Goal: Transaction & Acquisition: Purchase product/service

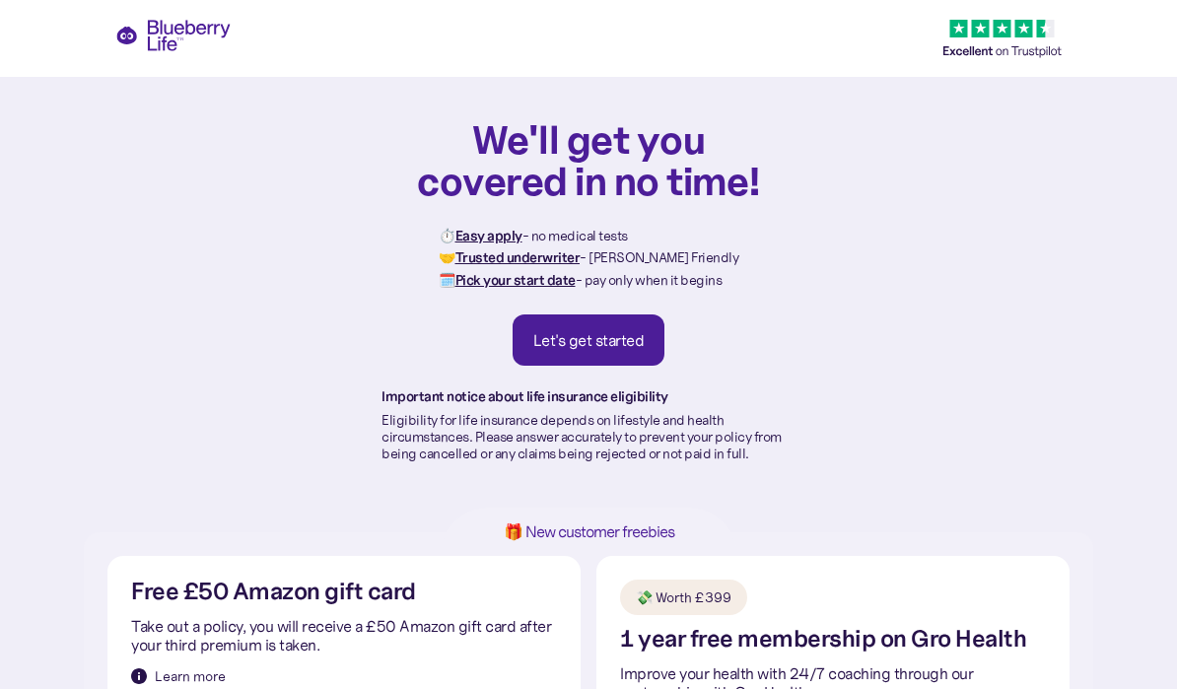
click at [600, 325] on link "Let's get started" at bounding box center [588, 339] width 153 height 51
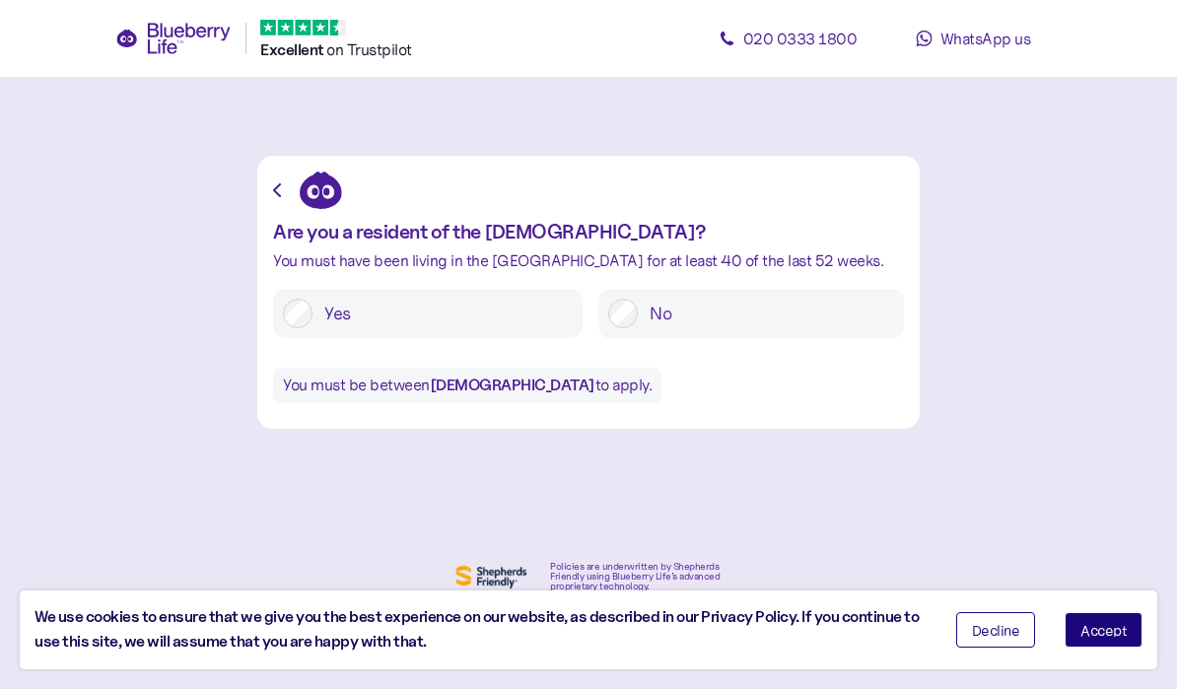
click at [313, 301] on label "Yes" at bounding box center [442, 314] width 260 height 30
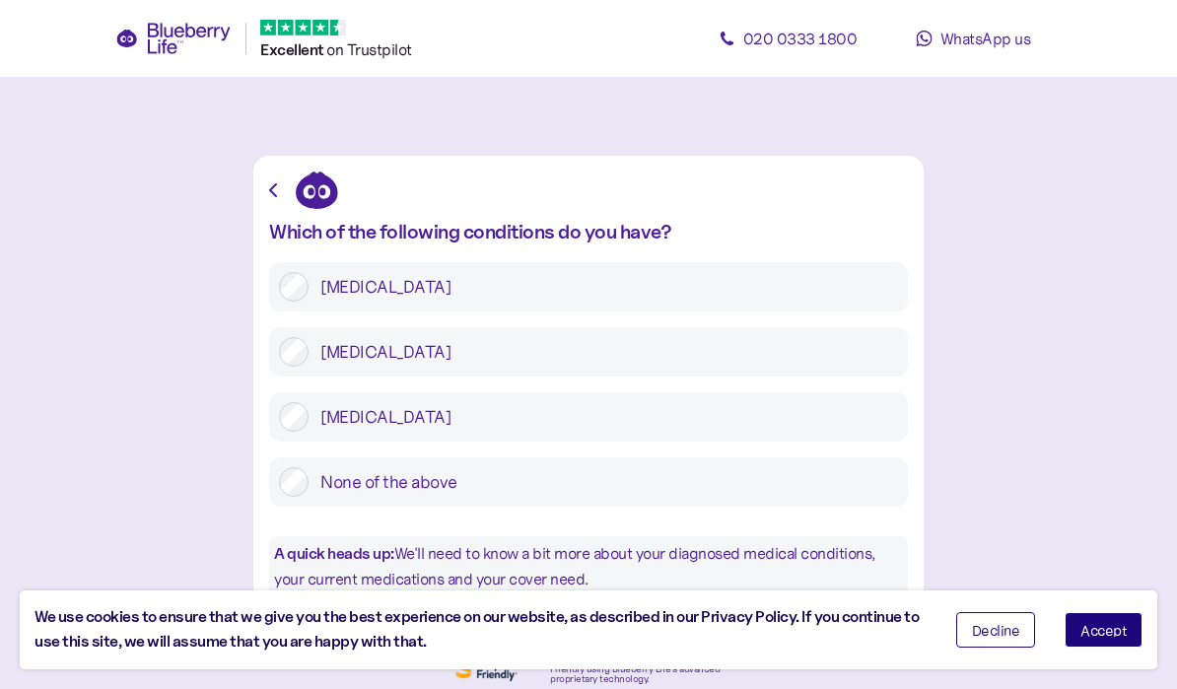
click at [583, 356] on label "Type 2 diabetes" at bounding box center [602, 352] width 589 height 30
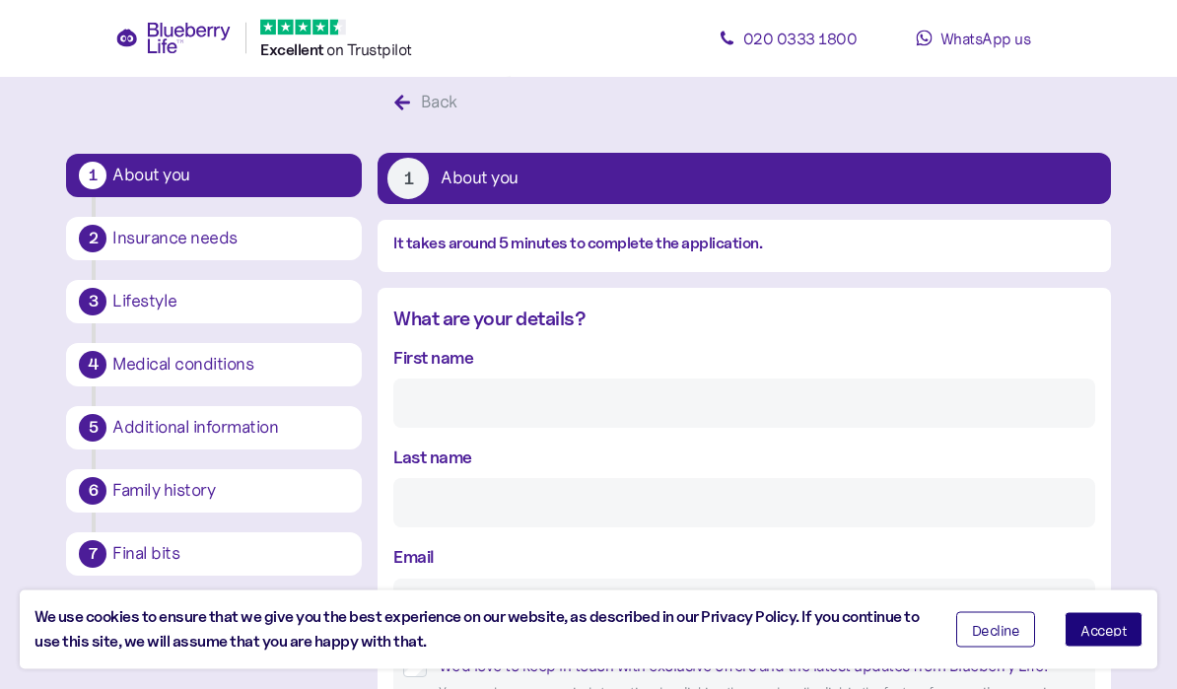
scroll to position [36, 0]
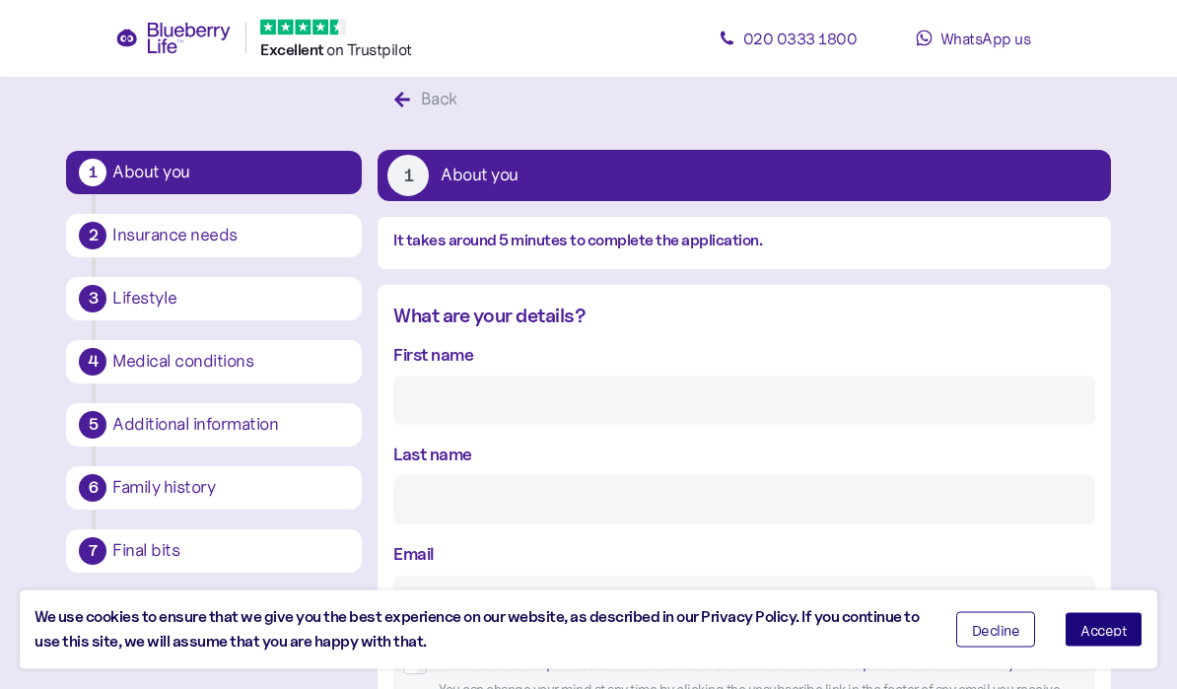
click at [614, 391] on input "First name" at bounding box center [743, 400] width 701 height 49
type input "Luke"
click at [594, 495] on input "Last name" at bounding box center [743, 499] width 701 height 49
type input "PARSONS"
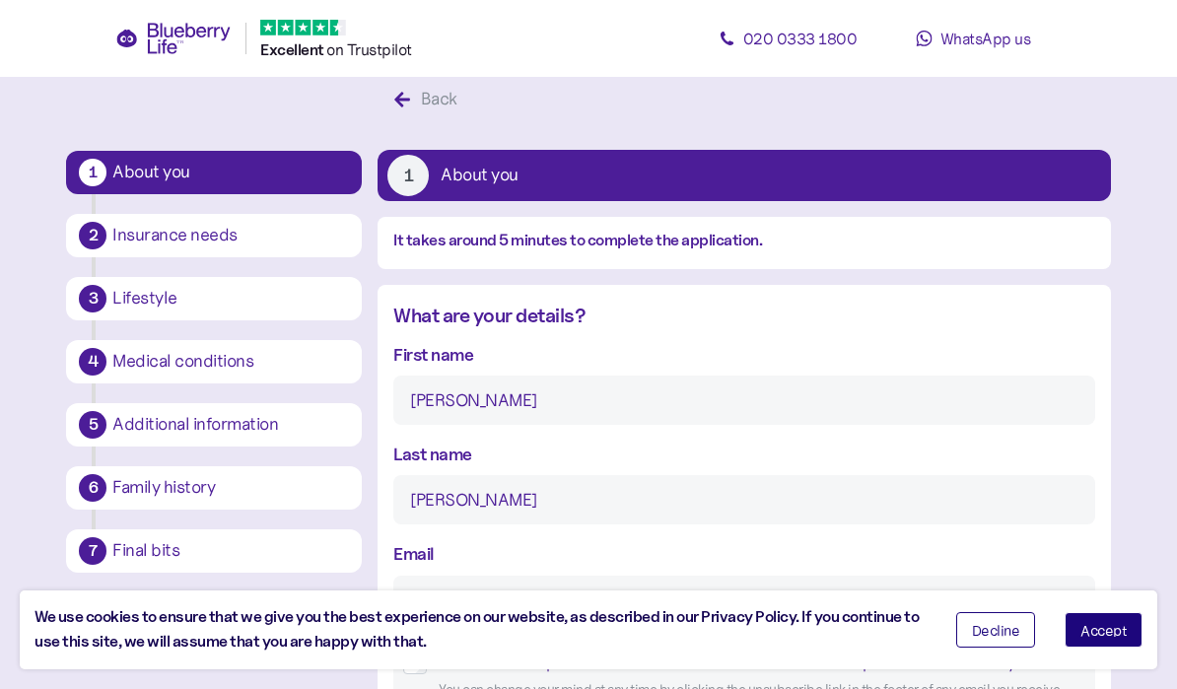
click at [629, 571] on div "Email" at bounding box center [743, 582] width 701 height 84
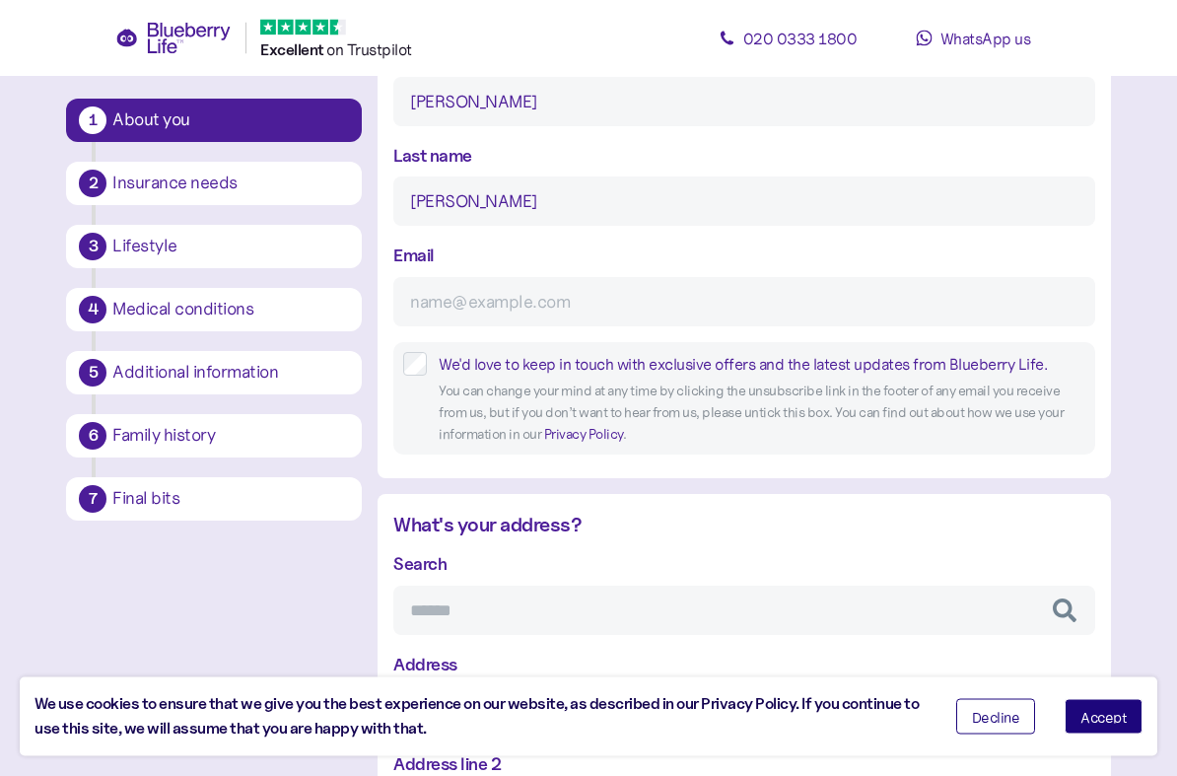
click at [1116, 688] on span "Accept" at bounding box center [1103, 717] width 46 height 14
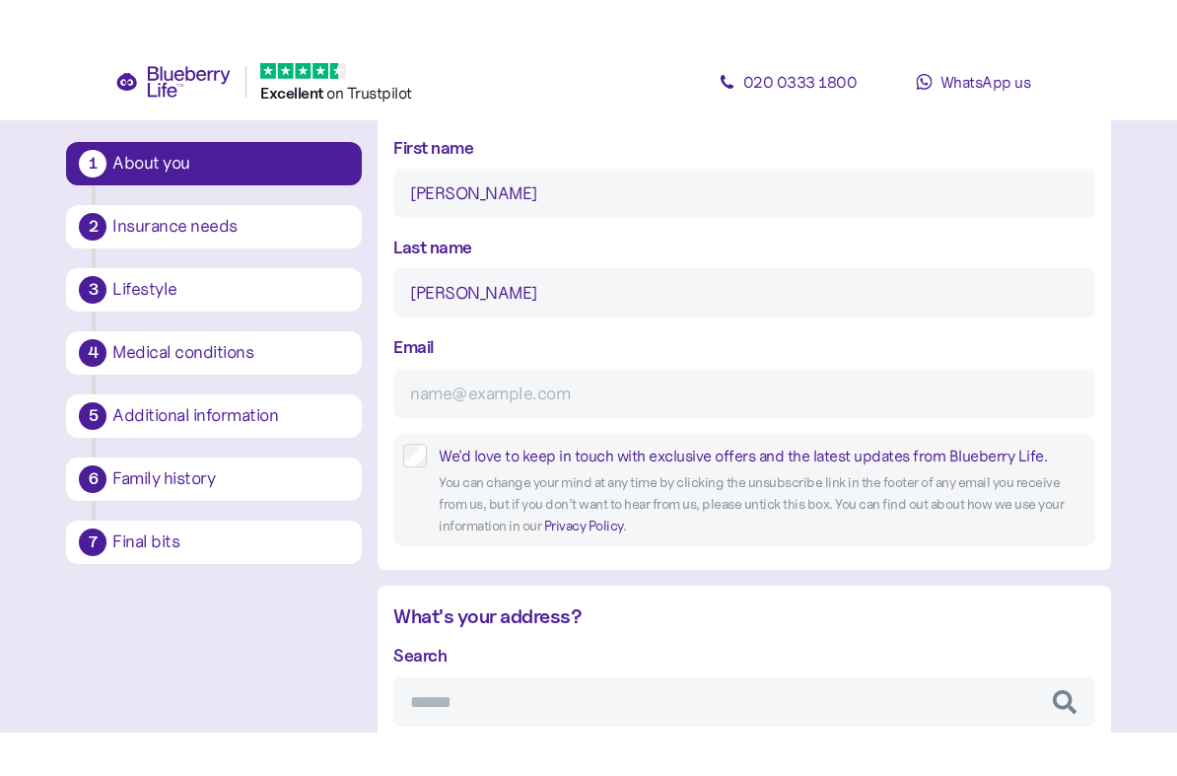
scroll to position [289, 0]
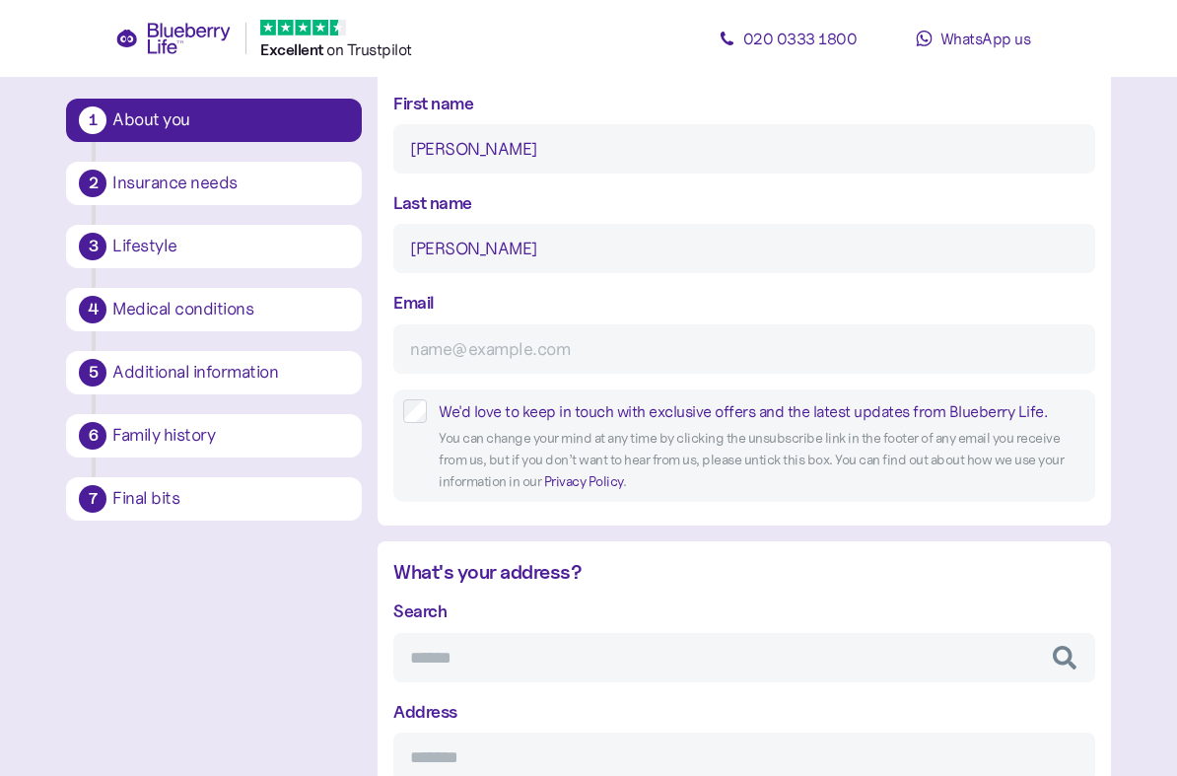
click at [606, 341] on input "Email" at bounding box center [743, 348] width 701 height 49
type input "L"
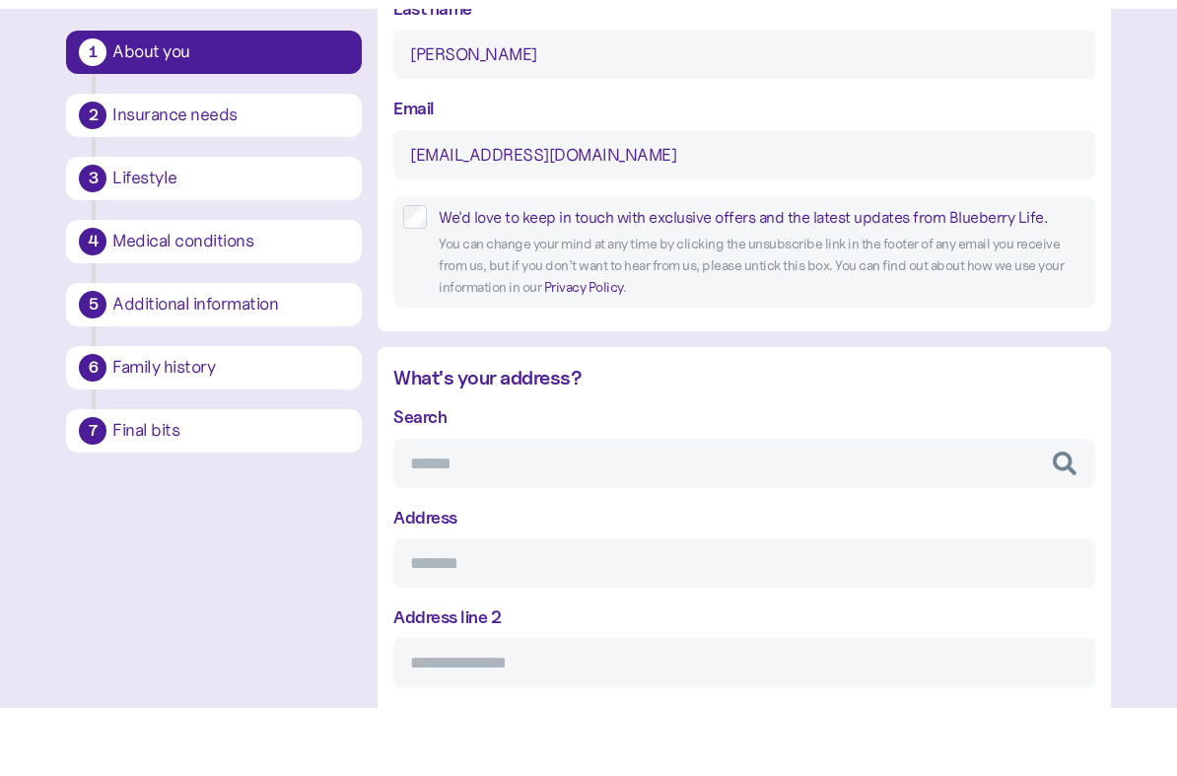
scroll to position [466, 0]
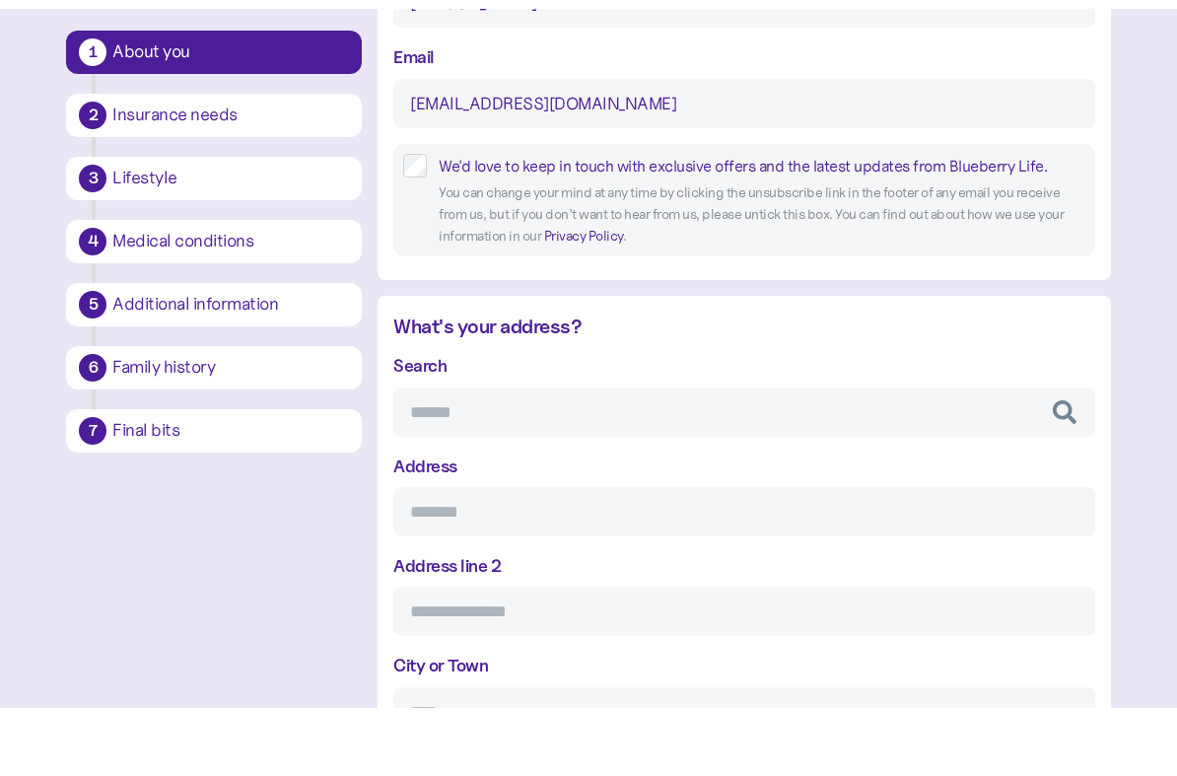
type input "luke.parsons160@hotmail.com"
click at [654, 455] on input "Search" at bounding box center [743, 479] width 701 height 49
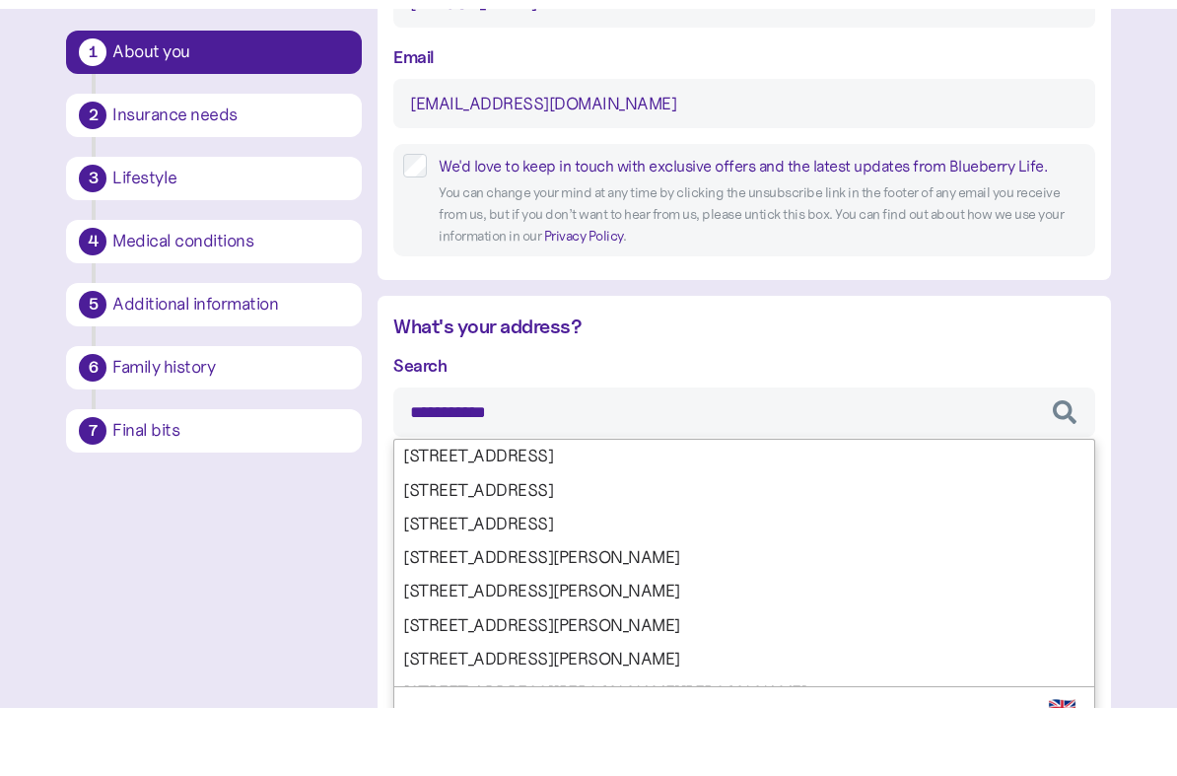
type input "**********"
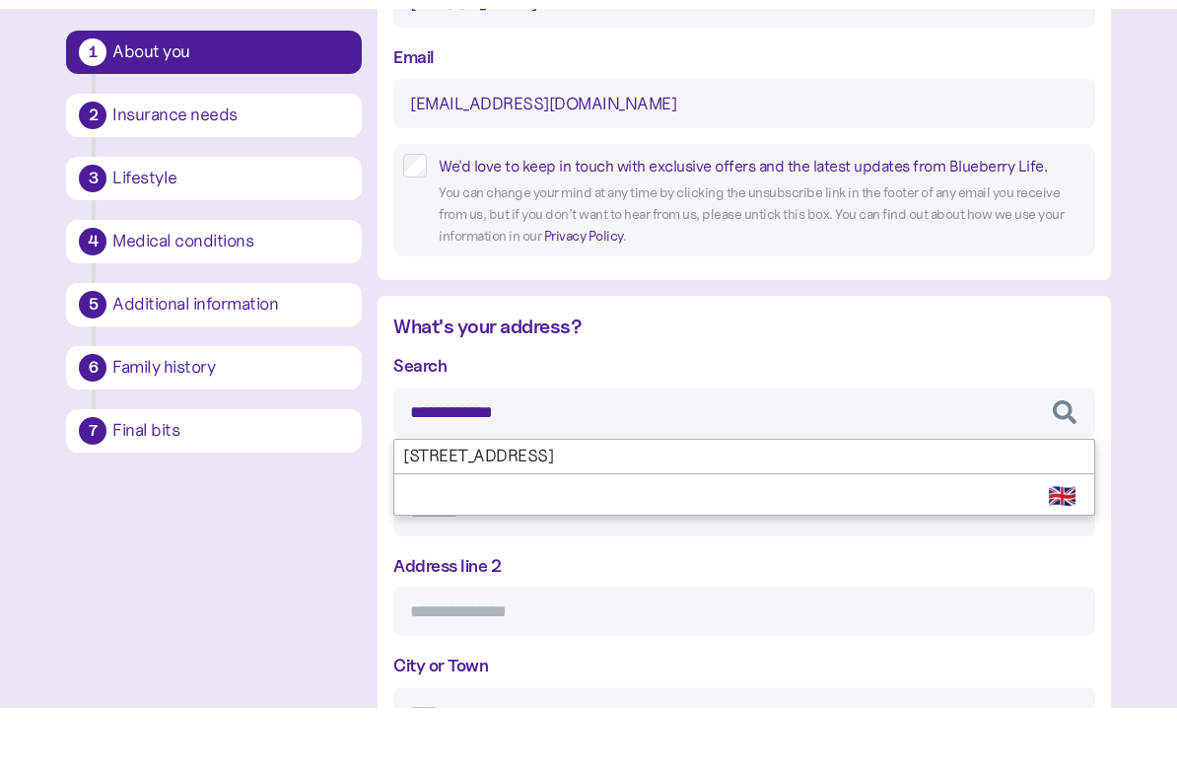
click at [737, 461] on div "**********" at bounding box center [743, 711] width 701 height 583
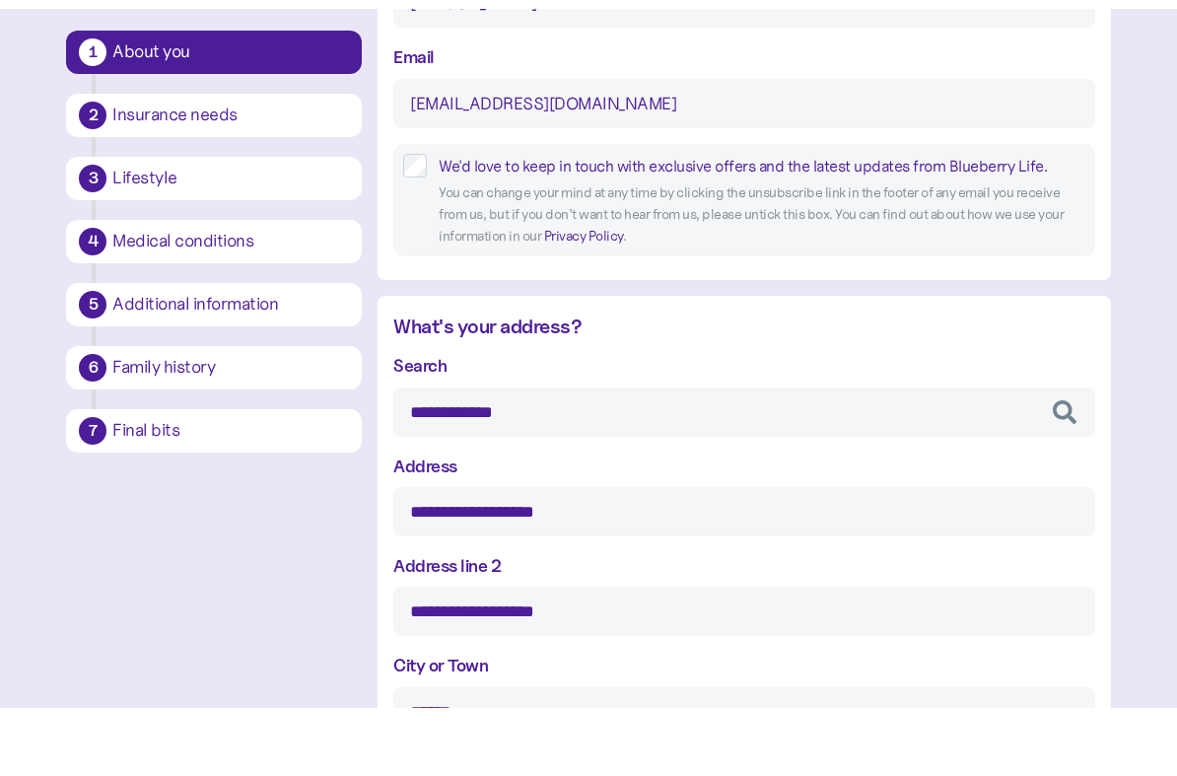
type input "**********"
type input "******"
type input "*****"
type input "*******"
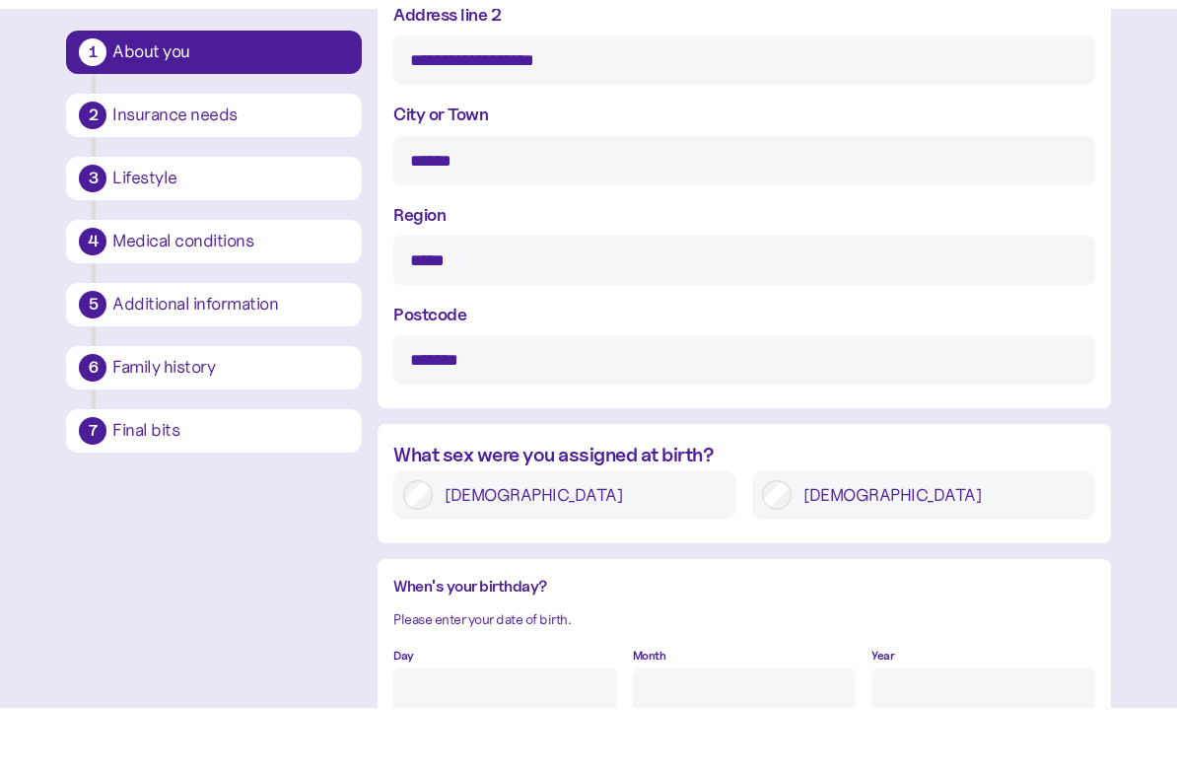
scroll to position [1116, 0]
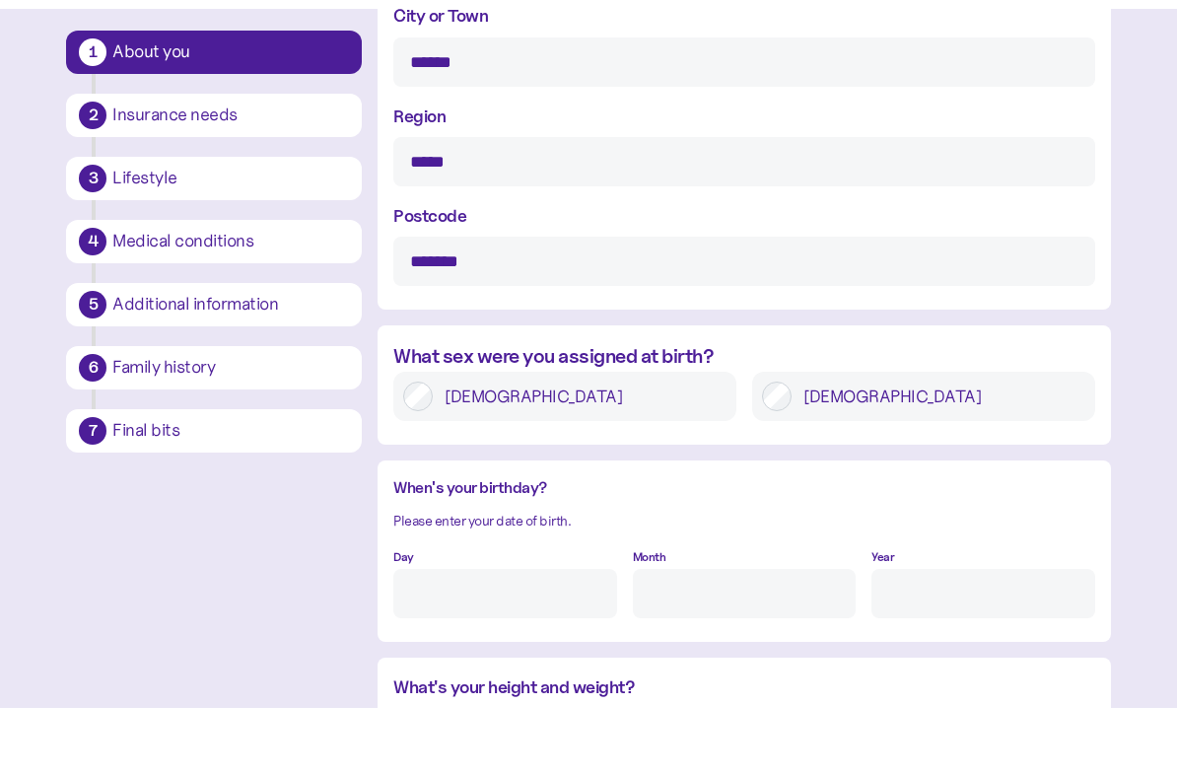
type input "**********"
click at [946, 449] on label "Male" at bounding box center [938, 464] width 294 height 30
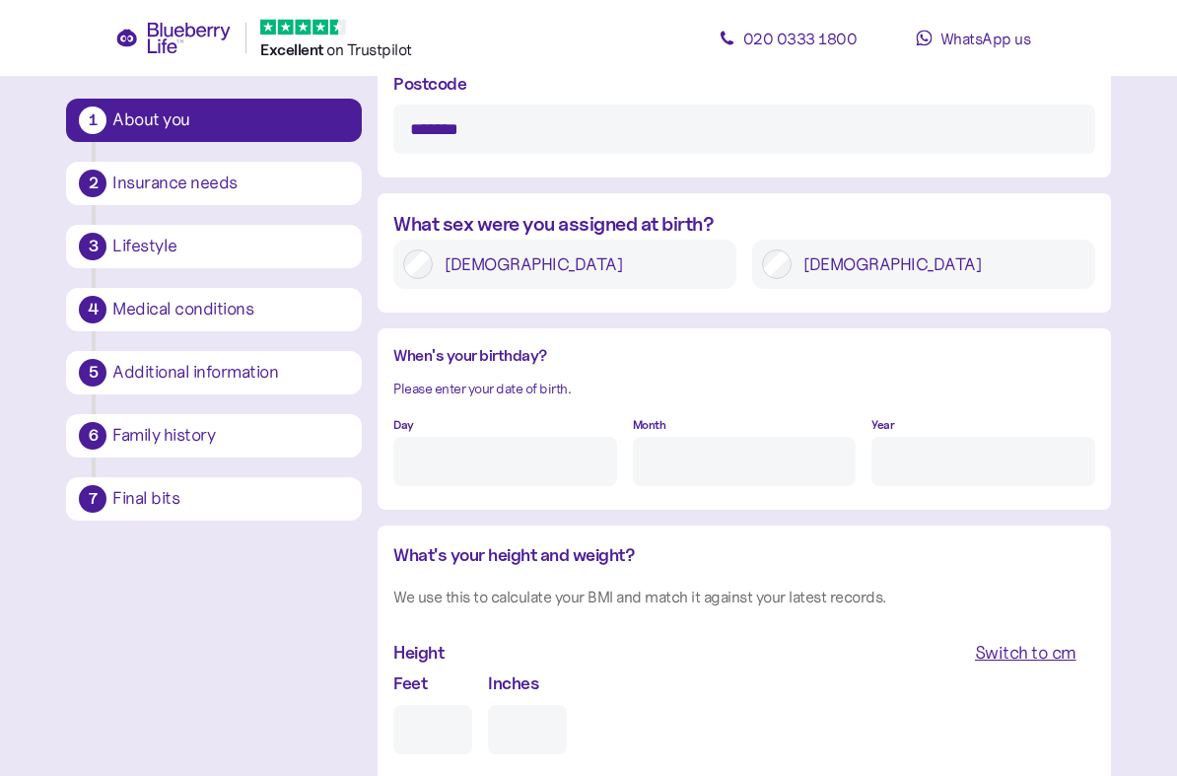
scroll to position [1338, 0]
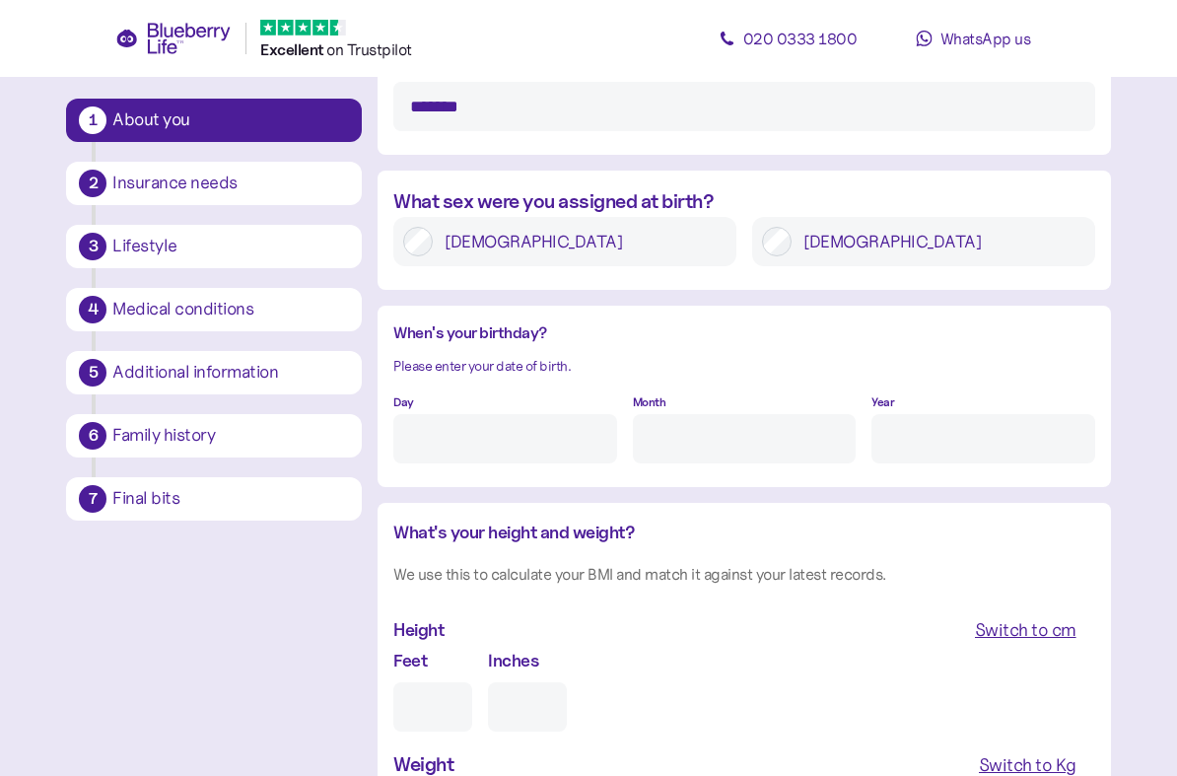
click at [518, 438] on input "Day" at bounding box center [504, 438] width 223 height 49
type input "27"
click at [756, 415] on input "Month" at bounding box center [744, 438] width 223 height 49
click at [951, 447] on input "Year" at bounding box center [982, 438] width 223 height 49
type input "5"
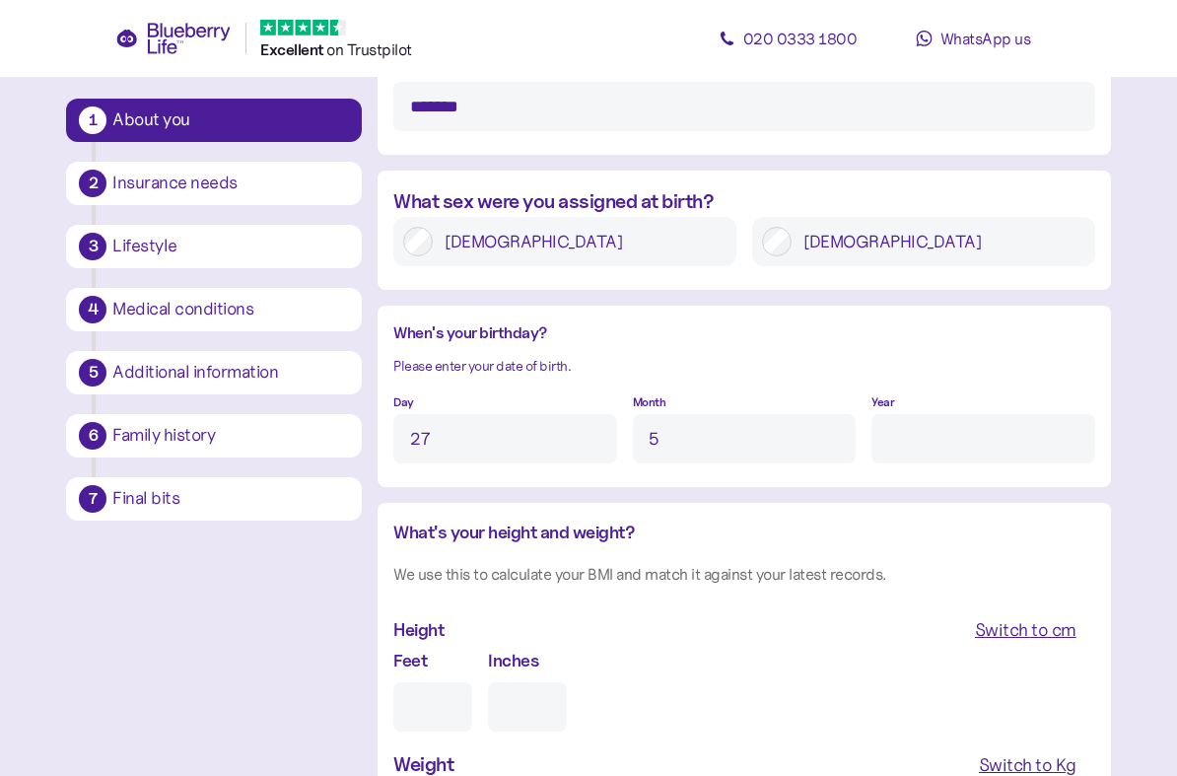
type input "*"
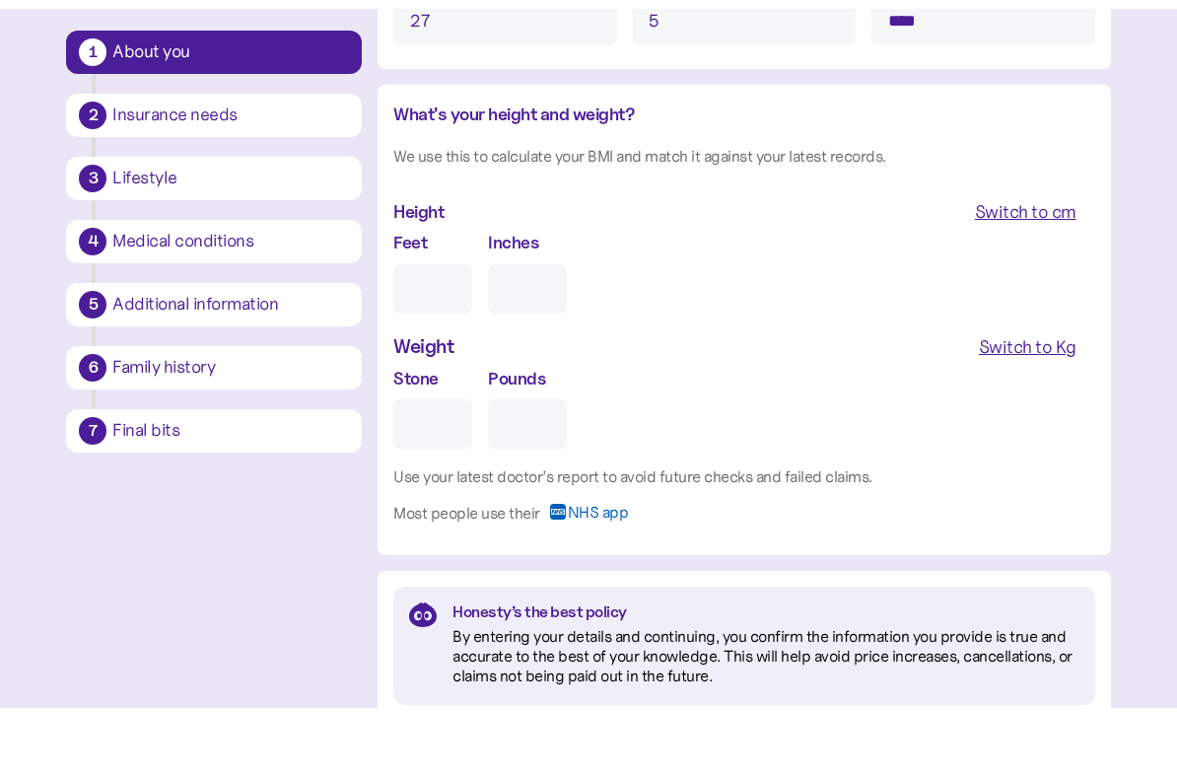
scroll to position [1696, 0]
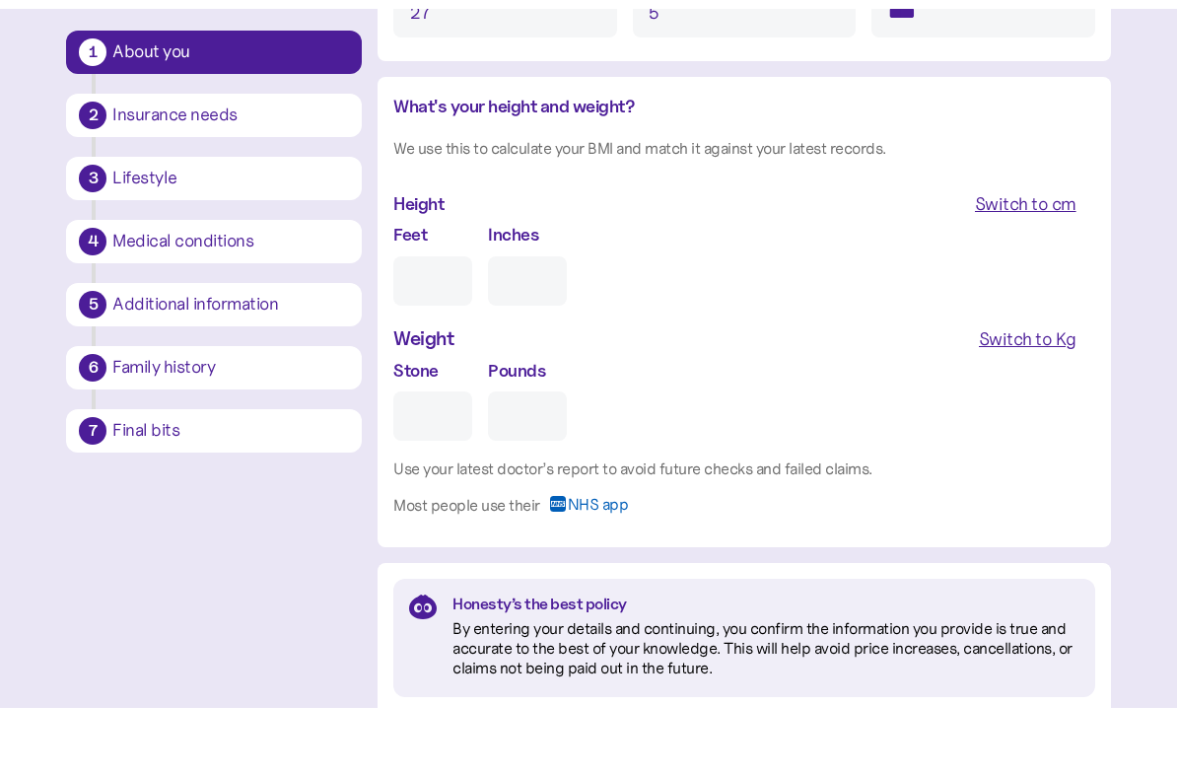
type input "****"
click at [455, 324] on input "Feet" at bounding box center [432, 348] width 79 height 49
type input "6"
type input "0"
type input "6"
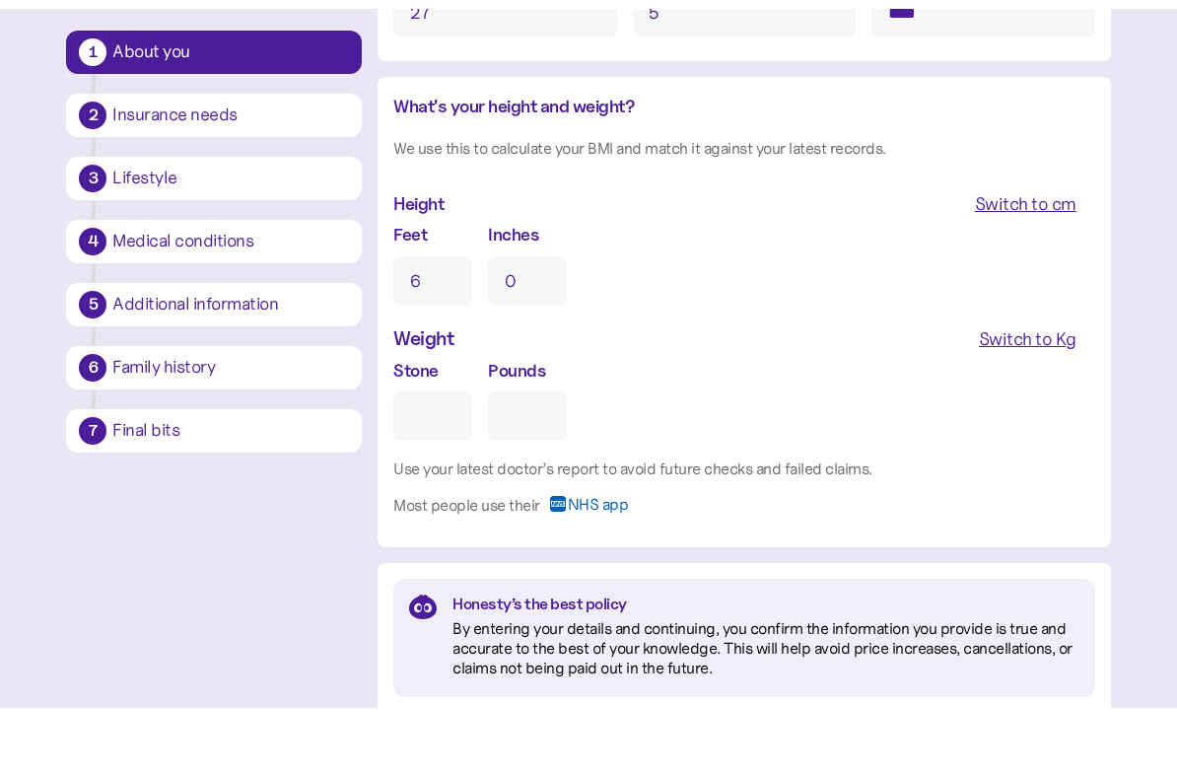
click at [560, 324] on input "0" at bounding box center [527, 348] width 79 height 49
type input "2"
click at [453, 459] on input "Stone" at bounding box center [432, 483] width 79 height 49
type input "2"
type input "0"
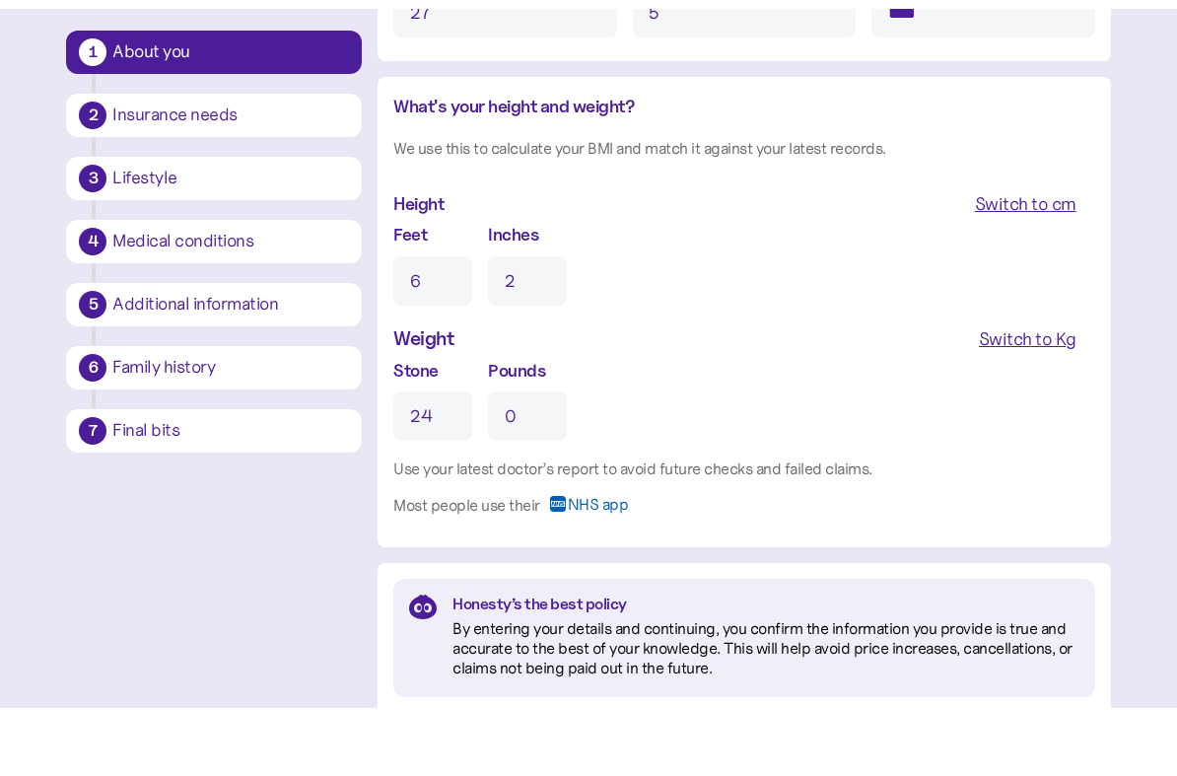
type input "24"
click at [566, 459] on input "0" at bounding box center [527, 483] width 79 height 49
type input "4"
click at [1016, 441] on div "What's your height and weight? We use this to calculate your BMI and match it a…" at bounding box center [743, 378] width 701 height 435
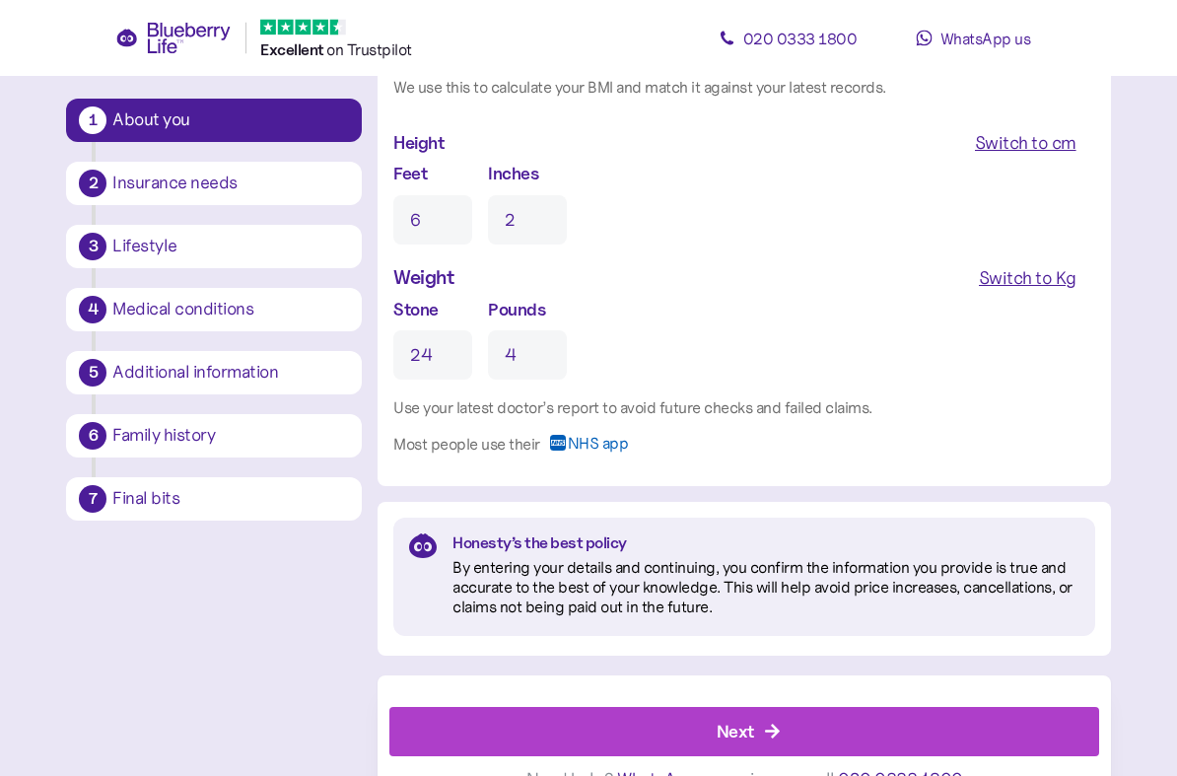
scroll to position [1863, 0]
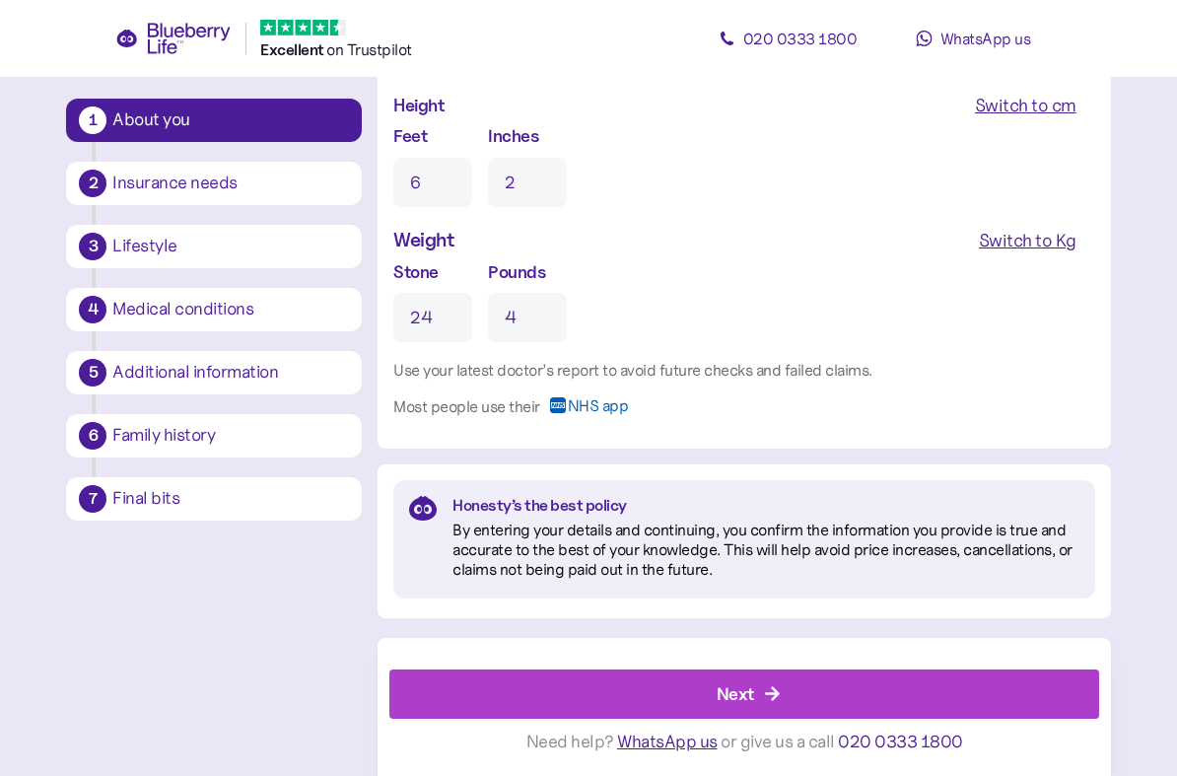
click at [775, 688] on icon "button" at bounding box center [772, 693] width 15 height 15
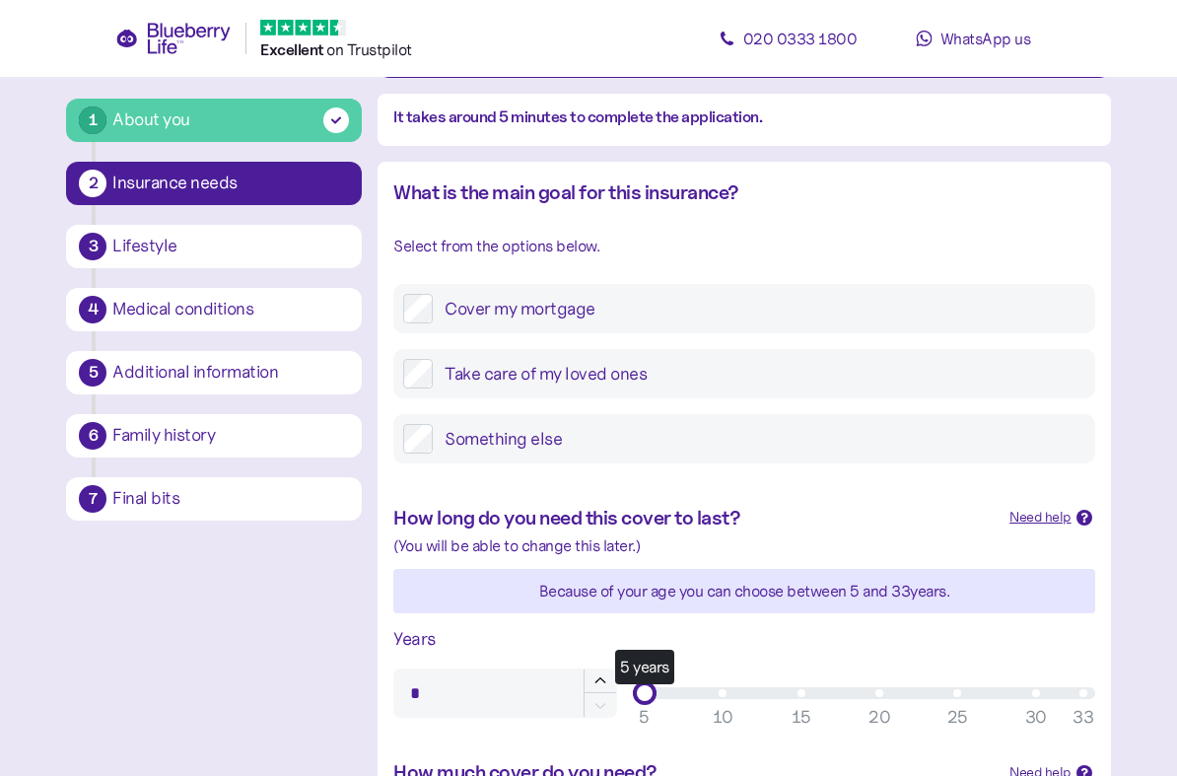
scroll to position [169, 0]
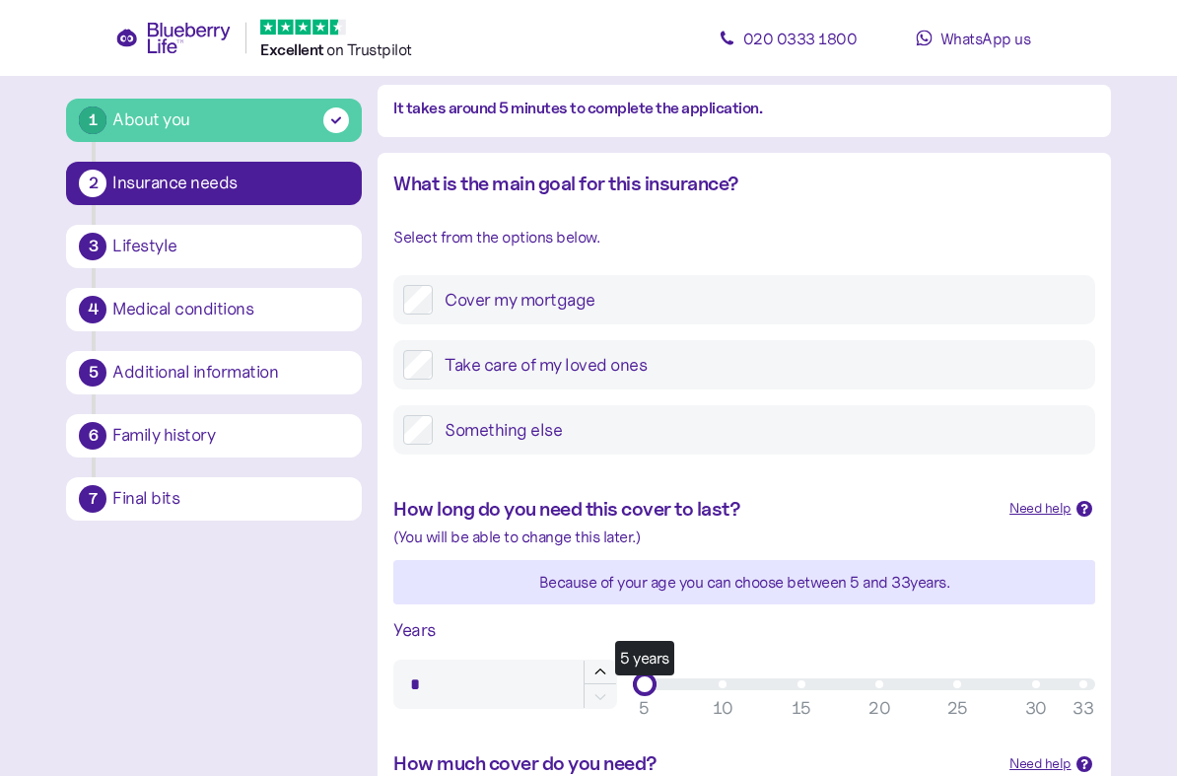
click at [718, 364] on label "Take care of my loved ones" at bounding box center [758, 366] width 651 height 30
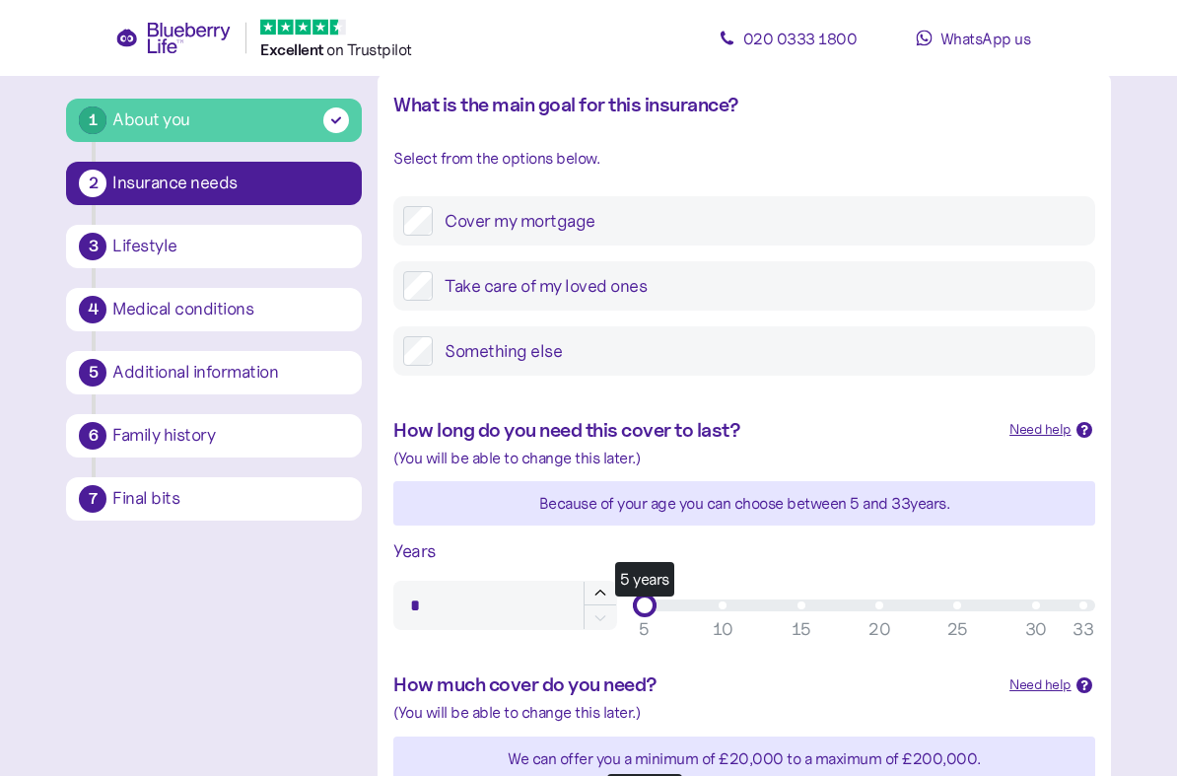
scroll to position [423, 0]
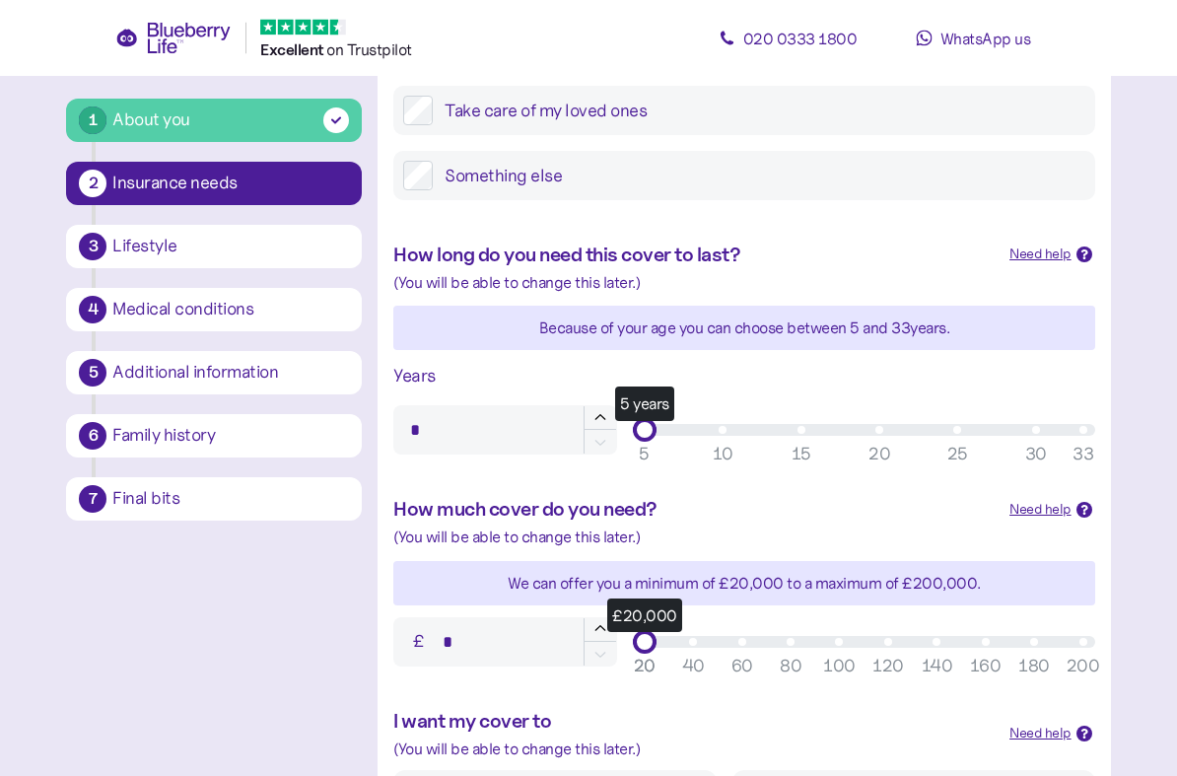
type input "**"
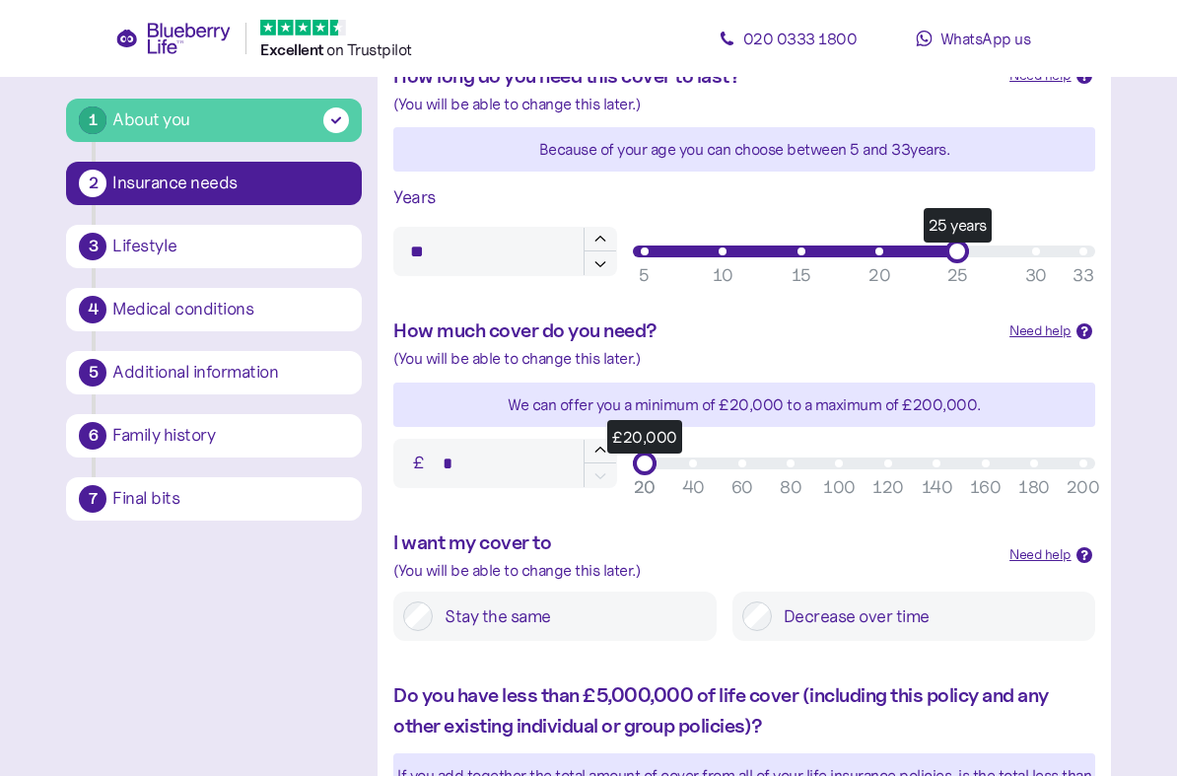
scroll to position [614, 0]
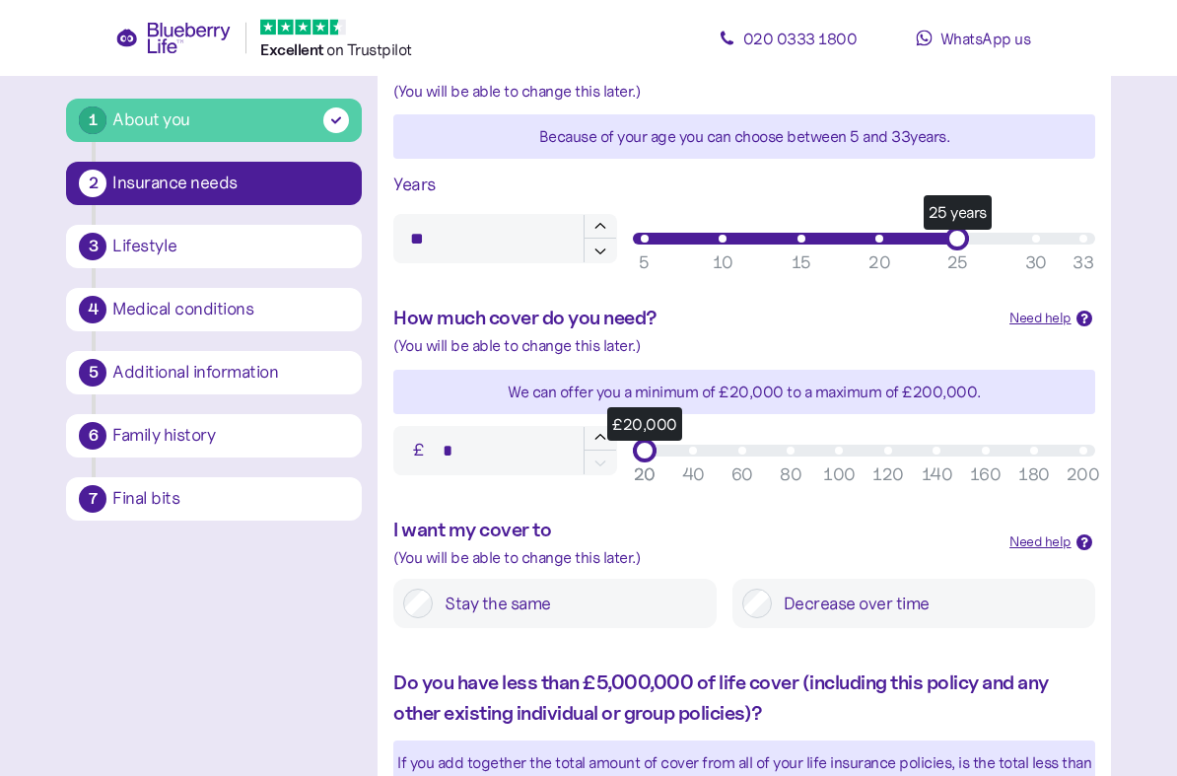
click at [978, 440] on div "£20,000" at bounding box center [864, 452] width 462 height 24
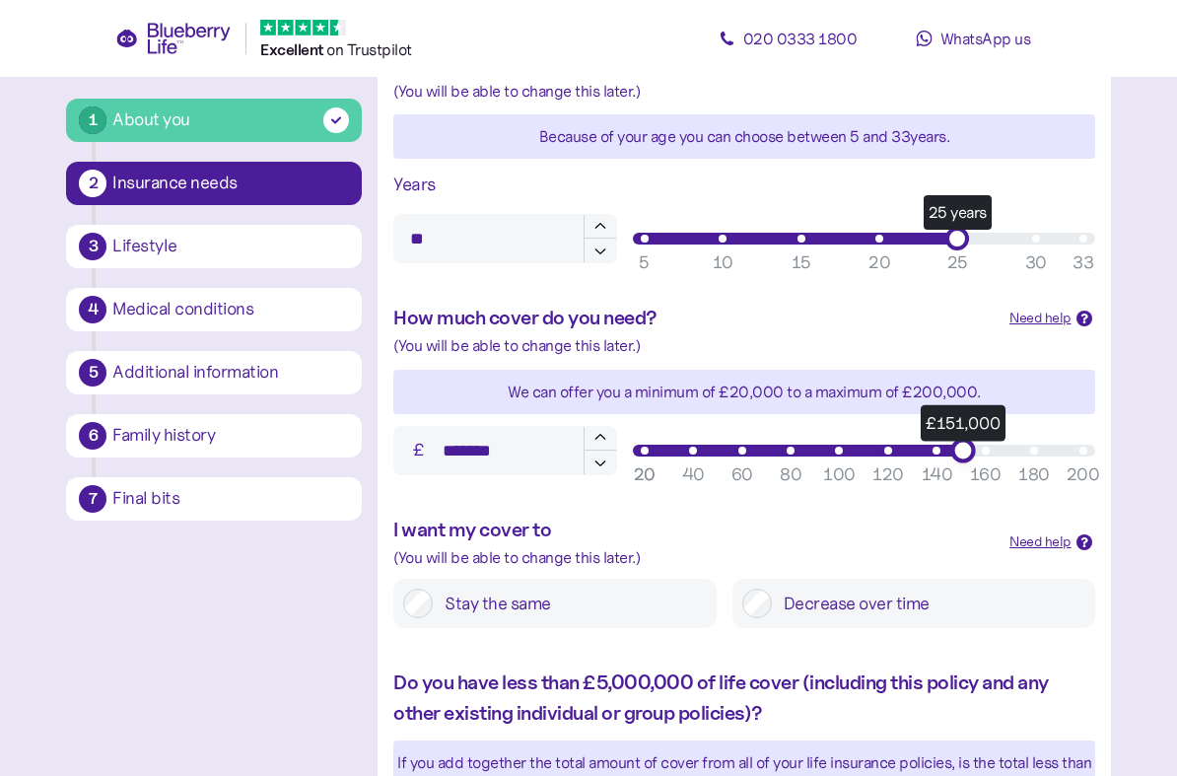
type input "*******"
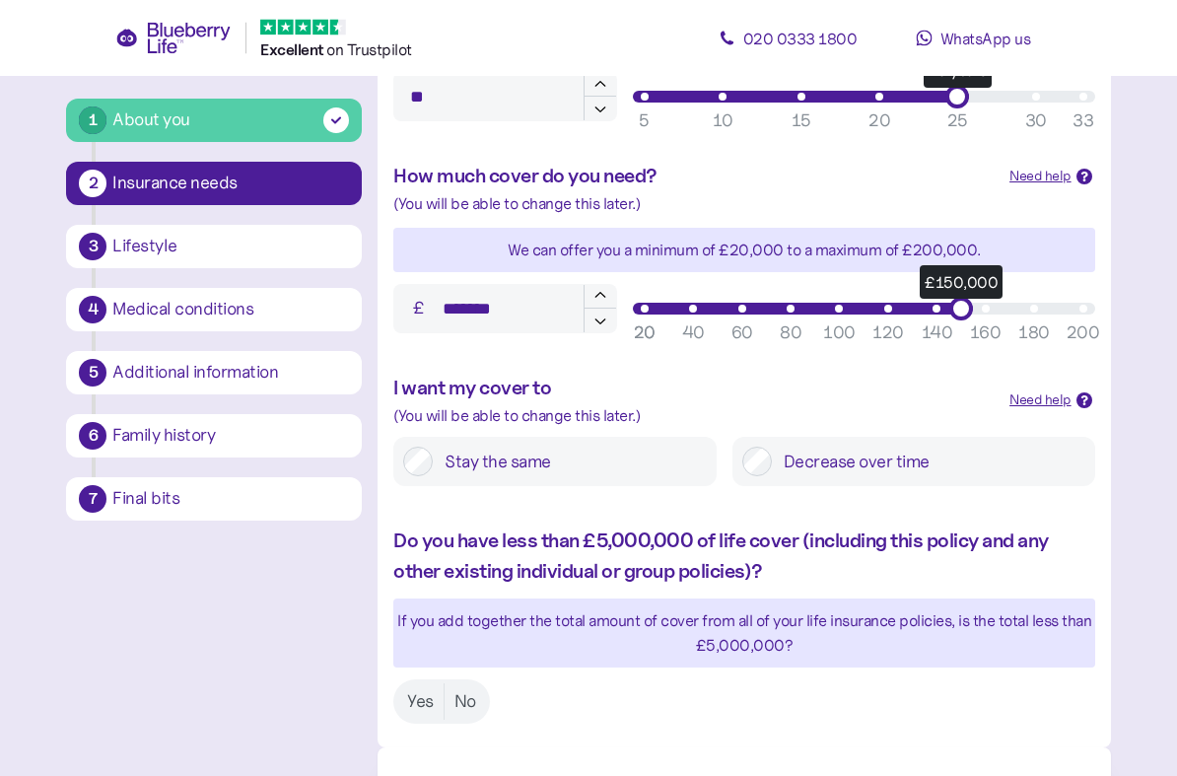
scroll to position [819, 0]
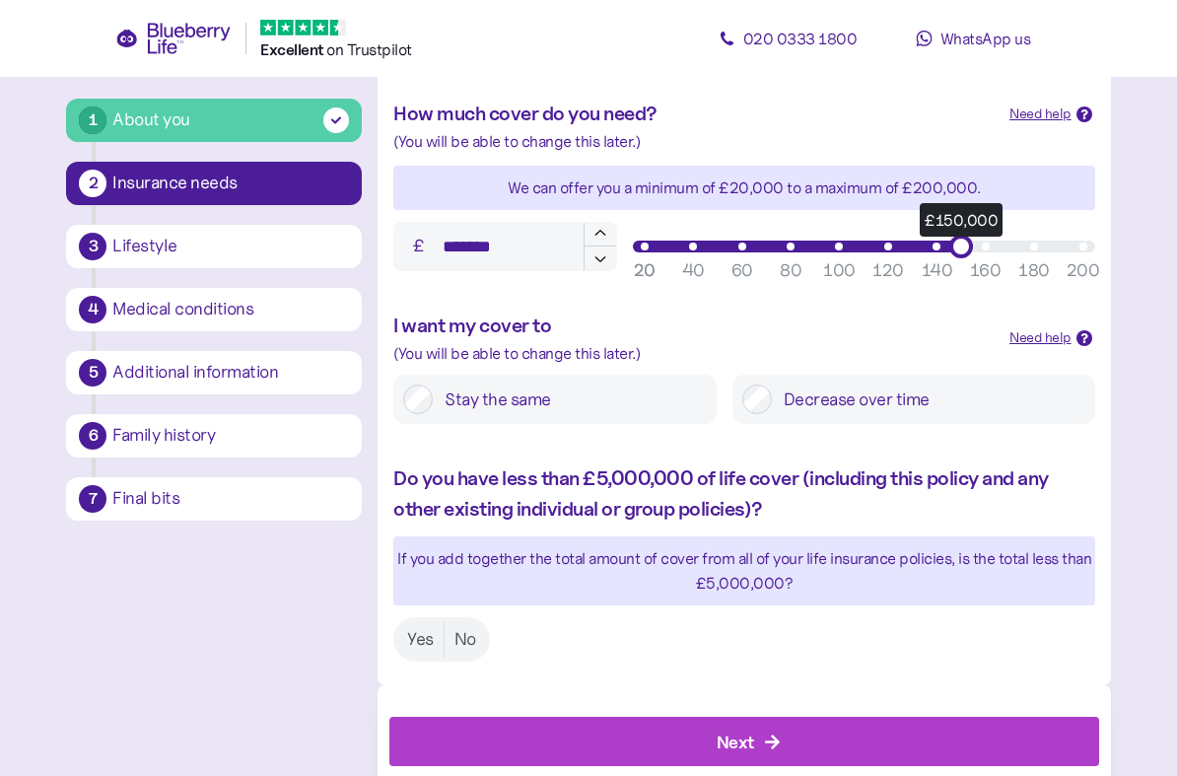
click at [570, 392] on label "Stay the same" at bounding box center [569, 399] width 273 height 30
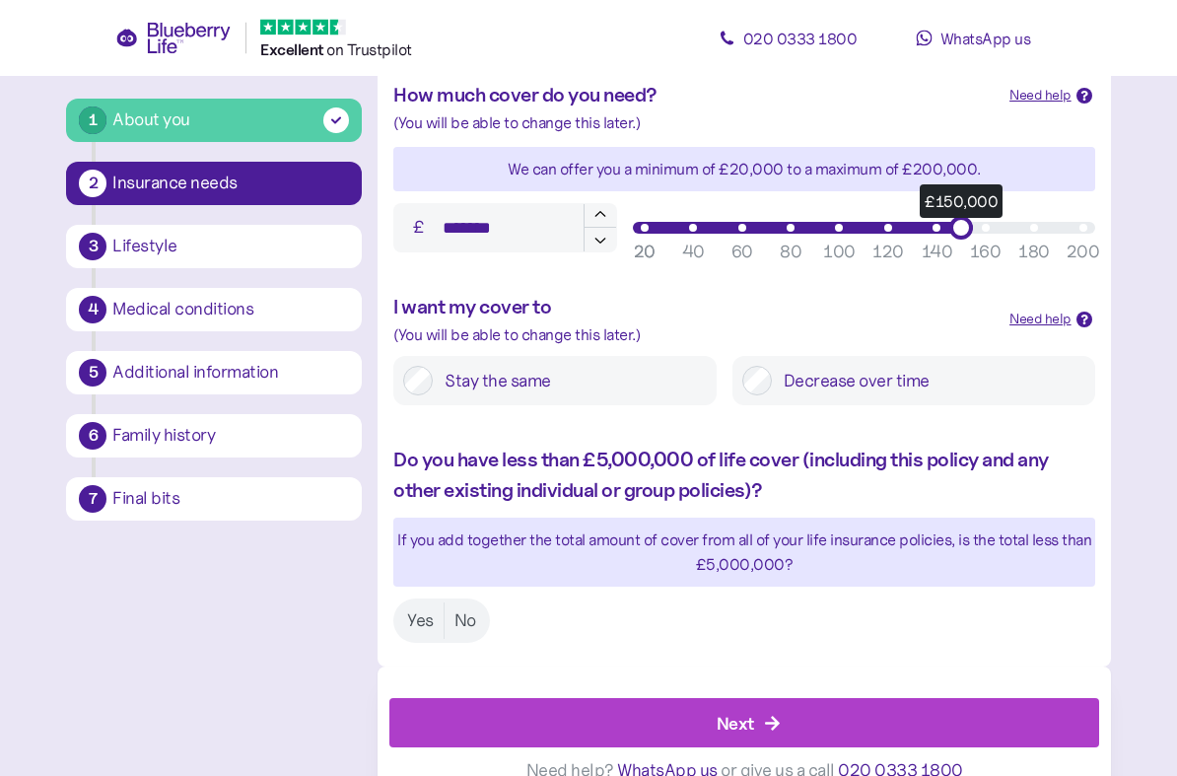
scroll to position [847, 0]
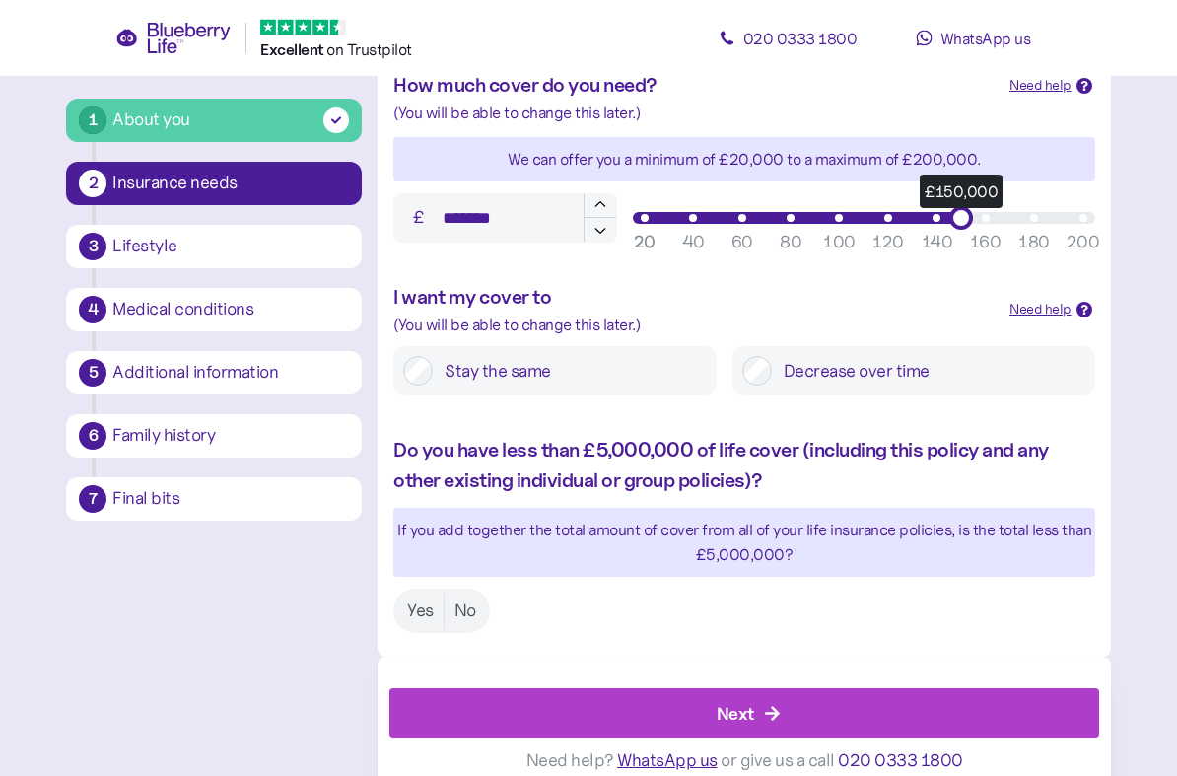
click at [421, 596] on label "Yes" at bounding box center [420, 611] width 46 height 36
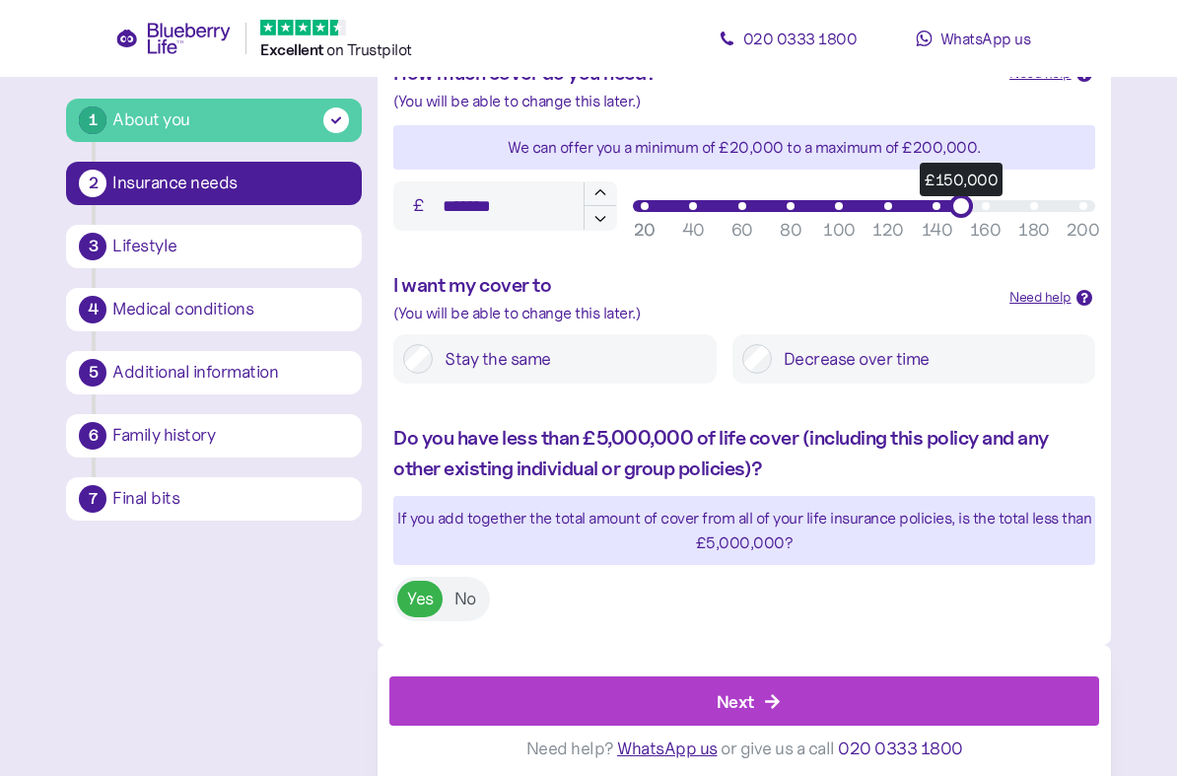
click at [806, 681] on div "Next" at bounding box center [748, 700] width 664 height 47
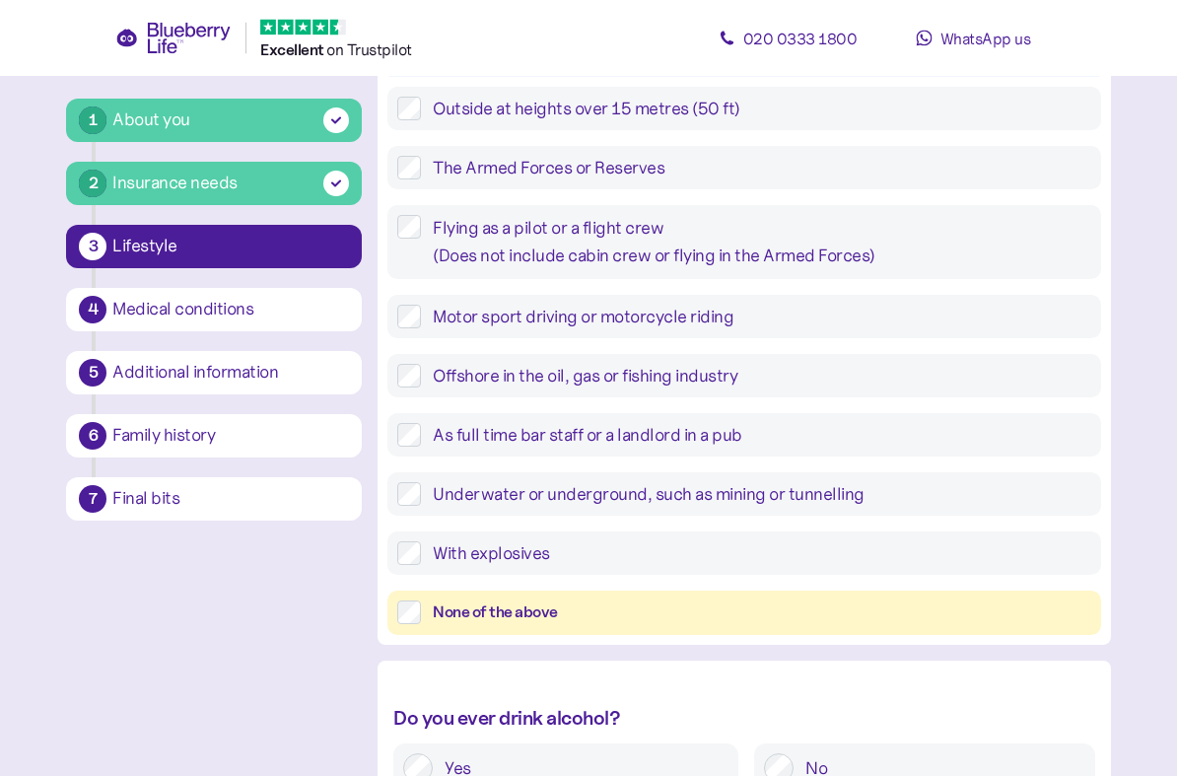
scroll to position [367, 0]
click at [727, 617] on div "None of the above" at bounding box center [761, 612] width 657 height 25
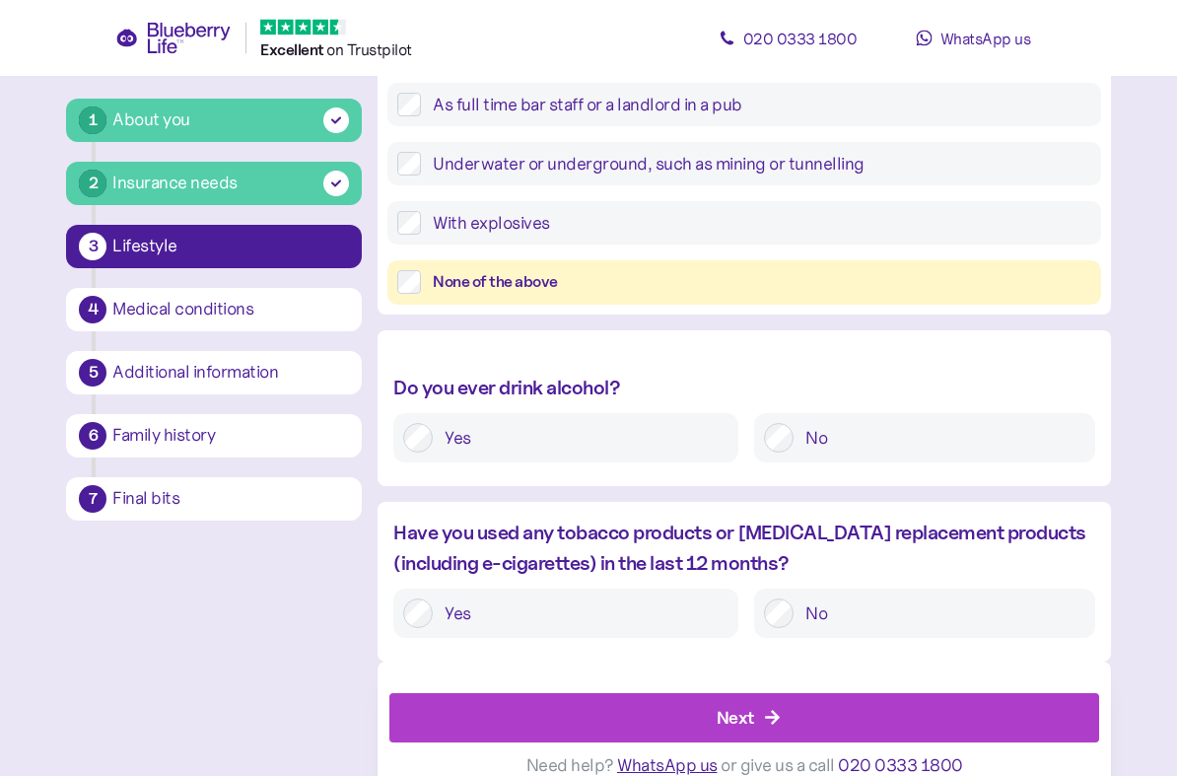
click at [908, 442] on label "No" at bounding box center [938, 439] width 291 height 30
click at [600, 444] on label "Yes" at bounding box center [581, 438] width 296 height 30
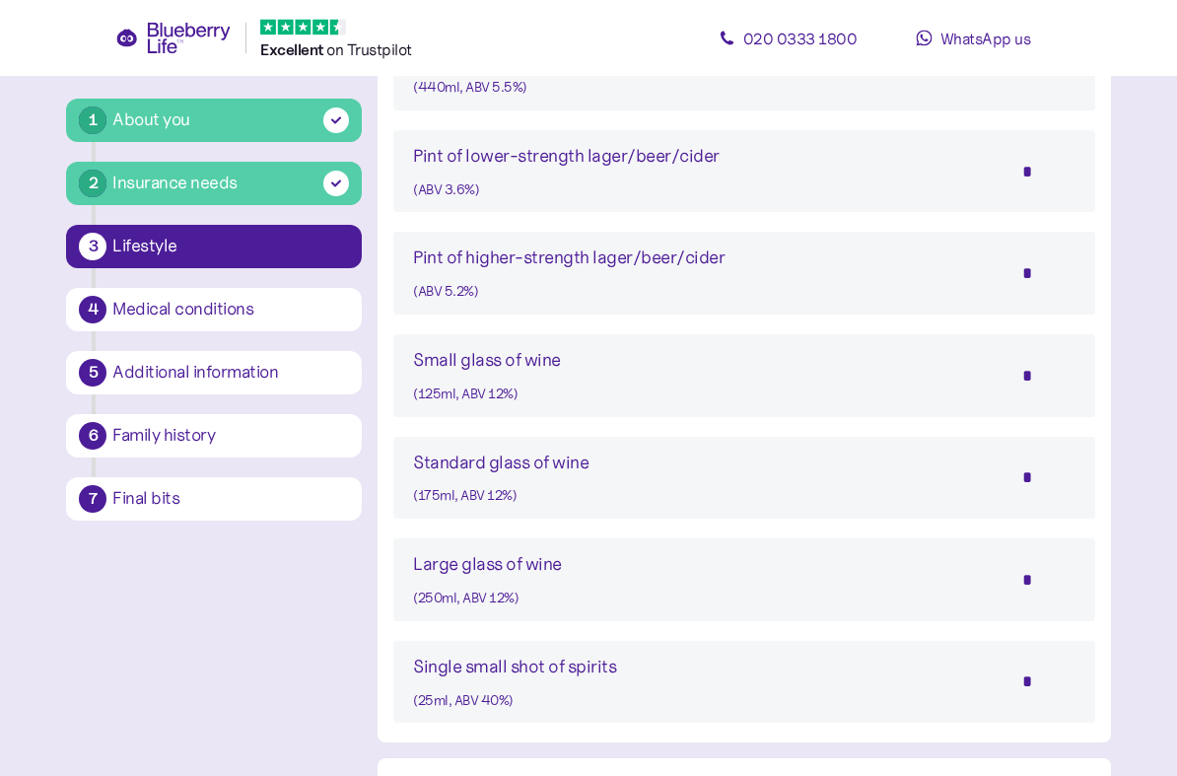
scroll to position [1435, 0]
click at [1049, 464] on input "*" at bounding box center [1040, 476] width 69 height 49
type input "*"
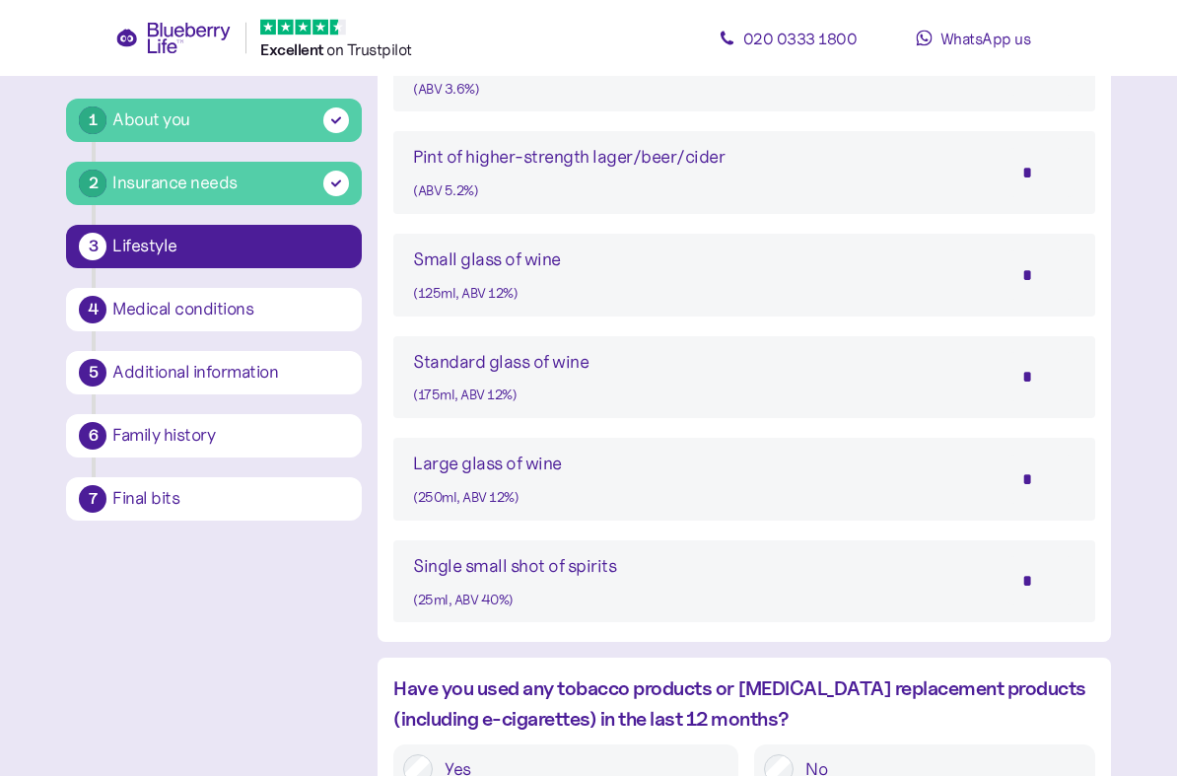
scroll to position [1698, 0]
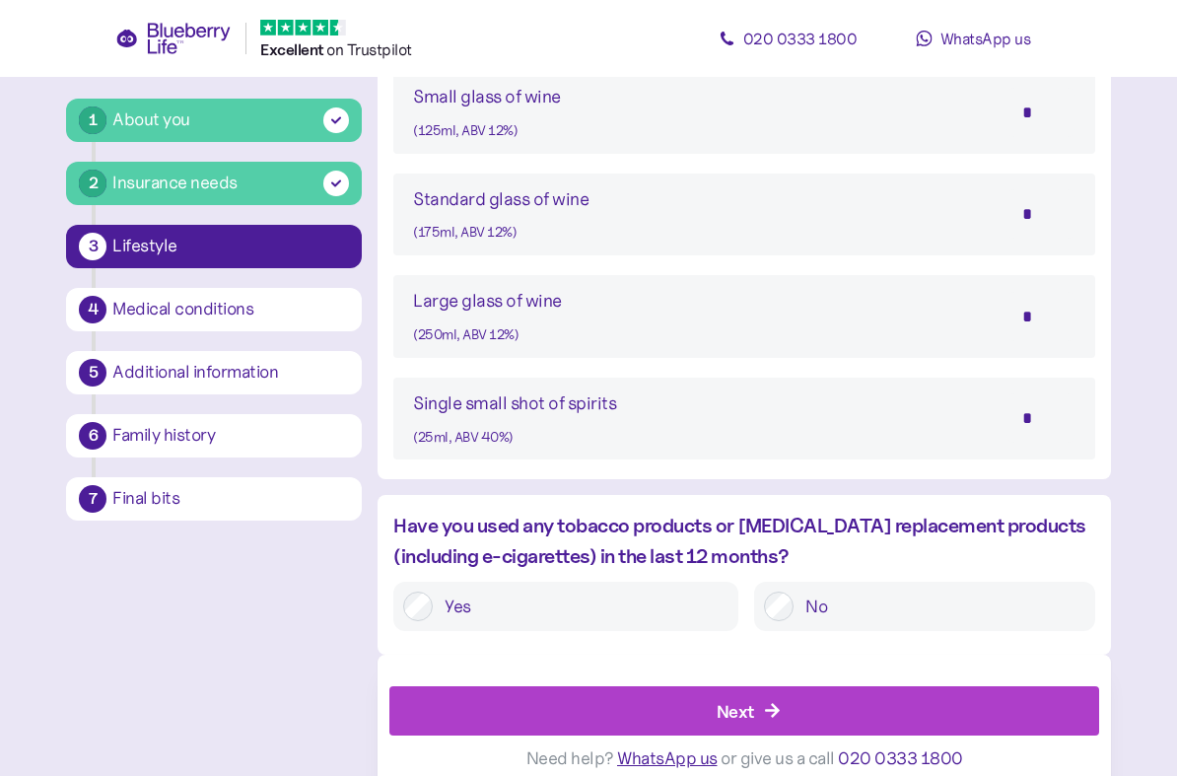
click at [863, 591] on label "No" at bounding box center [938, 606] width 291 height 30
click at [762, 688] on div "Next" at bounding box center [748, 710] width 664 height 47
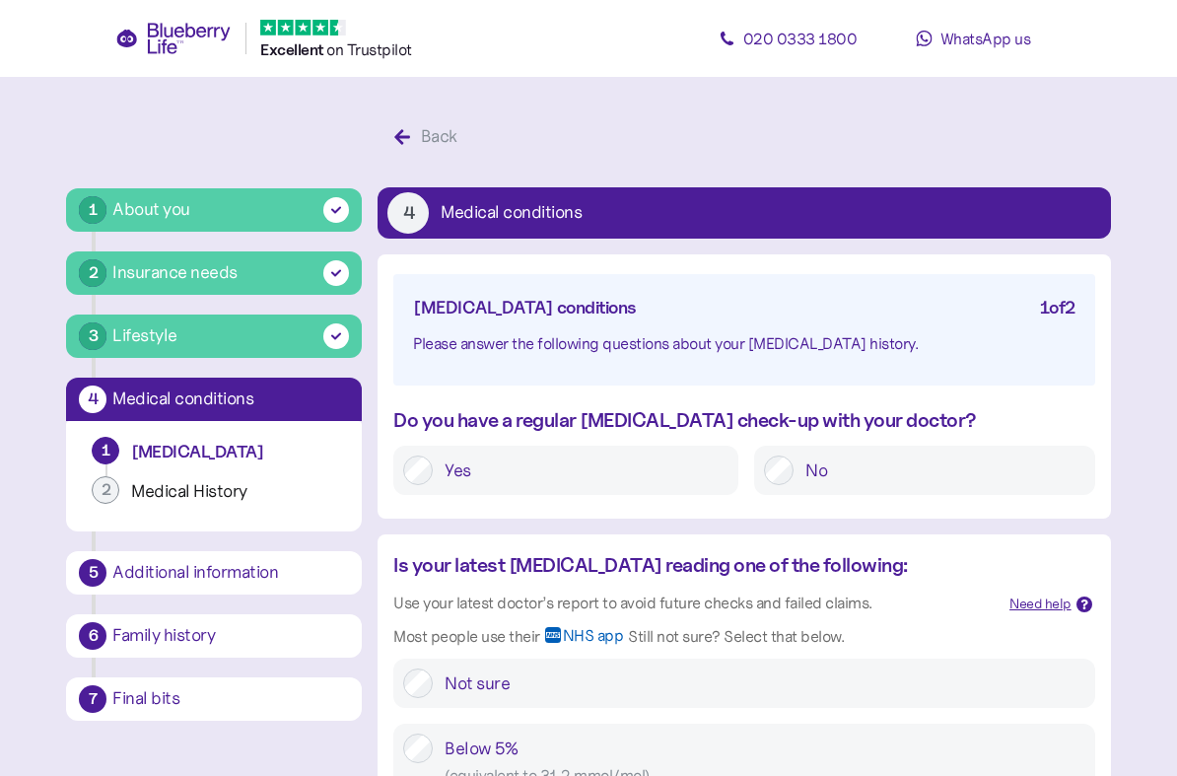
click at [567, 476] on label "Yes" at bounding box center [581, 470] width 296 height 30
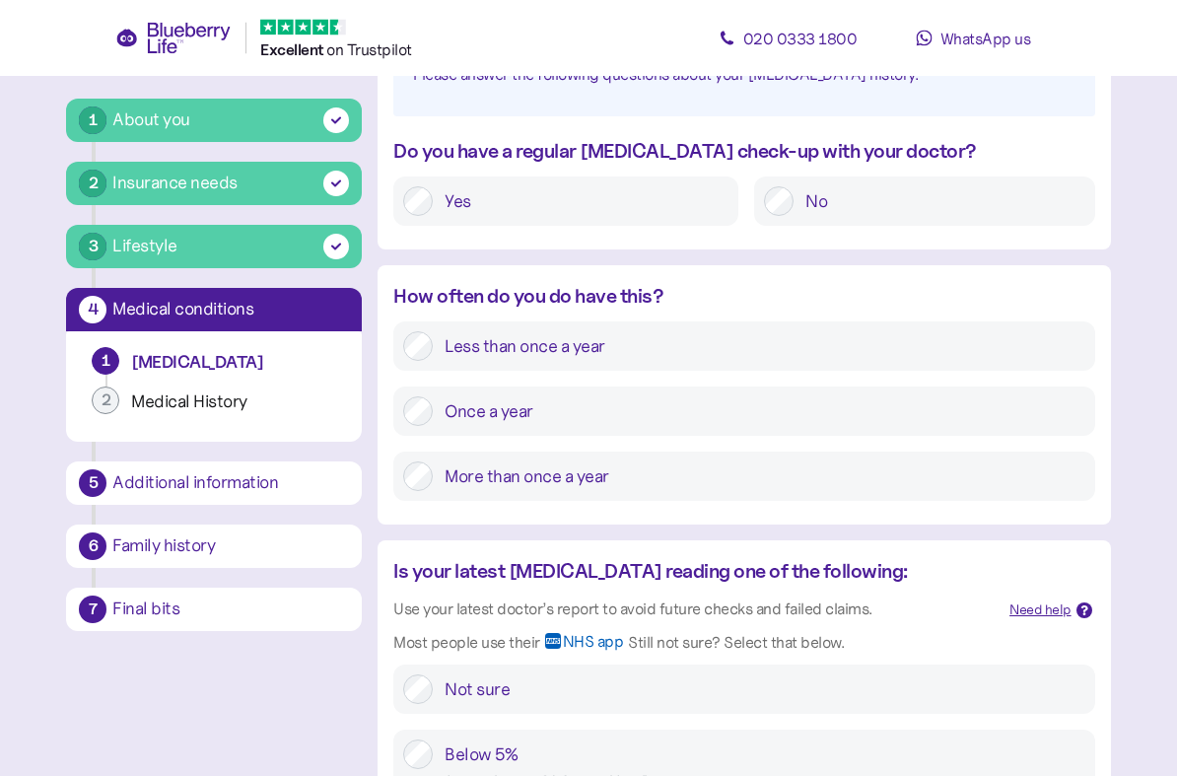
scroll to position [274, 0]
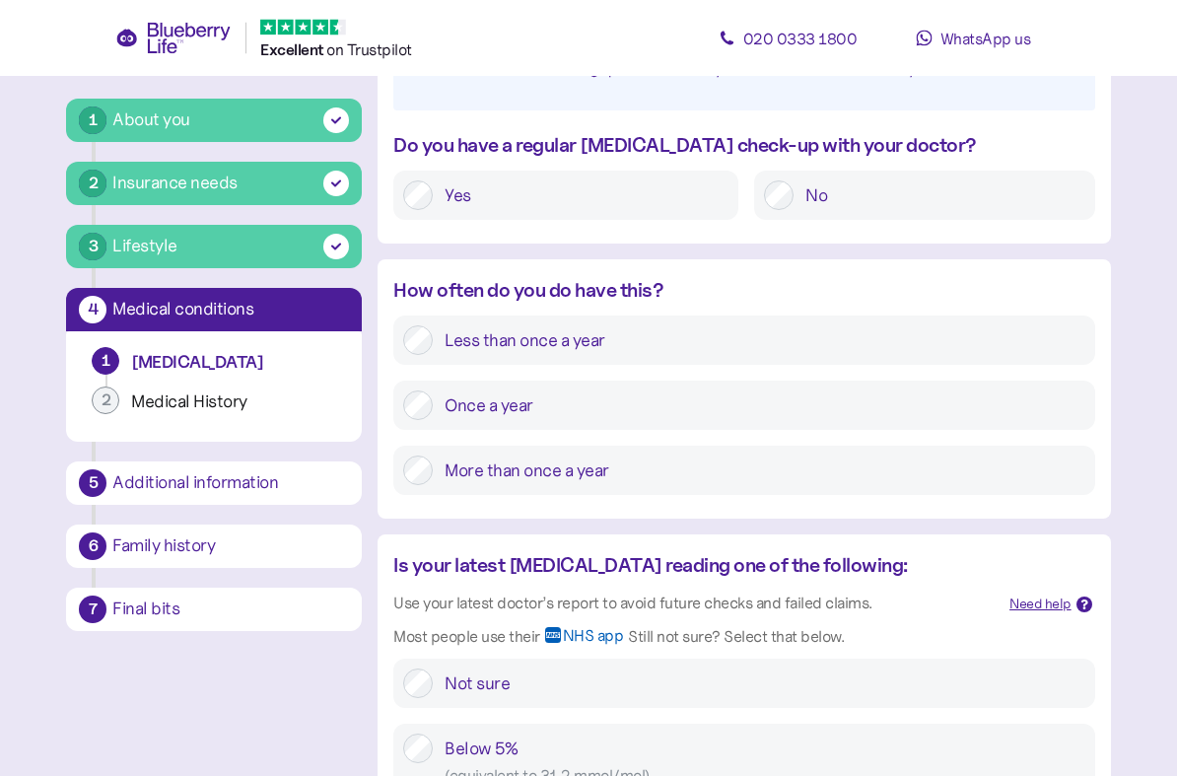
click at [649, 403] on label "Once a year" at bounding box center [758, 406] width 651 height 30
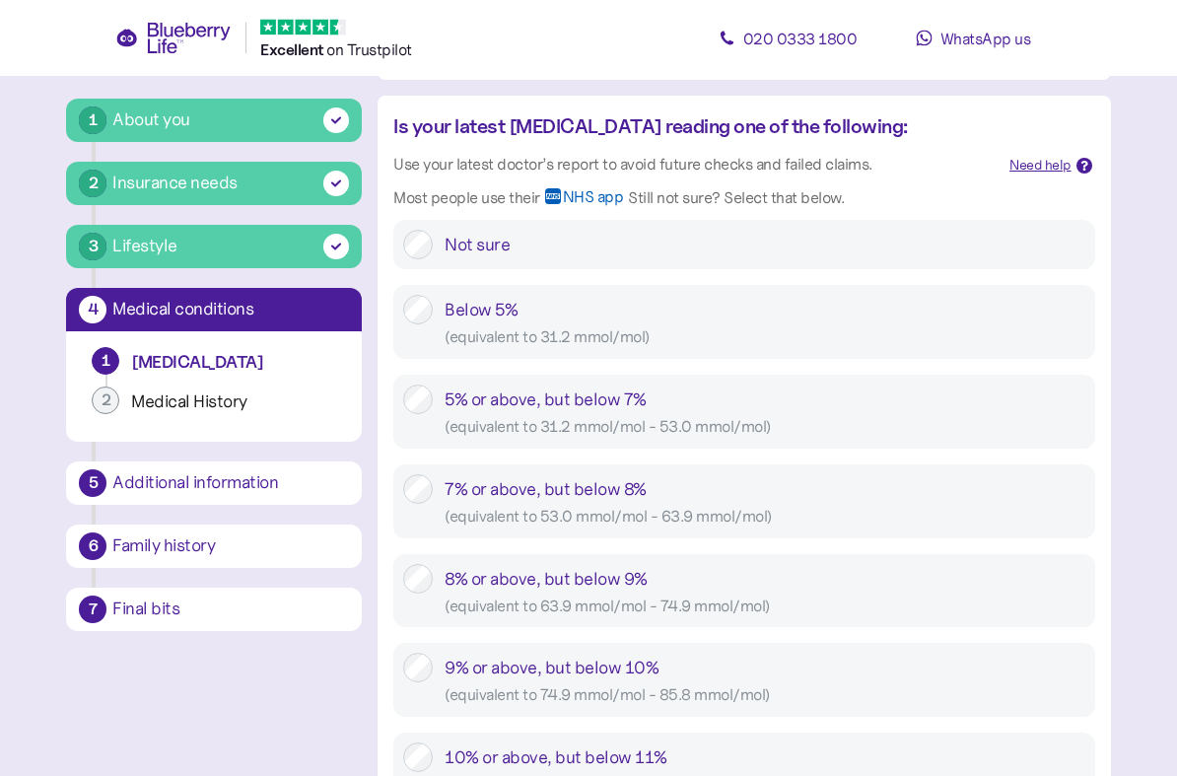
scroll to position [713, 0]
click at [584, 488] on div "7% or above, but below 8% ( equivalent to 53.0 mmol/mol - 63.9 mmol/mol )" at bounding box center [764, 501] width 640 height 54
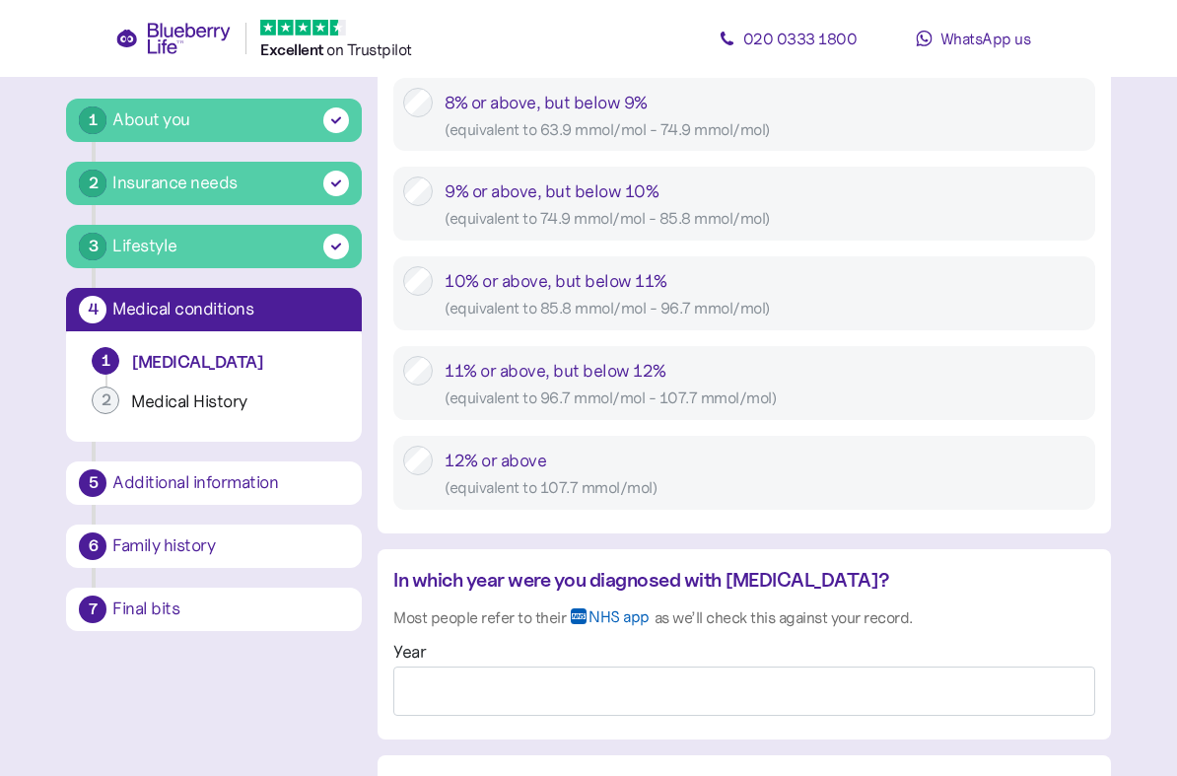
scroll to position [1350, 0]
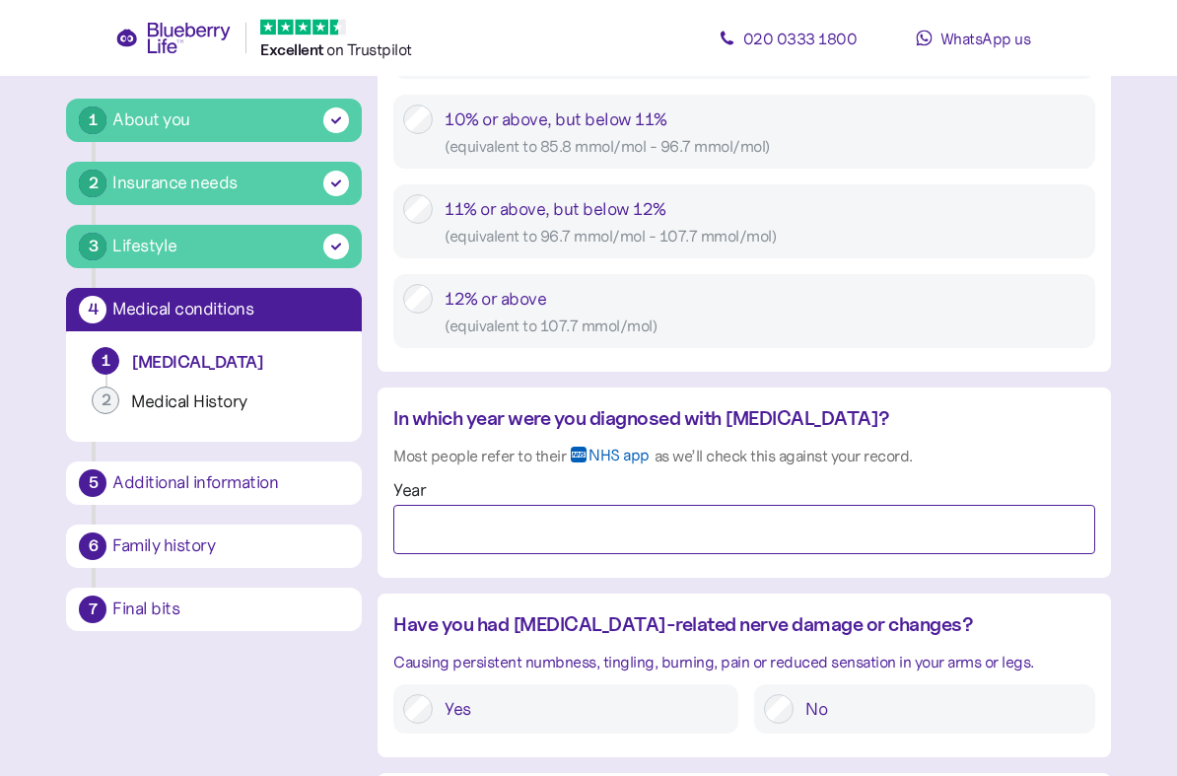
click at [596, 521] on input "Year" at bounding box center [743, 530] width 701 height 49
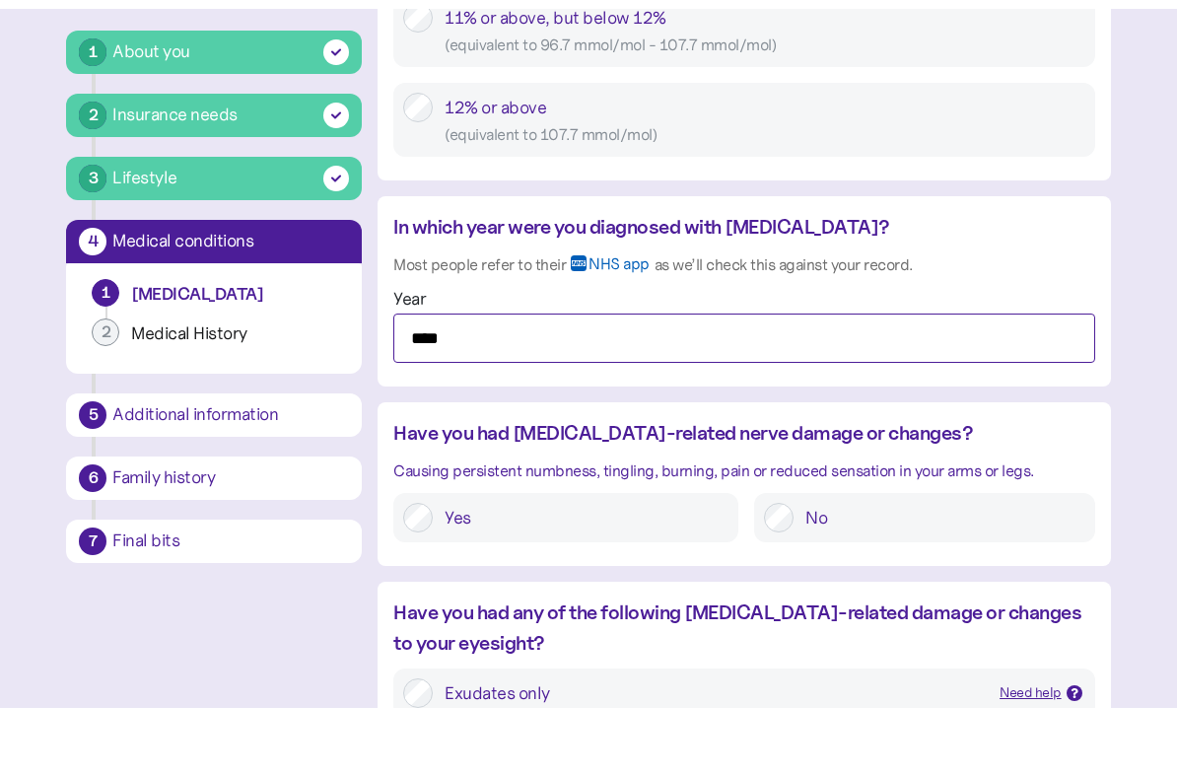
scroll to position [1475, 0]
type input "****"
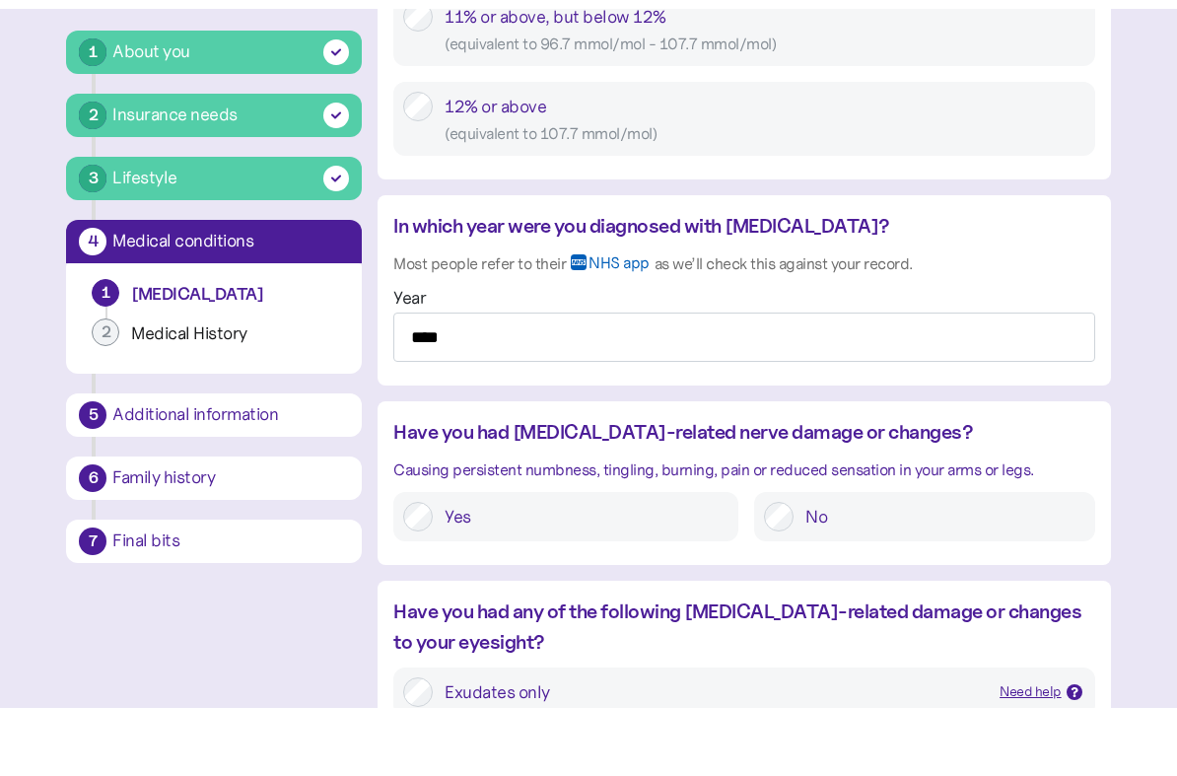
click at [884, 570] on label "No" at bounding box center [938, 585] width 291 height 30
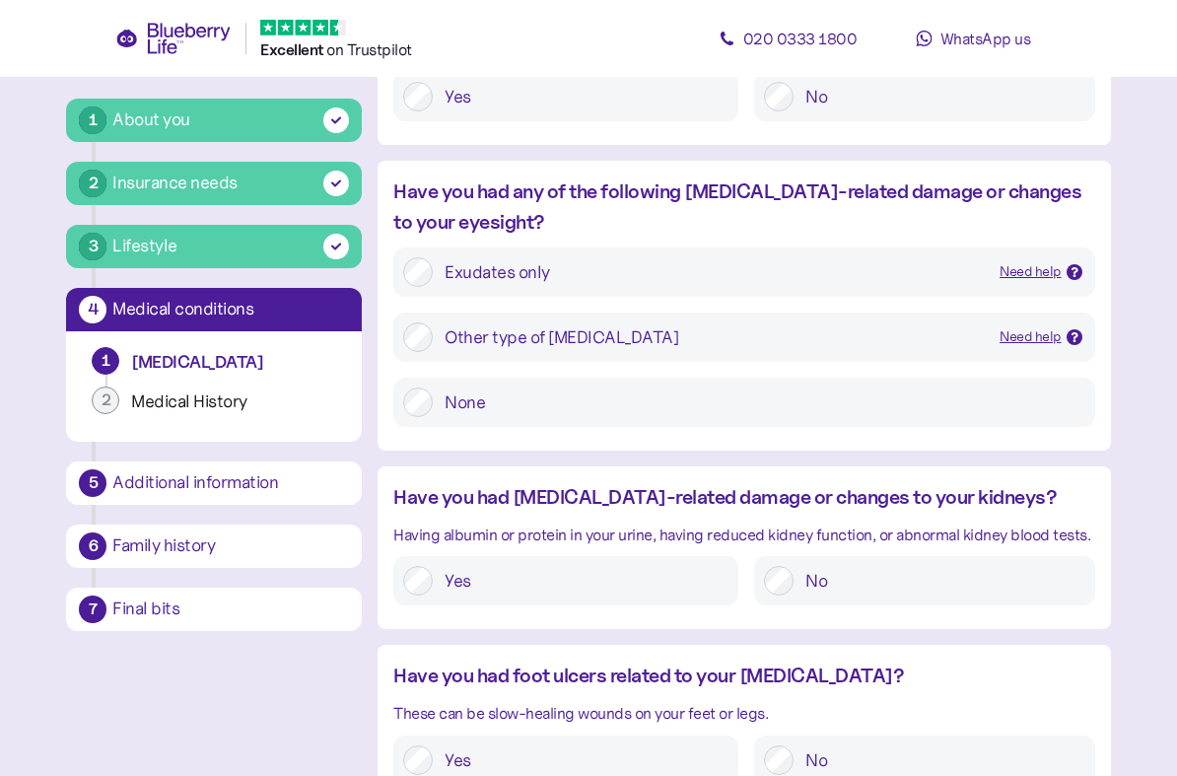
scroll to position [2011, 0]
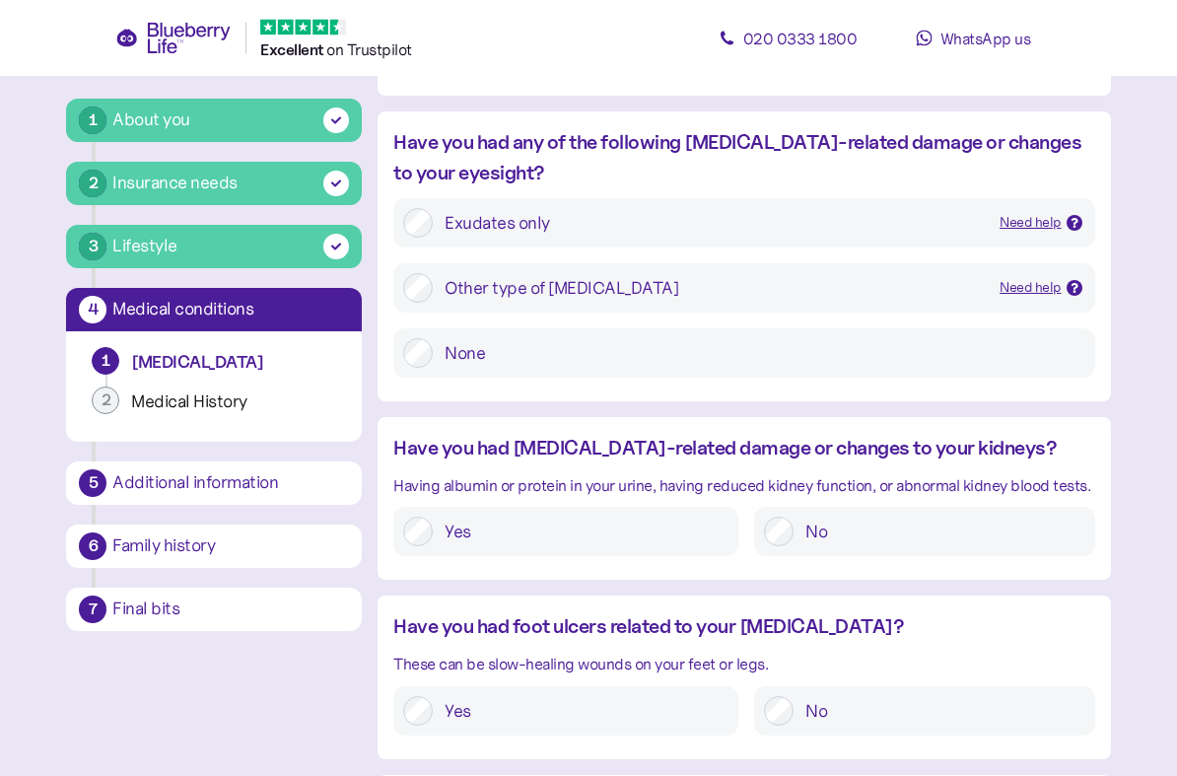
click at [652, 347] on label "None" at bounding box center [758, 354] width 651 height 30
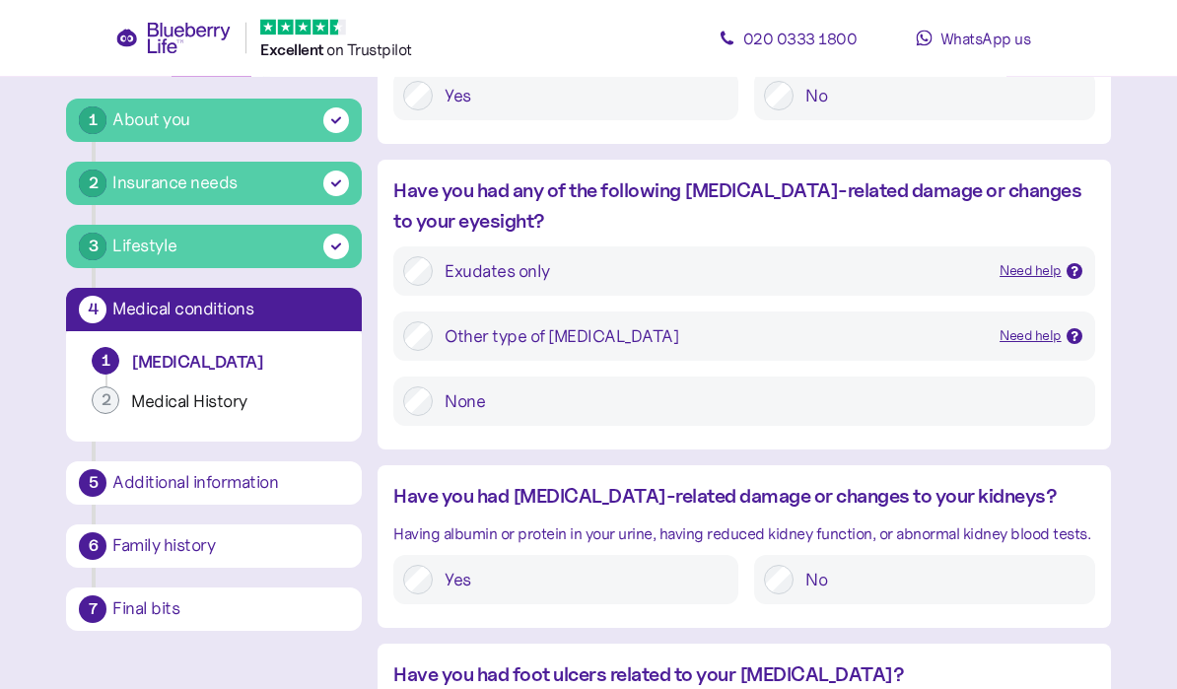
click at [1079, 264] on div at bounding box center [1074, 272] width 16 height 16
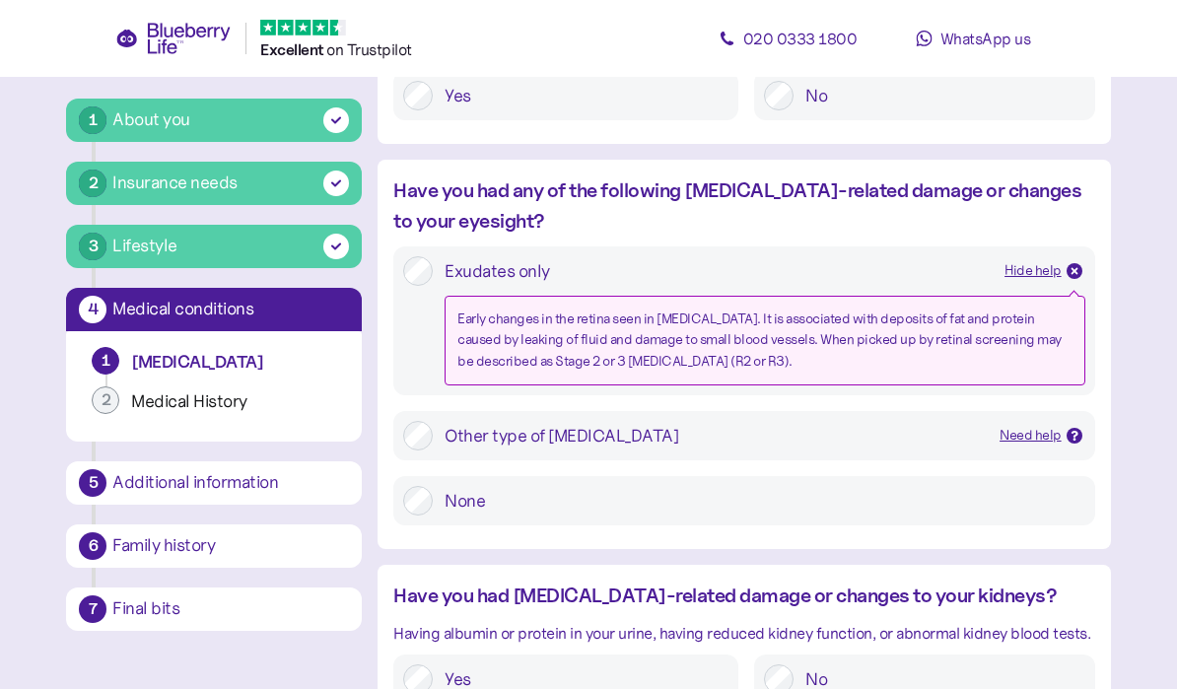
click at [1074, 266] on icon at bounding box center [1074, 271] width 10 height 10
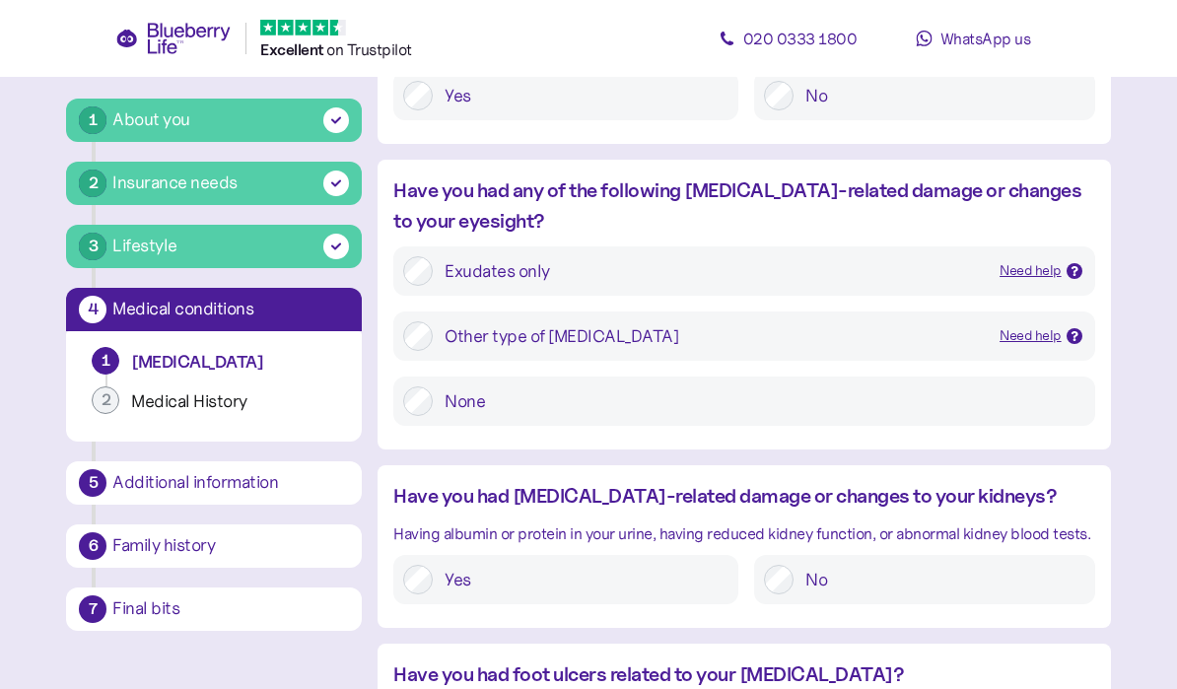
click at [1069, 331] on icon at bounding box center [1074, 336] width 10 height 10
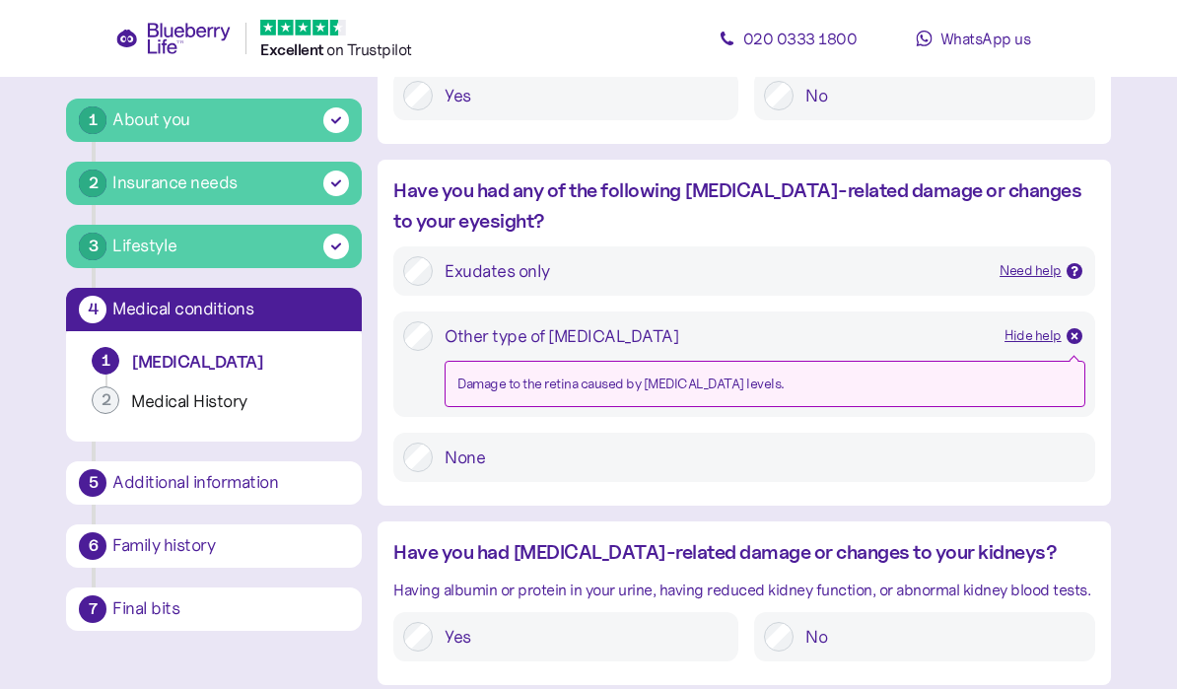
click at [1078, 331] on icon at bounding box center [1074, 336] width 10 height 10
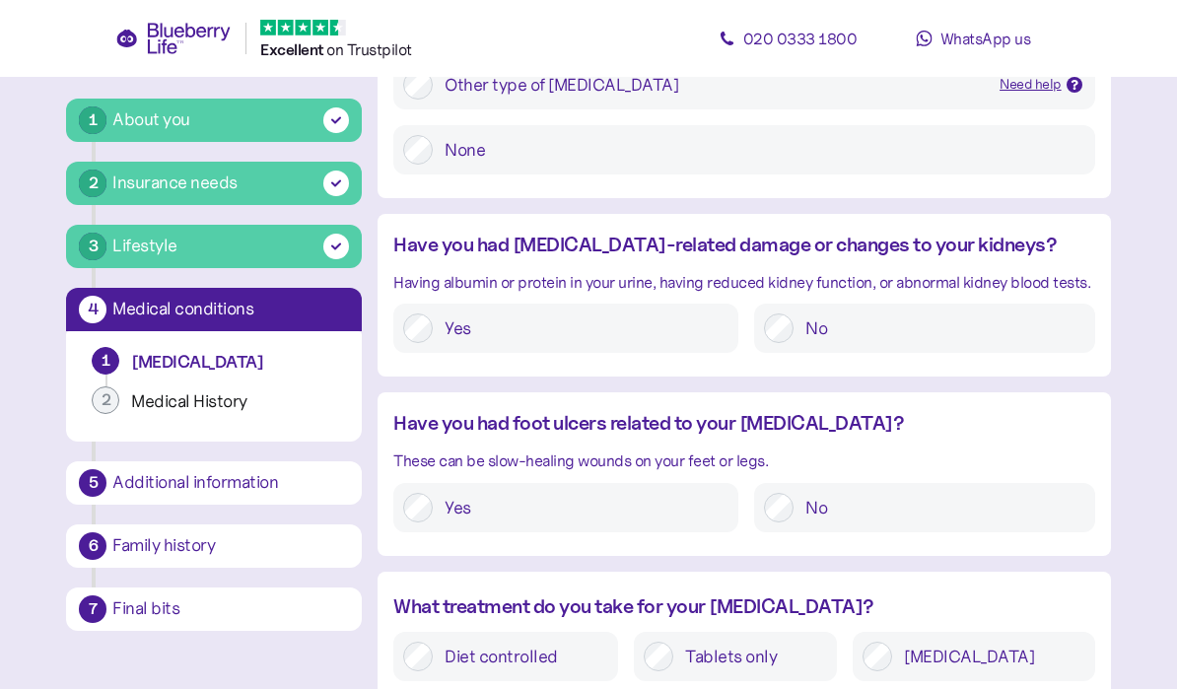
scroll to position [2214, 0]
click at [860, 328] on label "No" at bounding box center [938, 329] width 291 height 30
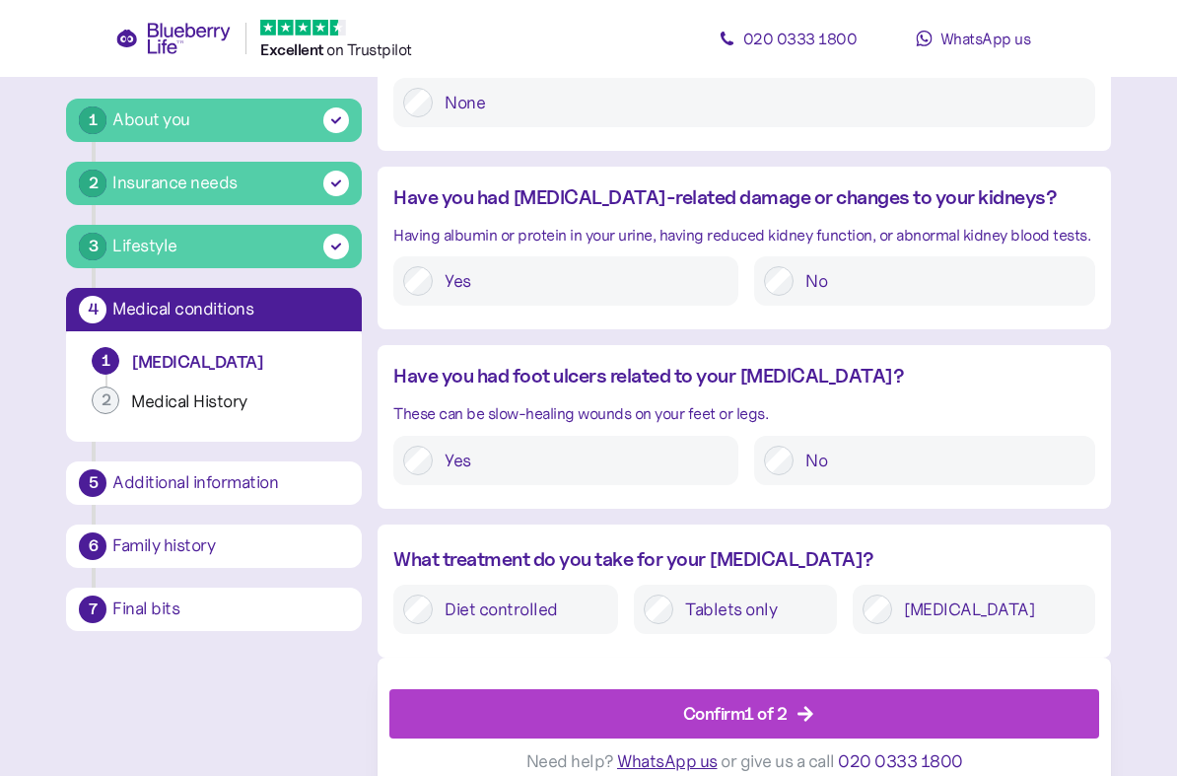
scroll to position [2271, 0]
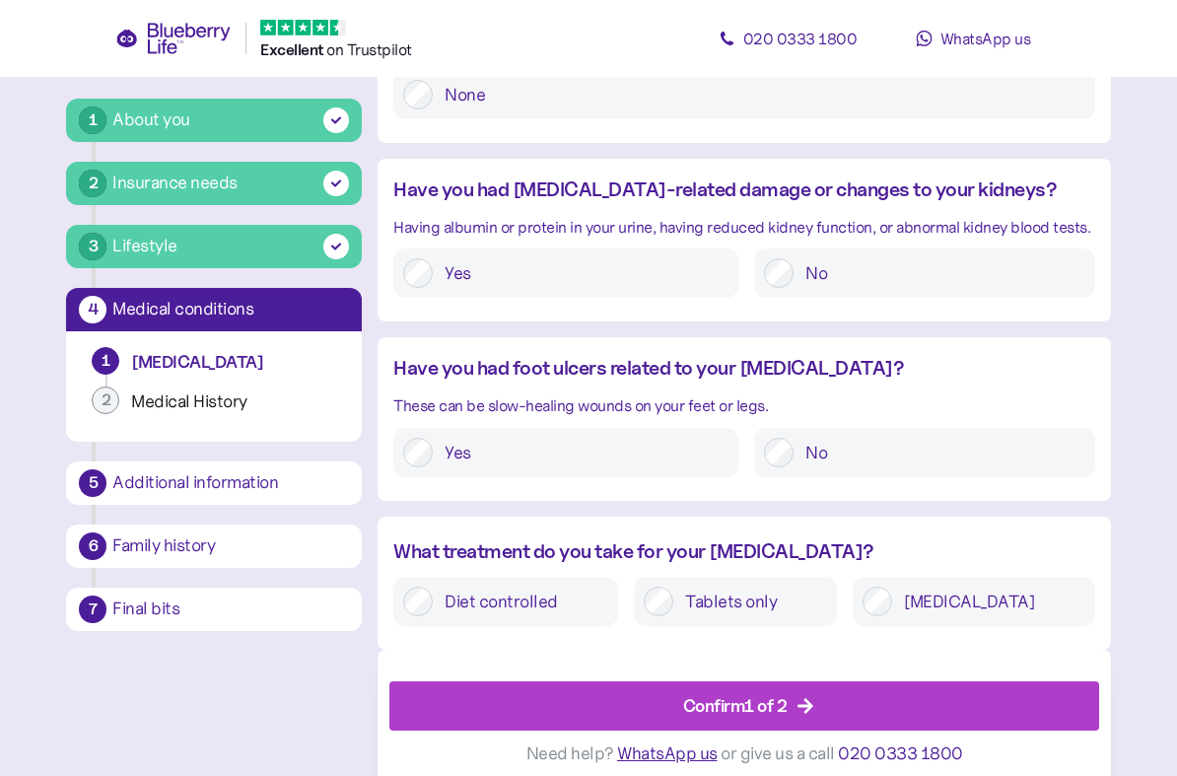
click at [884, 442] on label "No" at bounding box center [938, 453] width 291 height 30
click at [778, 586] on label "Tablets only" at bounding box center [750, 601] width 154 height 30
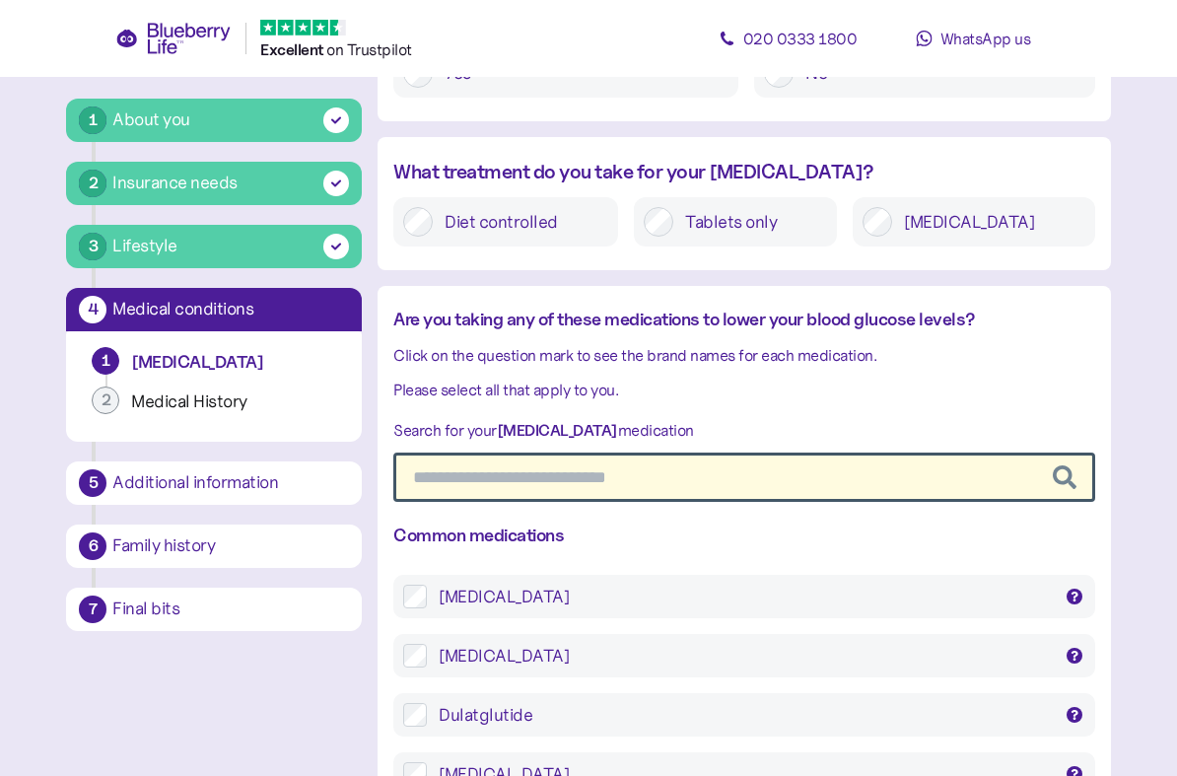
scroll to position [2683, 0]
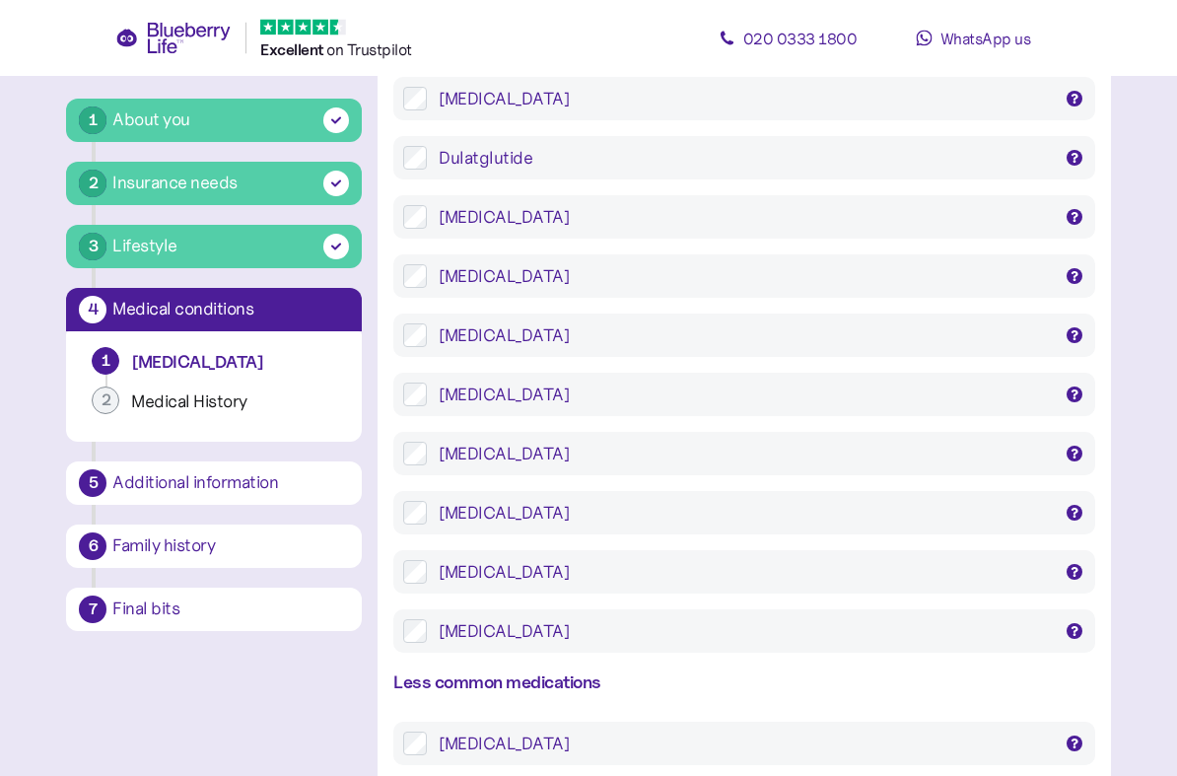
click at [765, 502] on div "Metformin" at bounding box center [744, 514] width 611 height 24
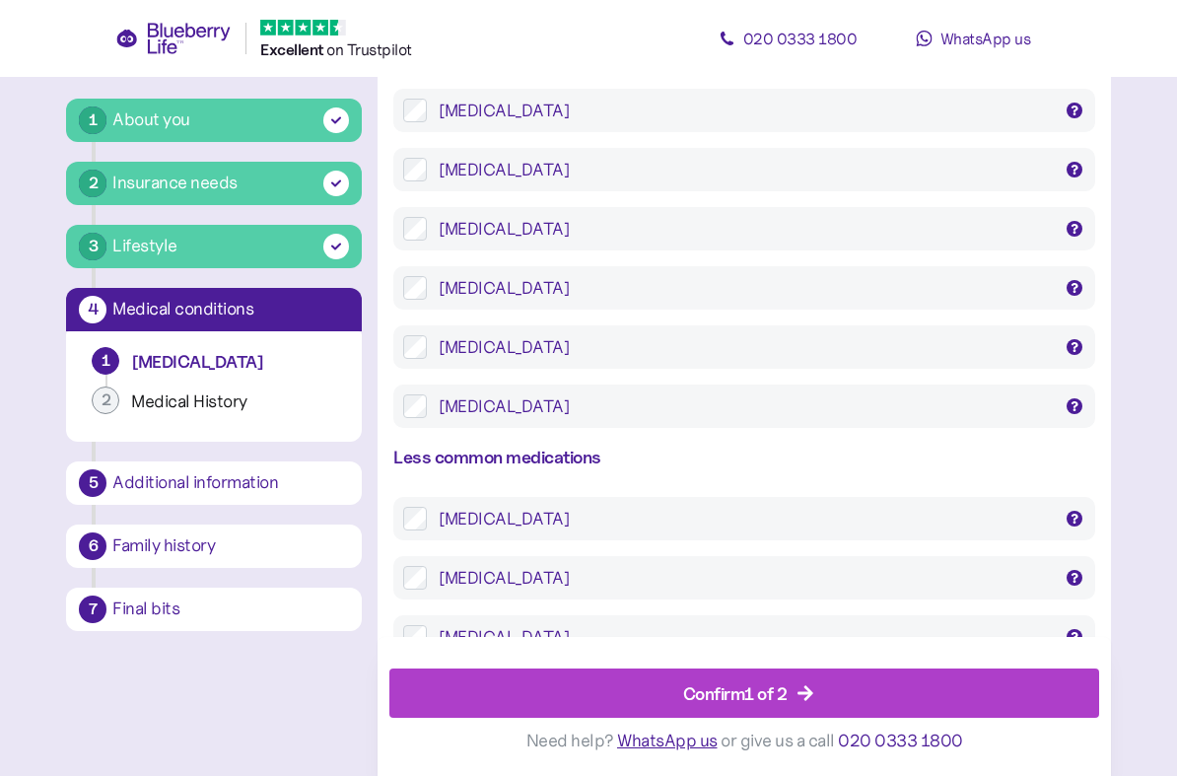
scroll to position [3450, 0]
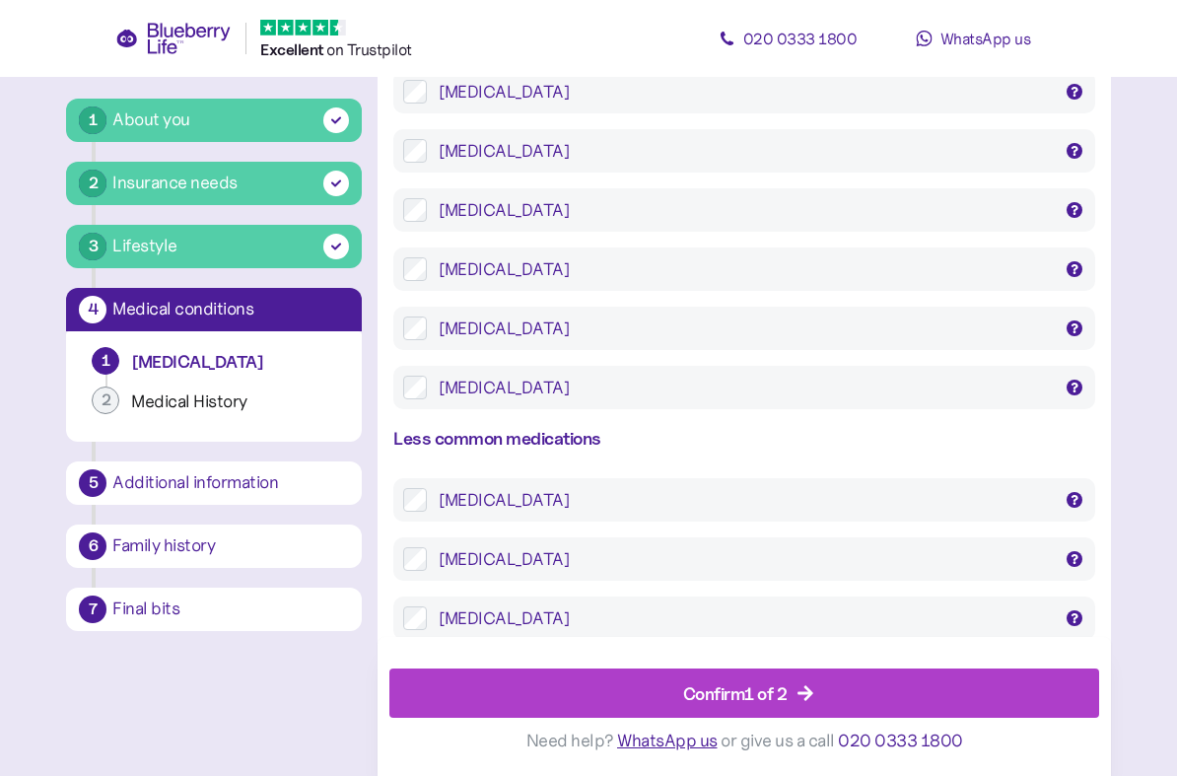
click at [778, 679] on span "Confirm 1 of 2" at bounding box center [735, 692] width 104 height 47
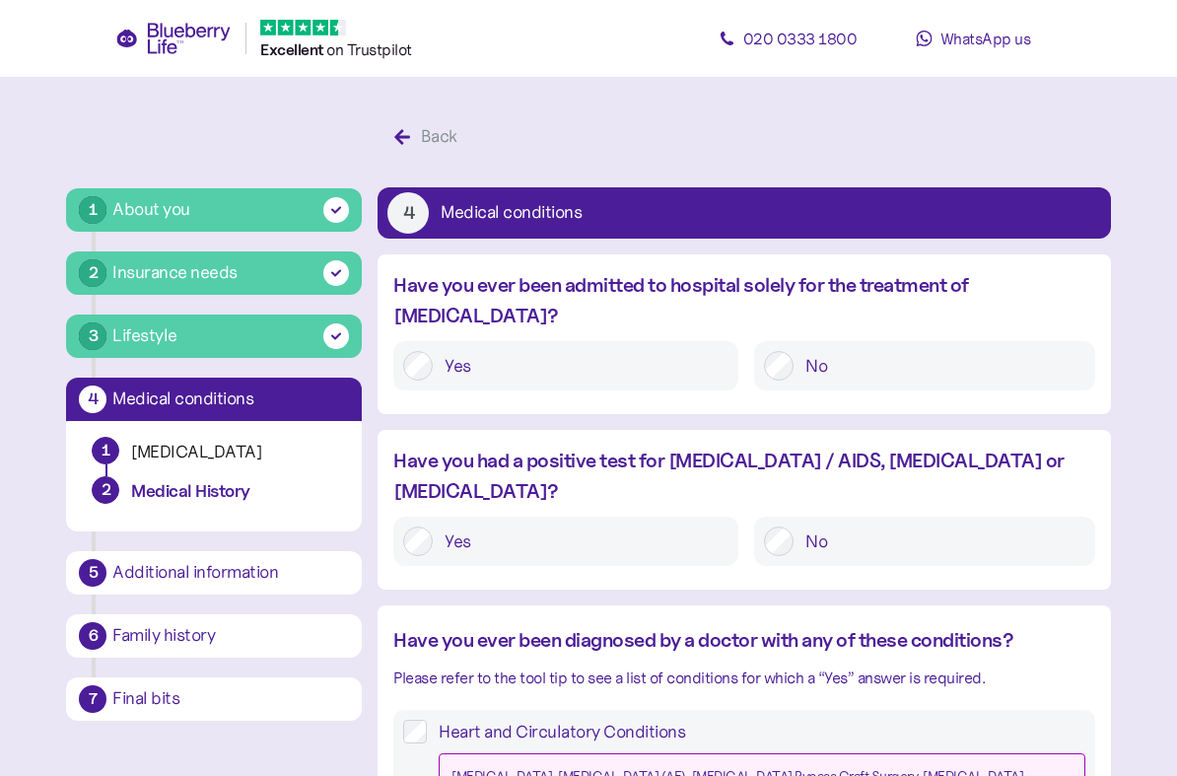
click at [838, 351] on label "No" at bounding box center [938, 366] width 291 height 30
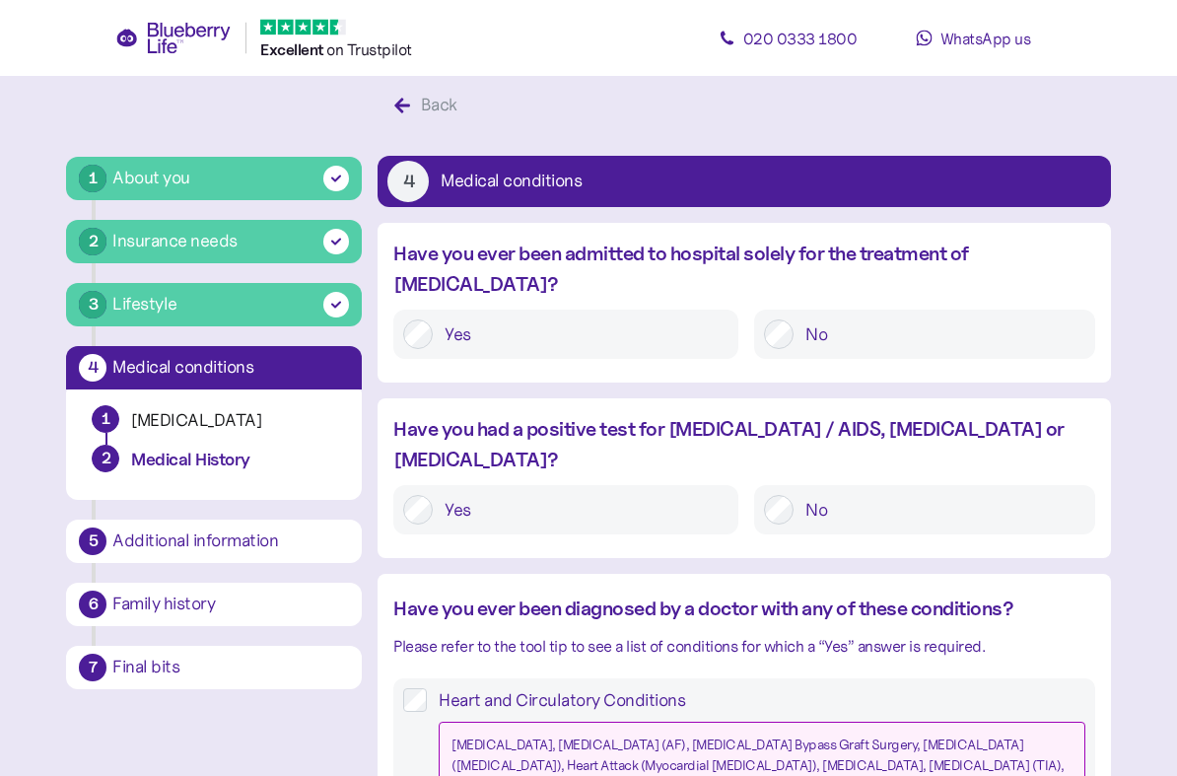
scroll to position [32, 0]
click at [904, 495] on label "No" at bounding box center [938, 510] width 291 height 30
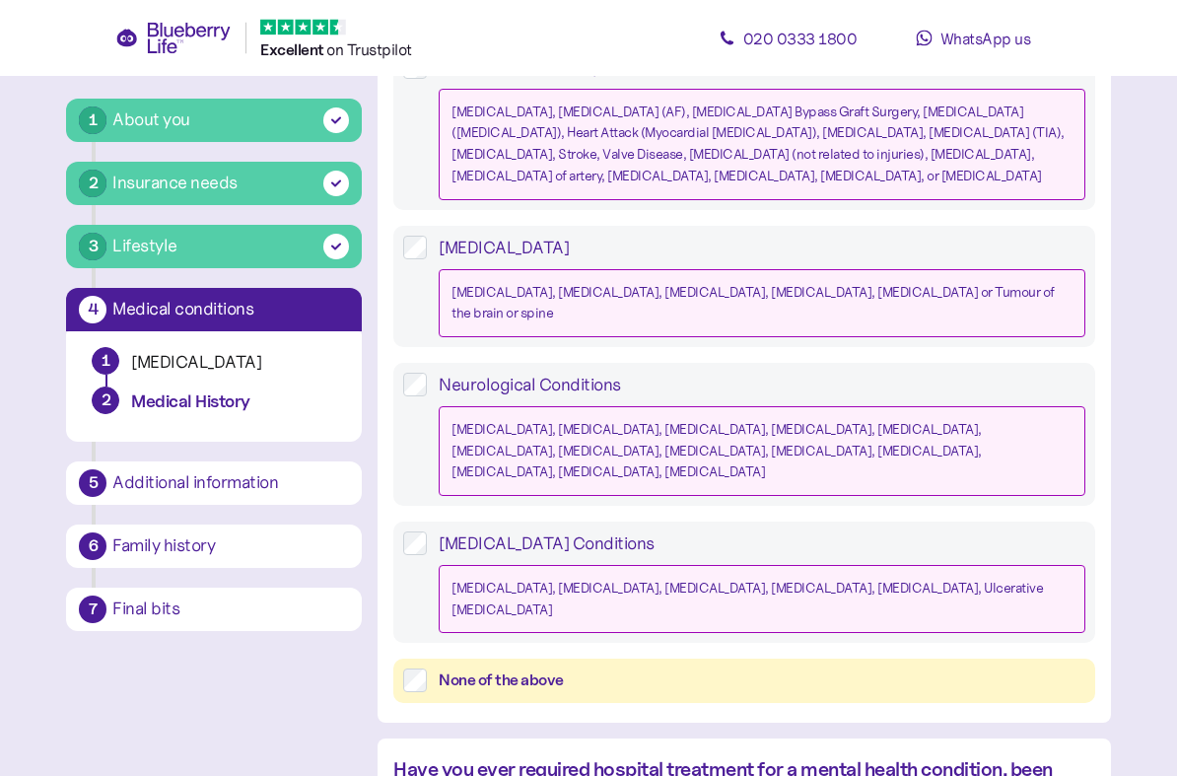
scroll to position [681, 0]
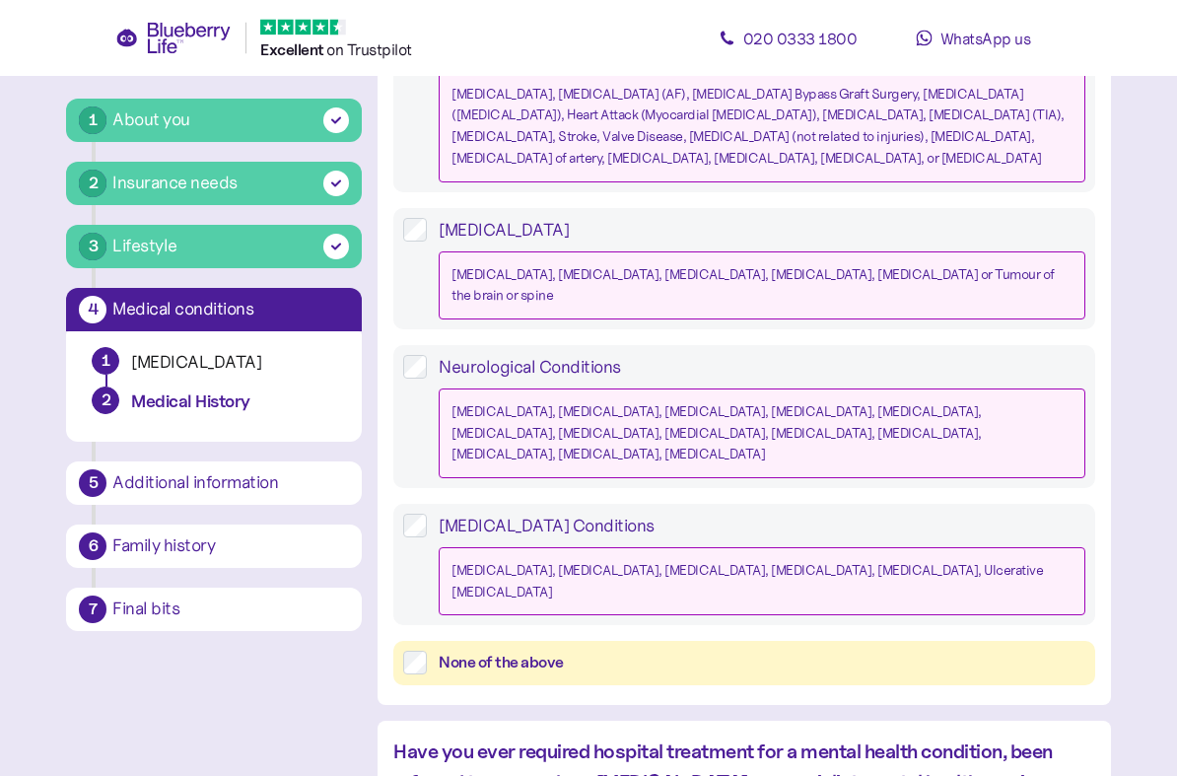
click at [750, 651] on div "None of the above" at bounding box center [761, 663] width 645 height 25
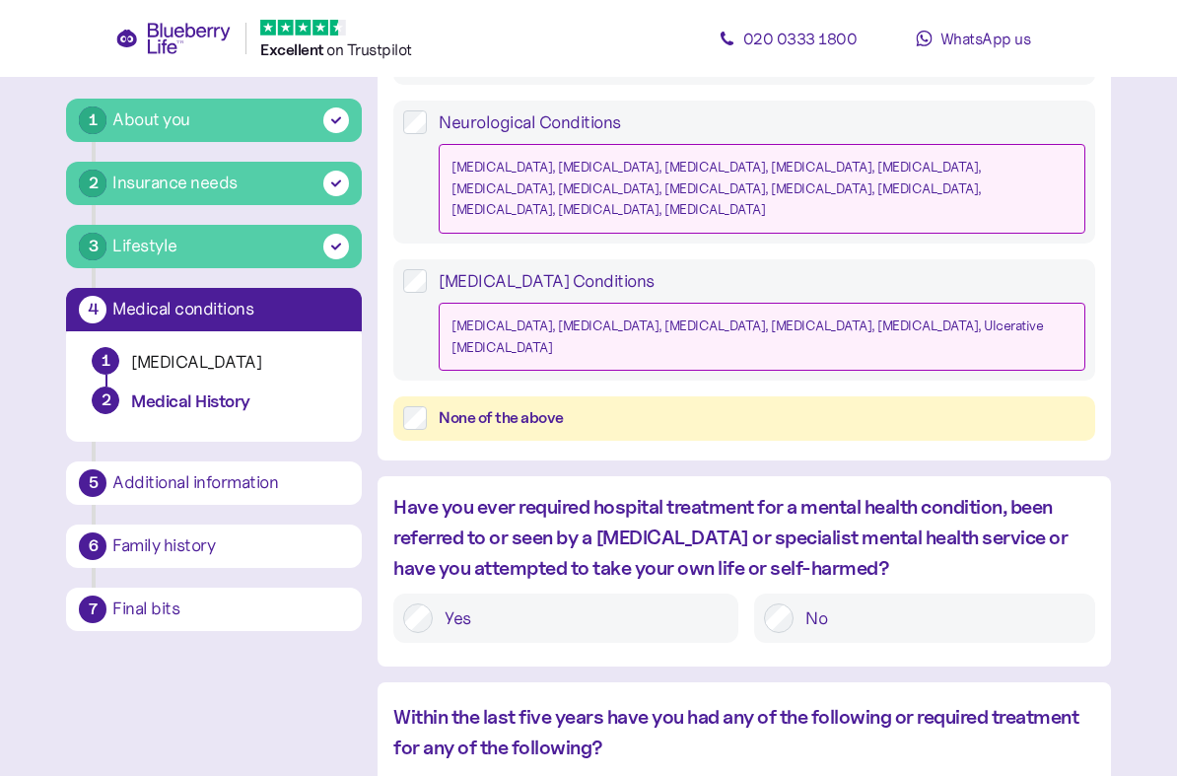
scroll to position [953, 0]
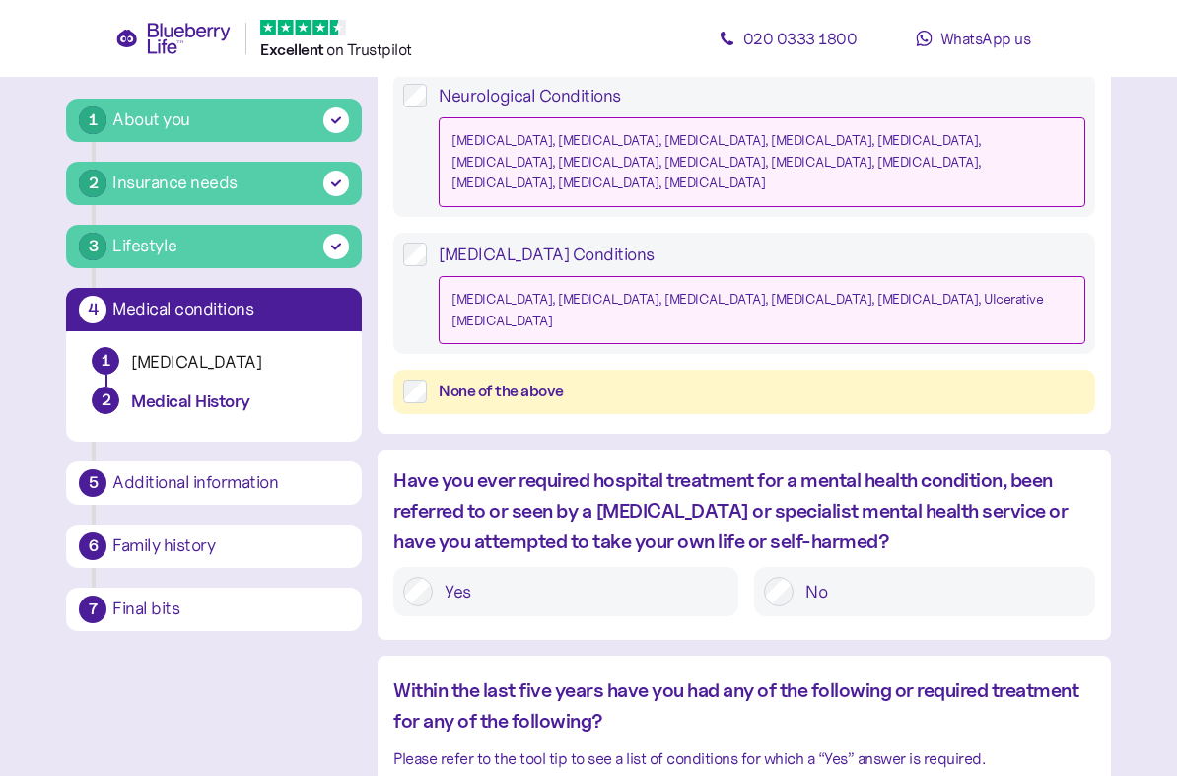
click at [886, 577] on label "No" at bounding box center [938, 592] width 291 height 30
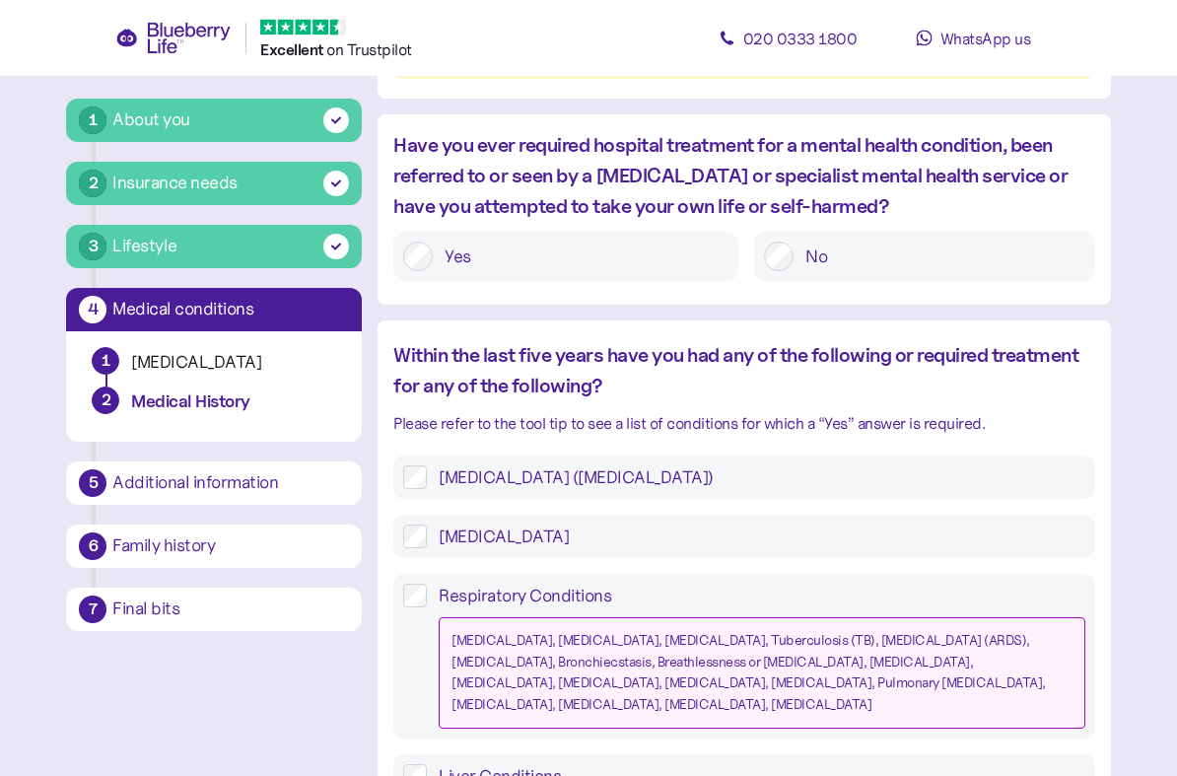
scroll to position [1288, 0]
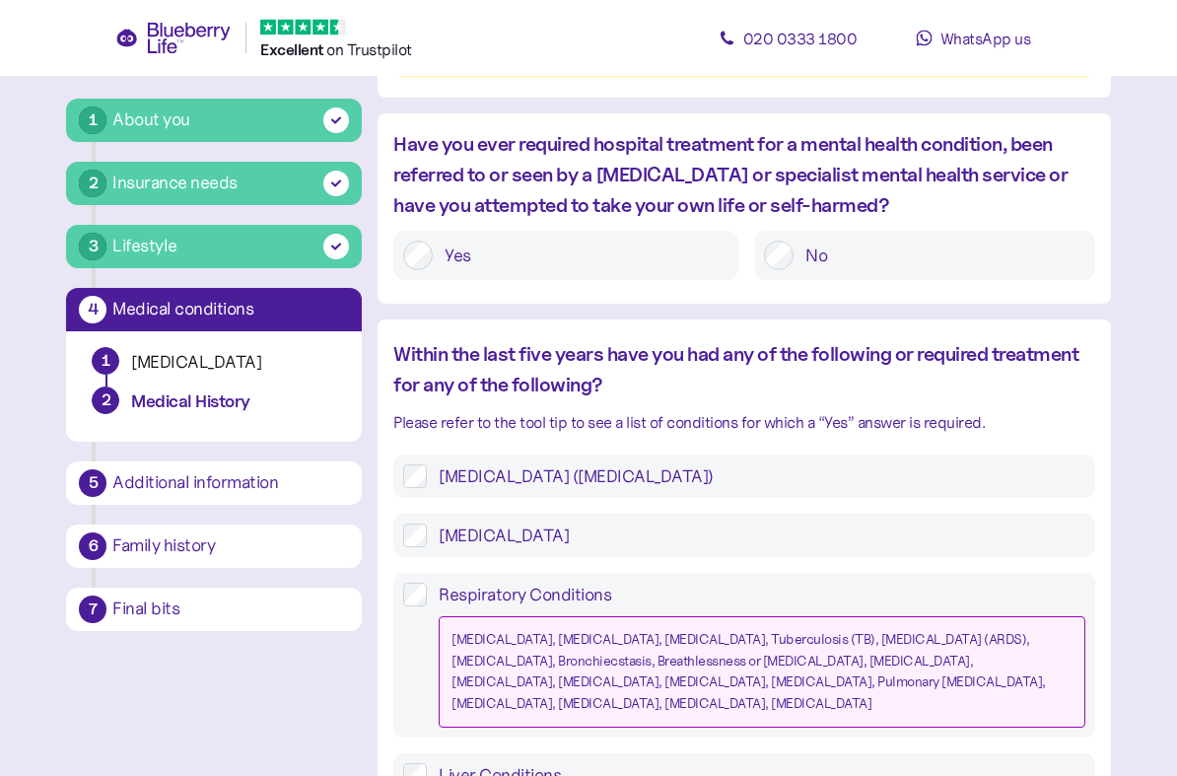
click at [687, 465] on label "Hypertension (high blood pressure)" at bounding box center [755, 477] width 657 height 24
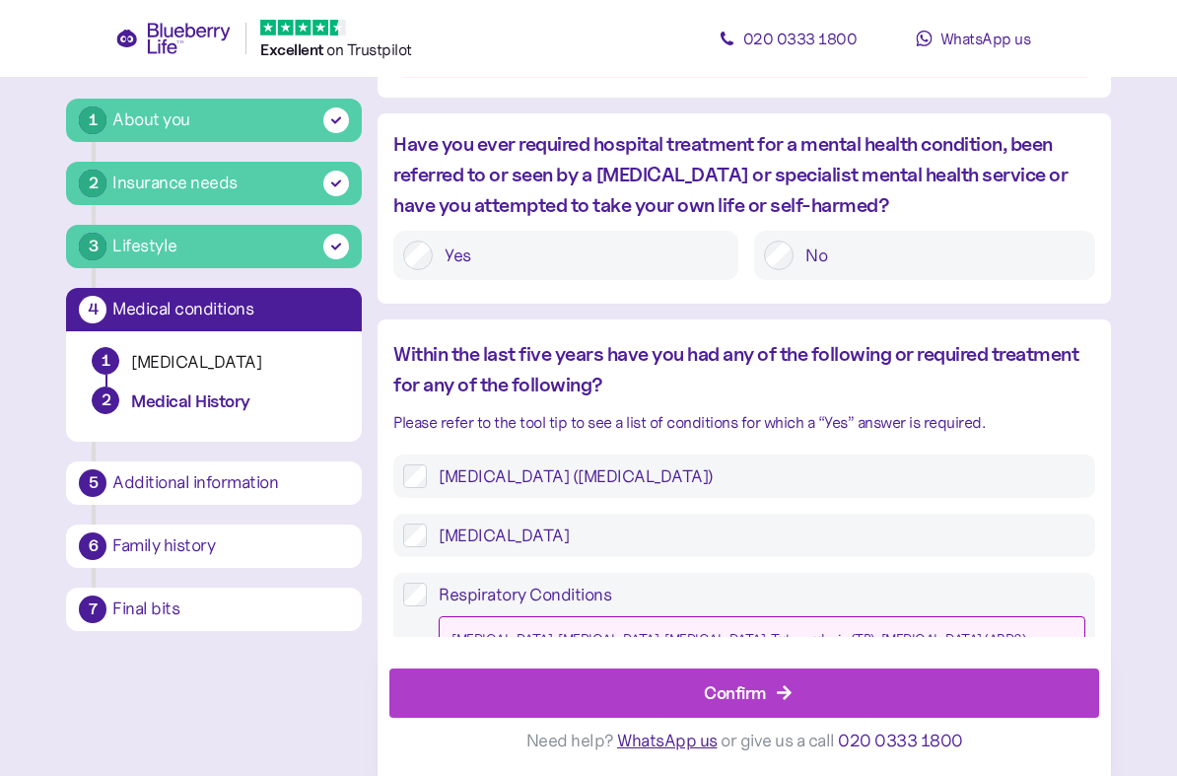
click at [677, 523] on label "High Cholesterol" at bounding box center [755, 535] width 657 height 24
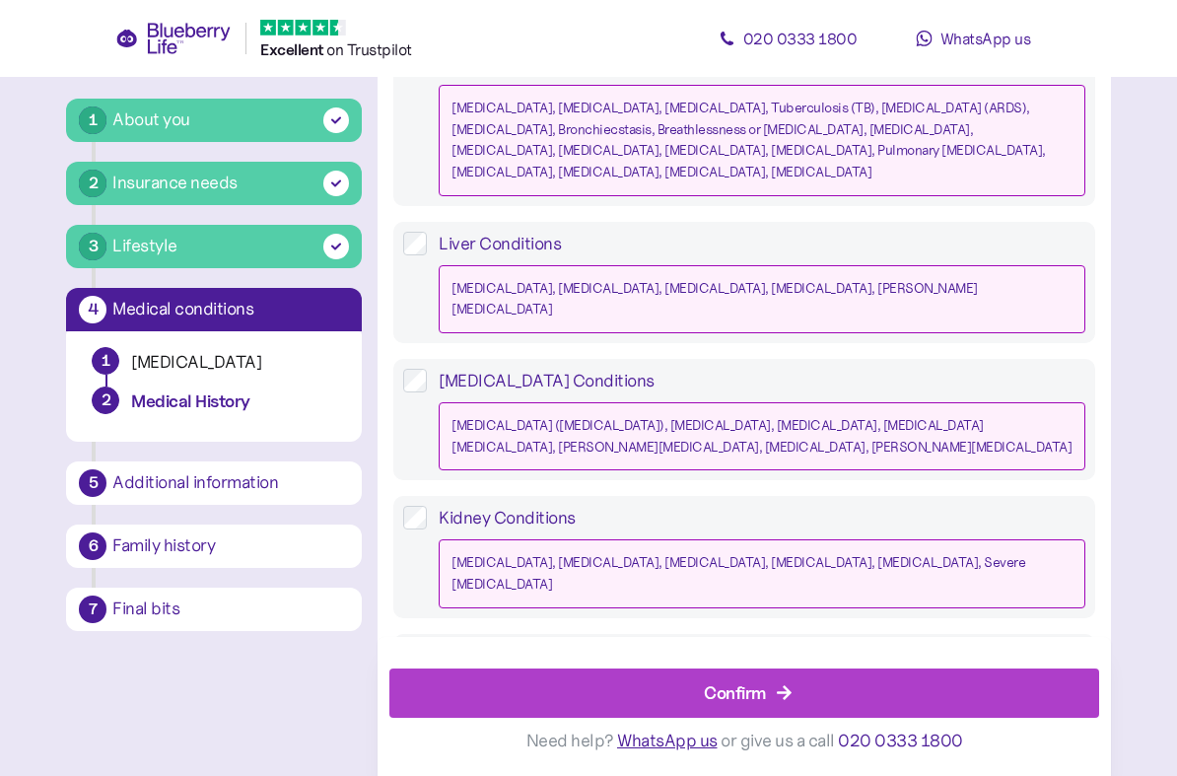
scroll to position [1882, 0]
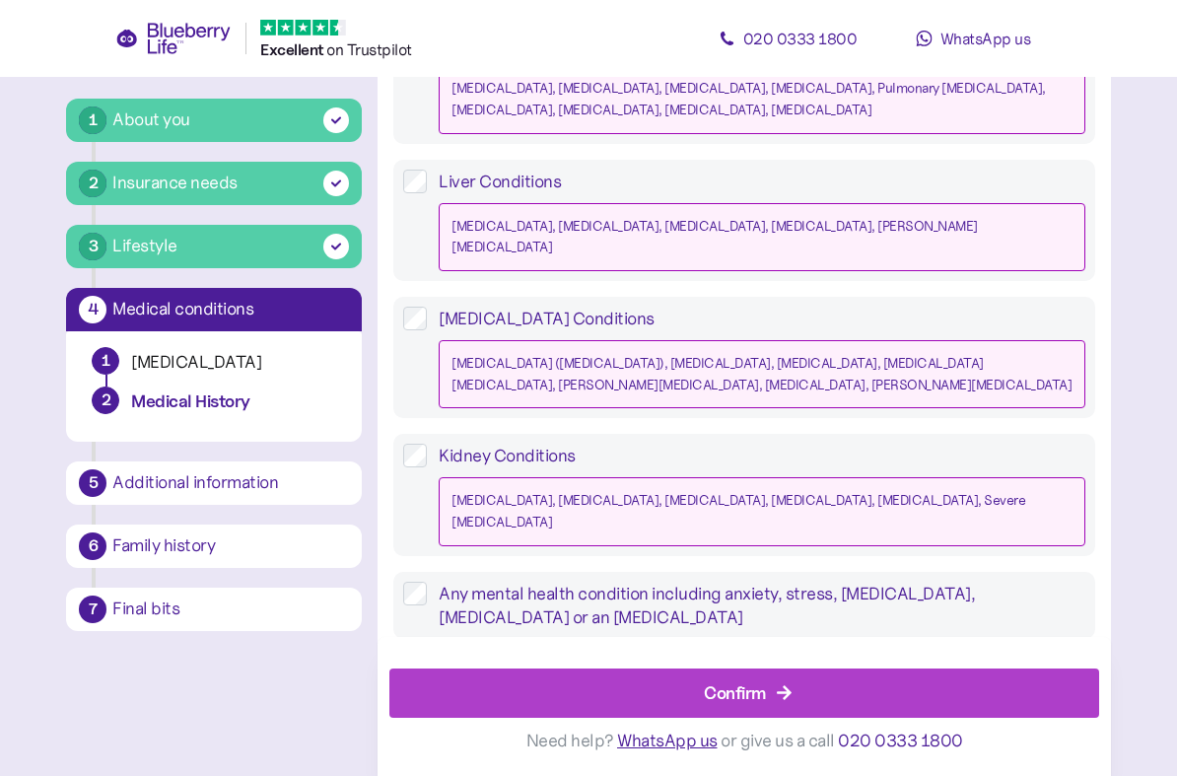
click at [763, 688] on div "Confirm" at bounding box center [735, 692] width 62 height 27
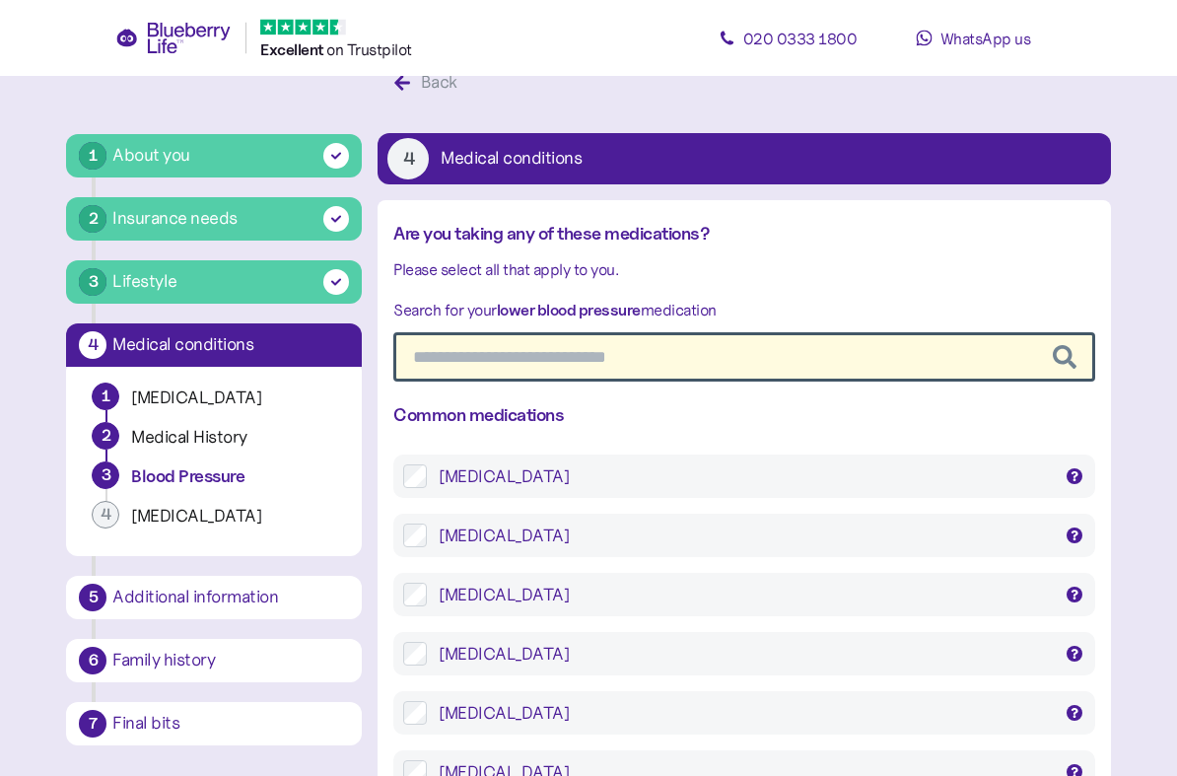
click at [749, 481] on div "Amlodipine" at bounding box center [744, 477] width 611 height 24
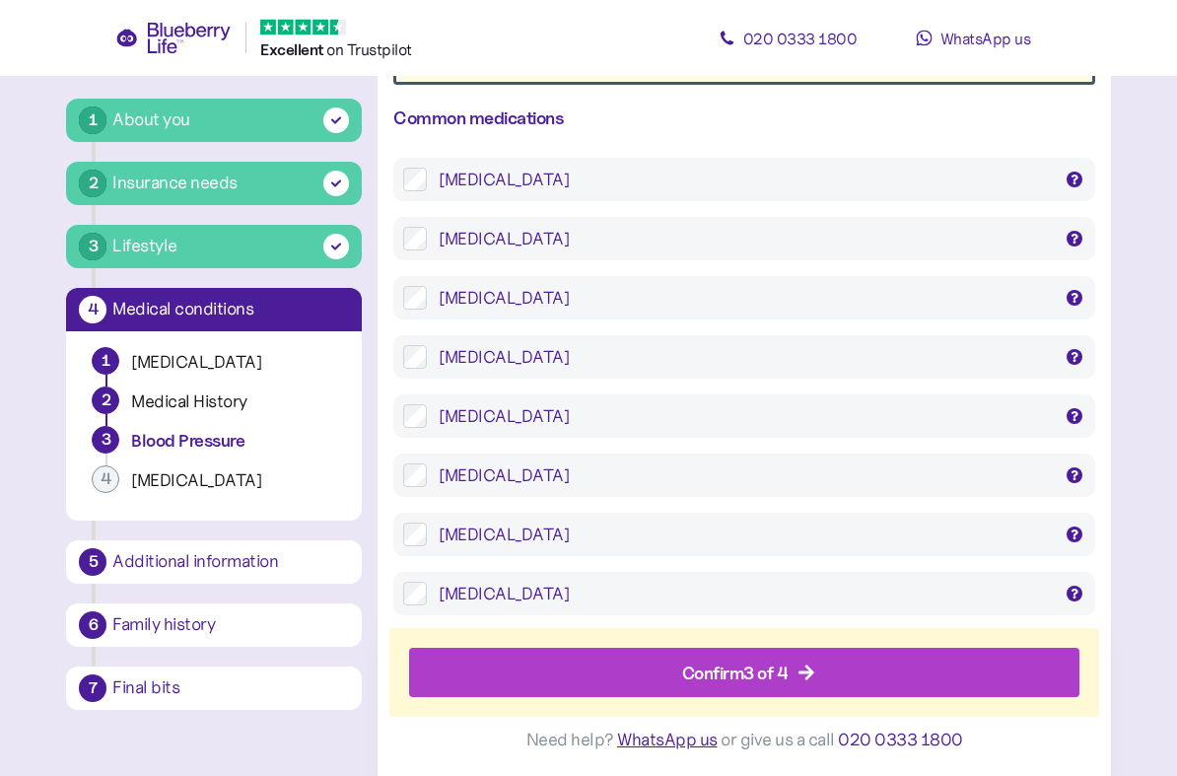
scroll to position [352, 0]
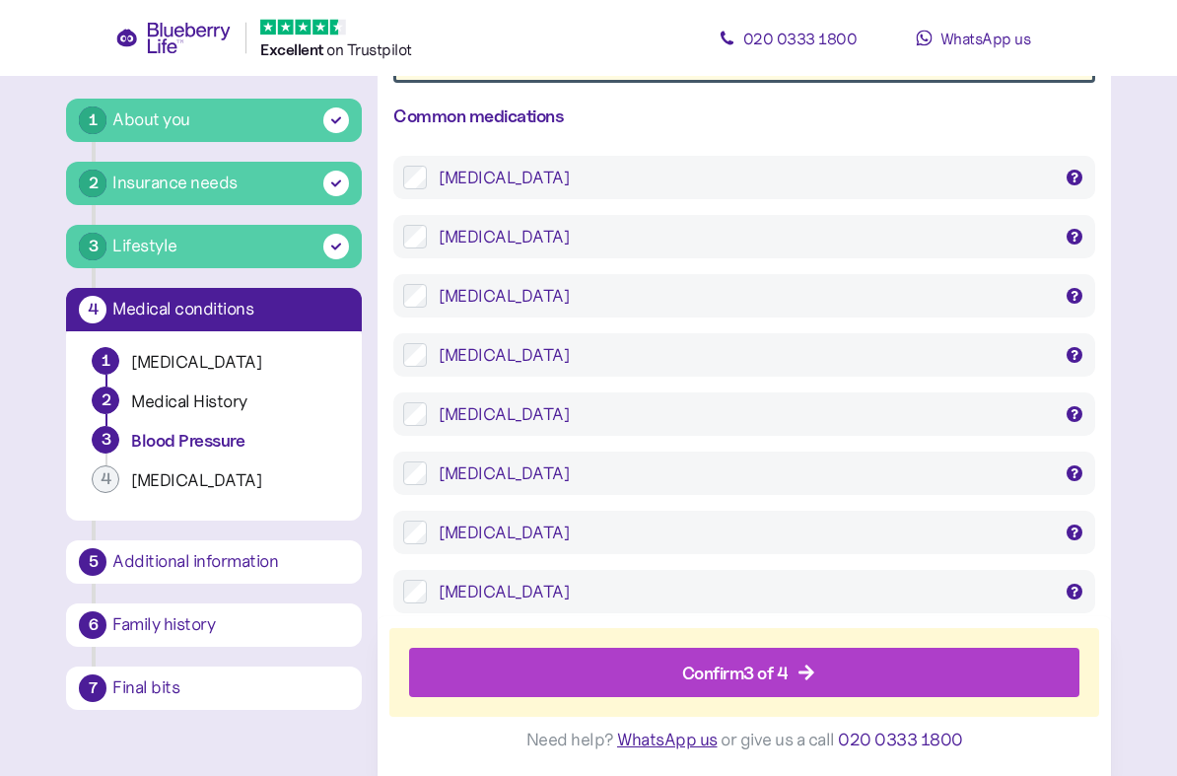
click at [774, 666] on div "Confirm 3 of 4" at bounding box center [735, 672] width 106 height 27
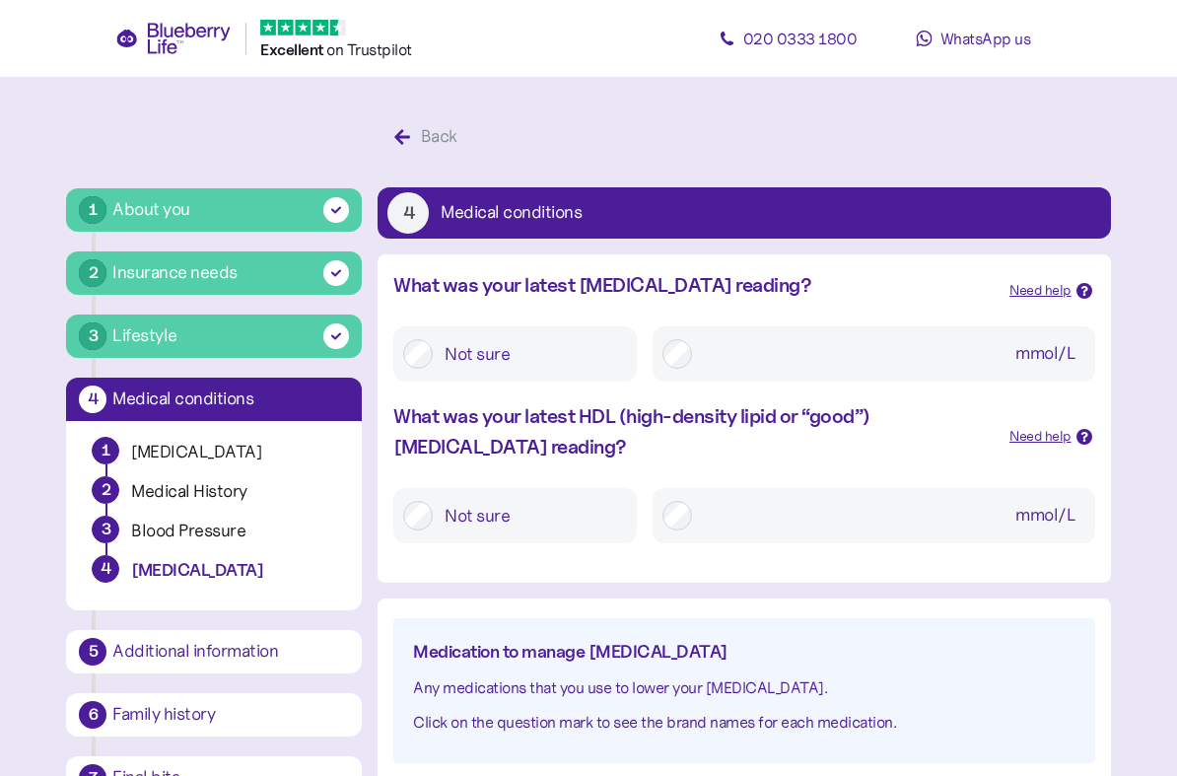
click at [747, 355] on input "mmol/L" at bounding box center [894, 353] width 381 height 35
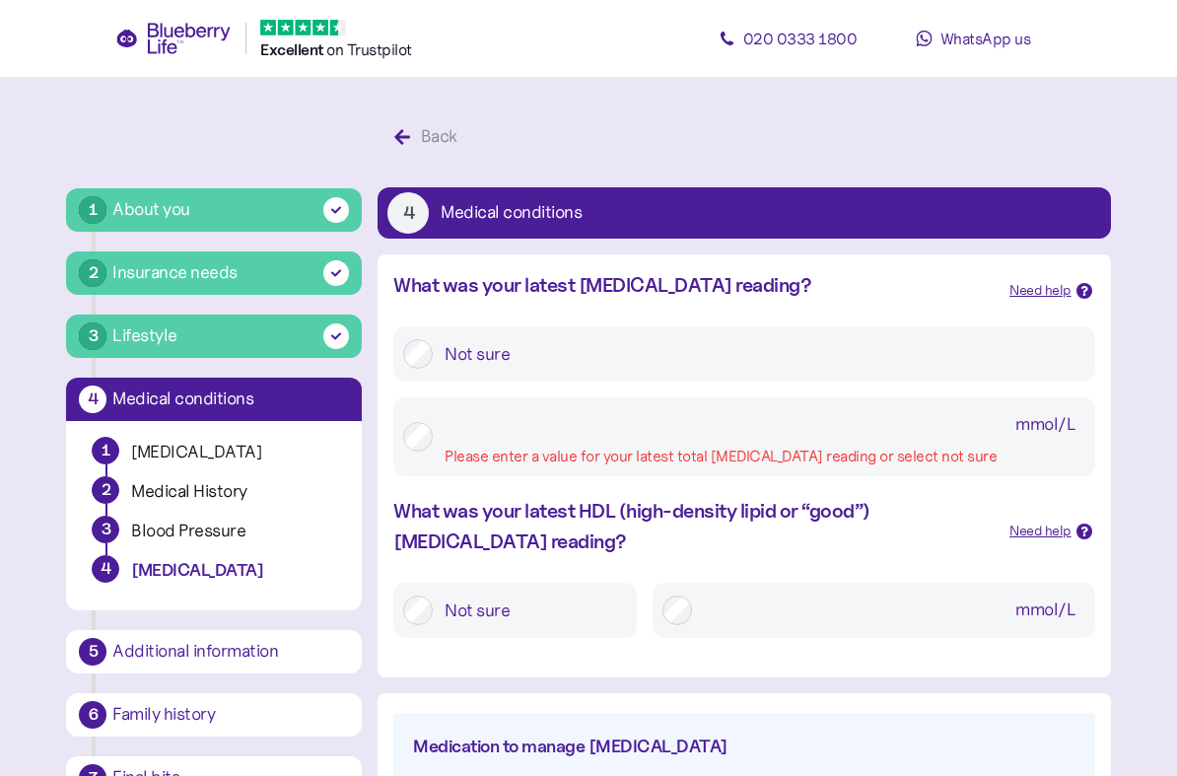
click at [585, 436] on input "mmol/L Please enter a value for your latest total cholesterol reading or select…" at bounding box center [764, 424] width 640 height 35
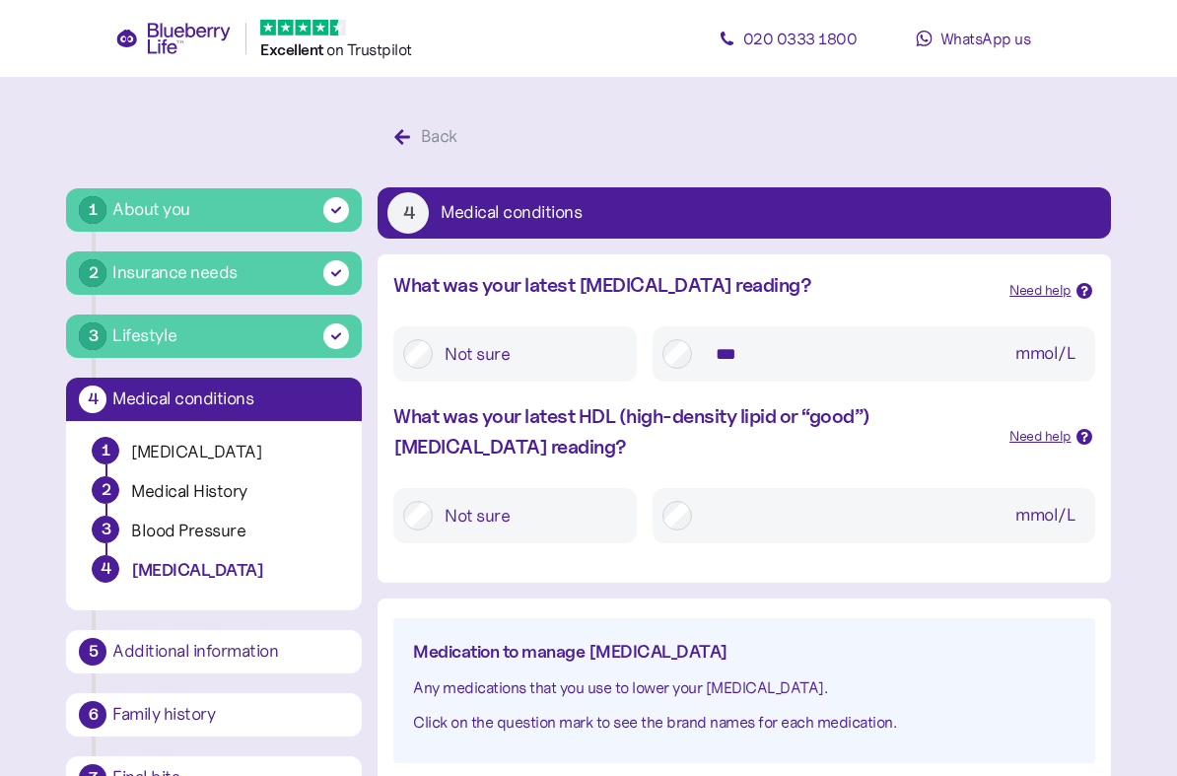
type input "***"
click at [857, 599] on div "Medication to manage high cholesterol Any medications that you use to lower you…" at bounding box center [743, 690] width 732 height 184
click at [523, 509] on label "Not sure" at bounding box center [530, 515] width 194 height 35
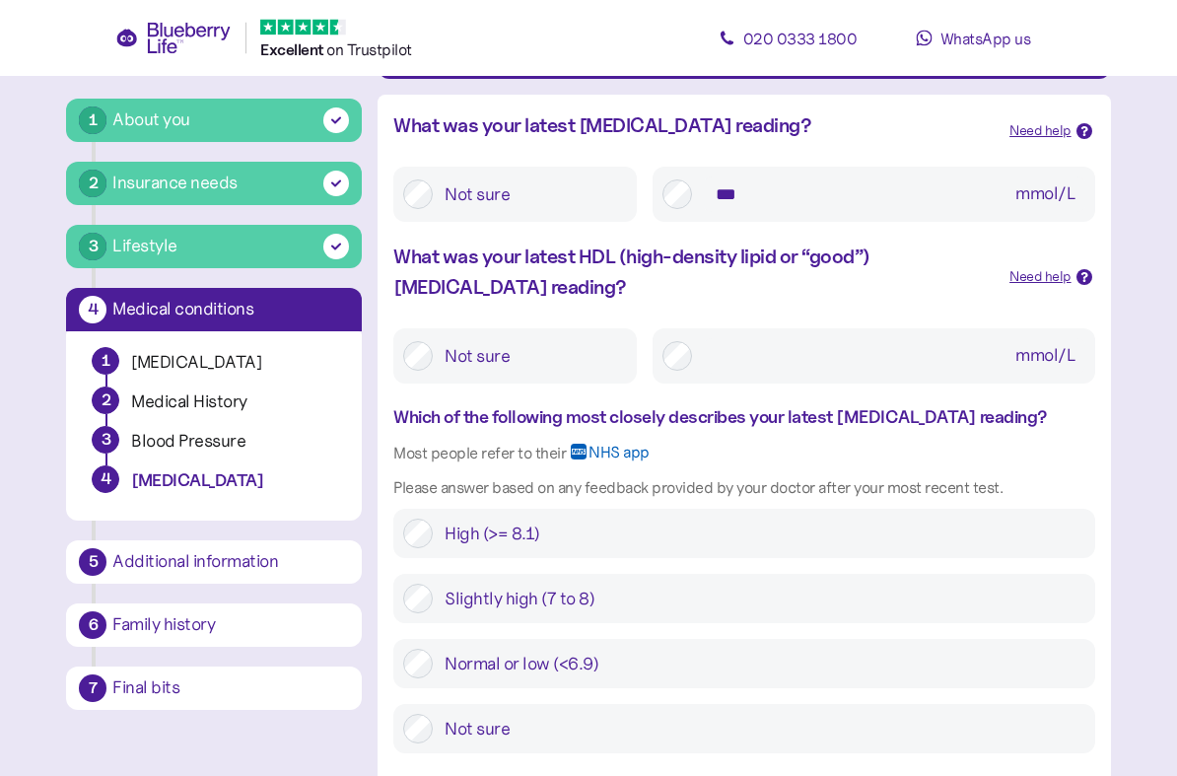
scroll to position [164, 0]
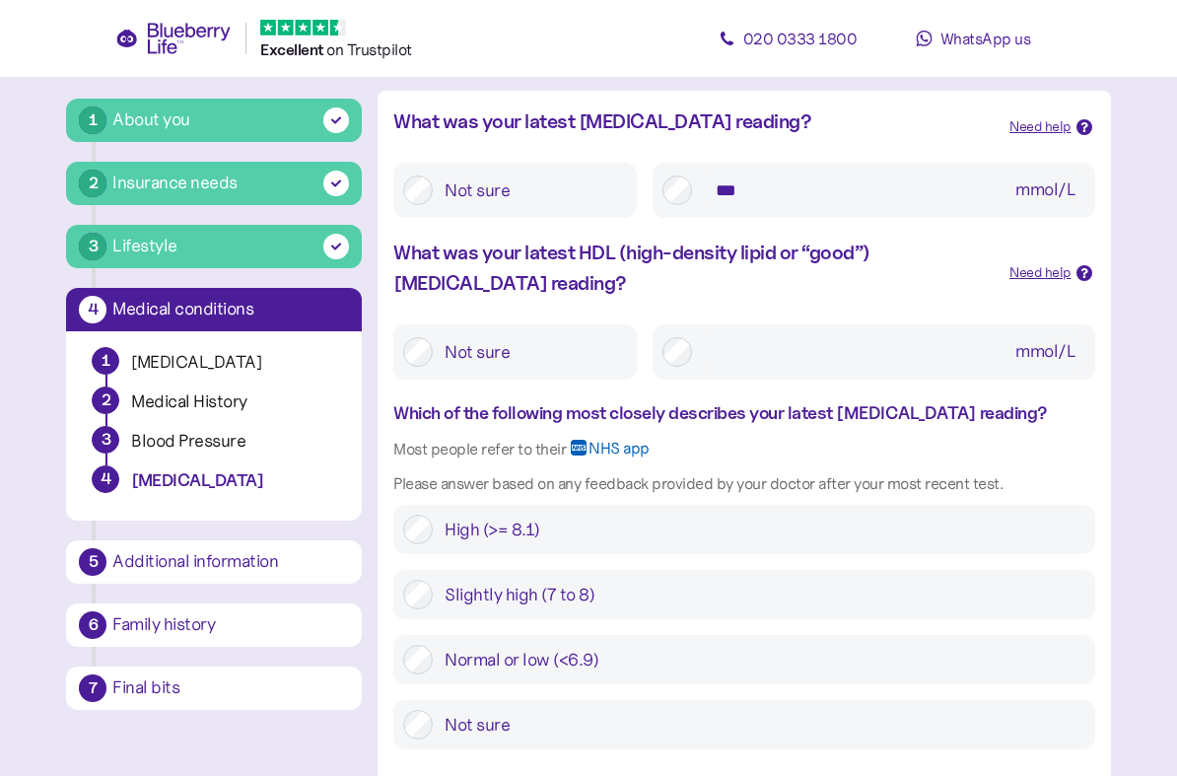
click at [704, 353] on input "mmol/L" at bounding box center [894, 351] width 381 height 35
click at [452, 348] on label "Not sure" at bounding box center [530, 351] width 194 height 35
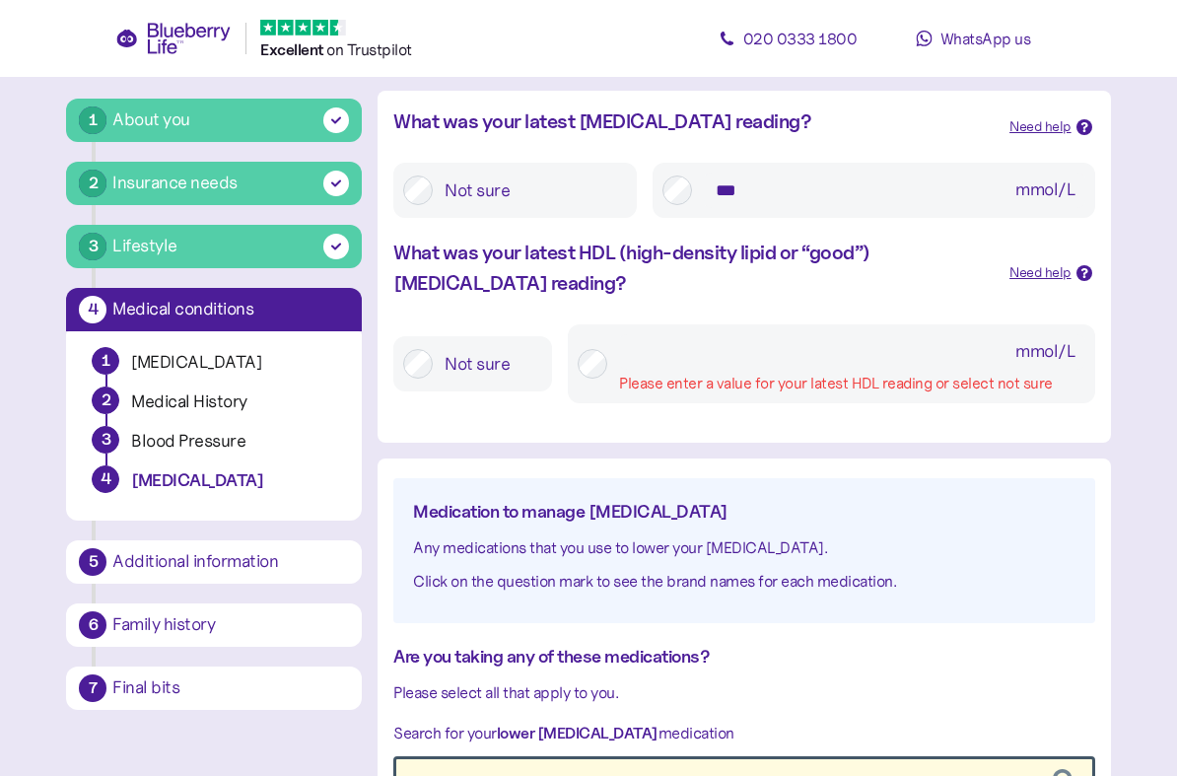
click at [726, 366] on input "mmol/L Please enter a value for your latest HDL reading or select not sure" at bounding box center [851, 351] width 465 height 35
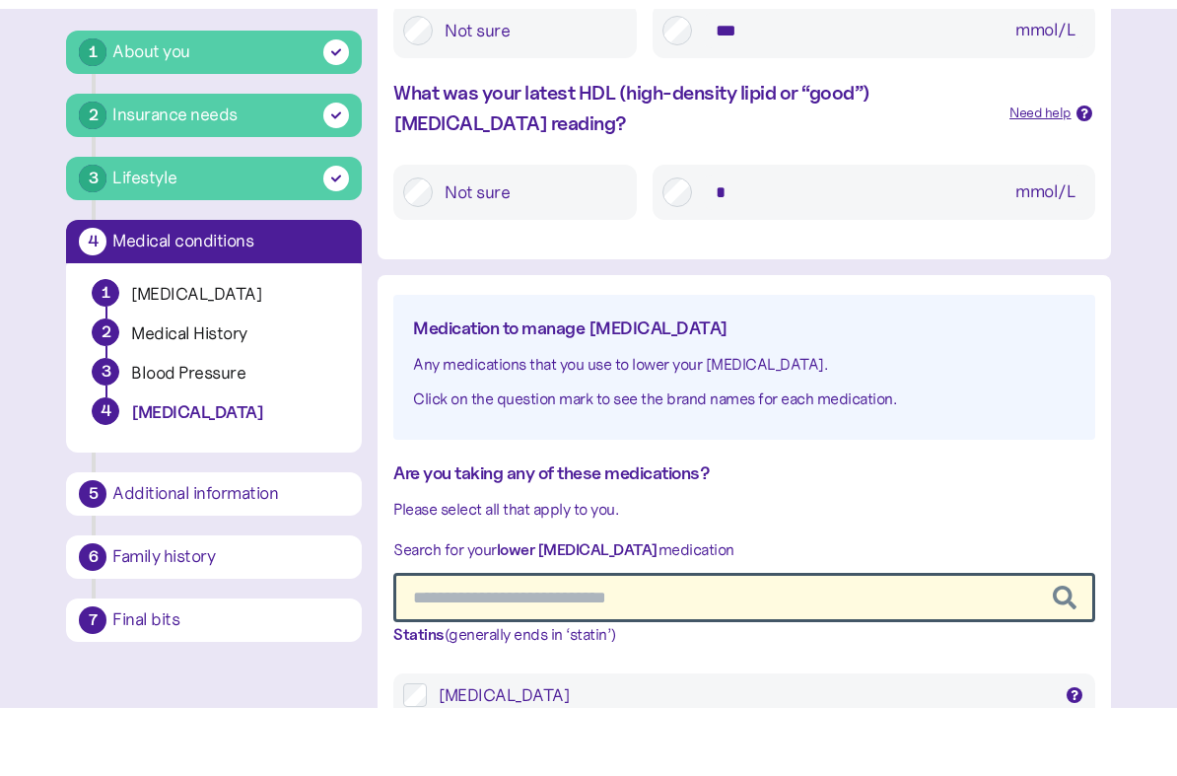
scroll to position [380, 0]
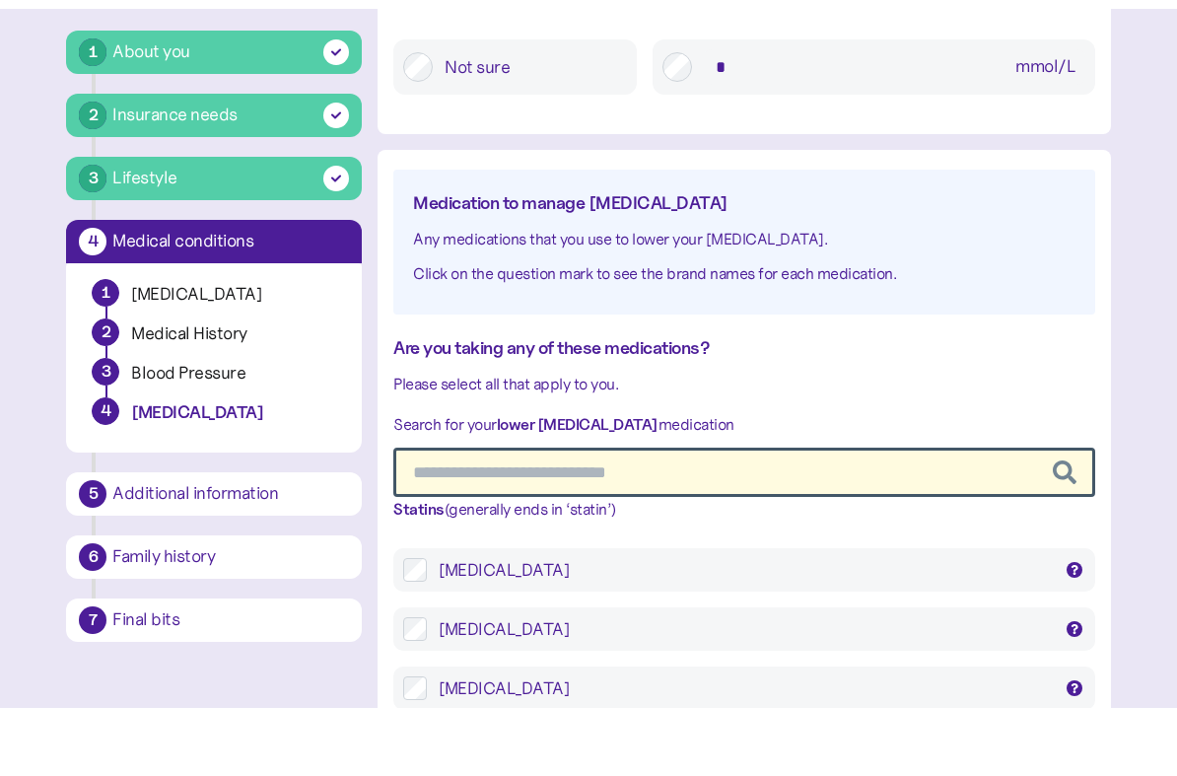
click at [713, 626] on div "Atorvastatin" at bounding box center [744, 638] width 611 height 24
type input "***"
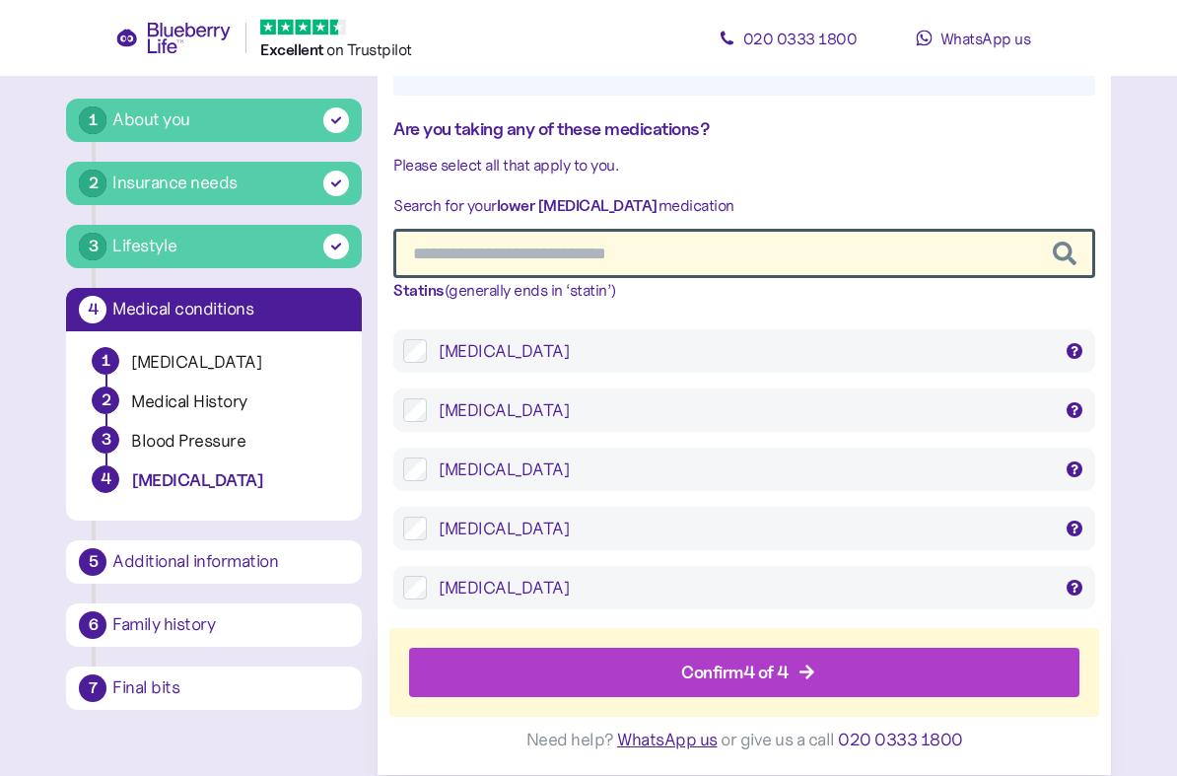
scroll to position [677, 0]
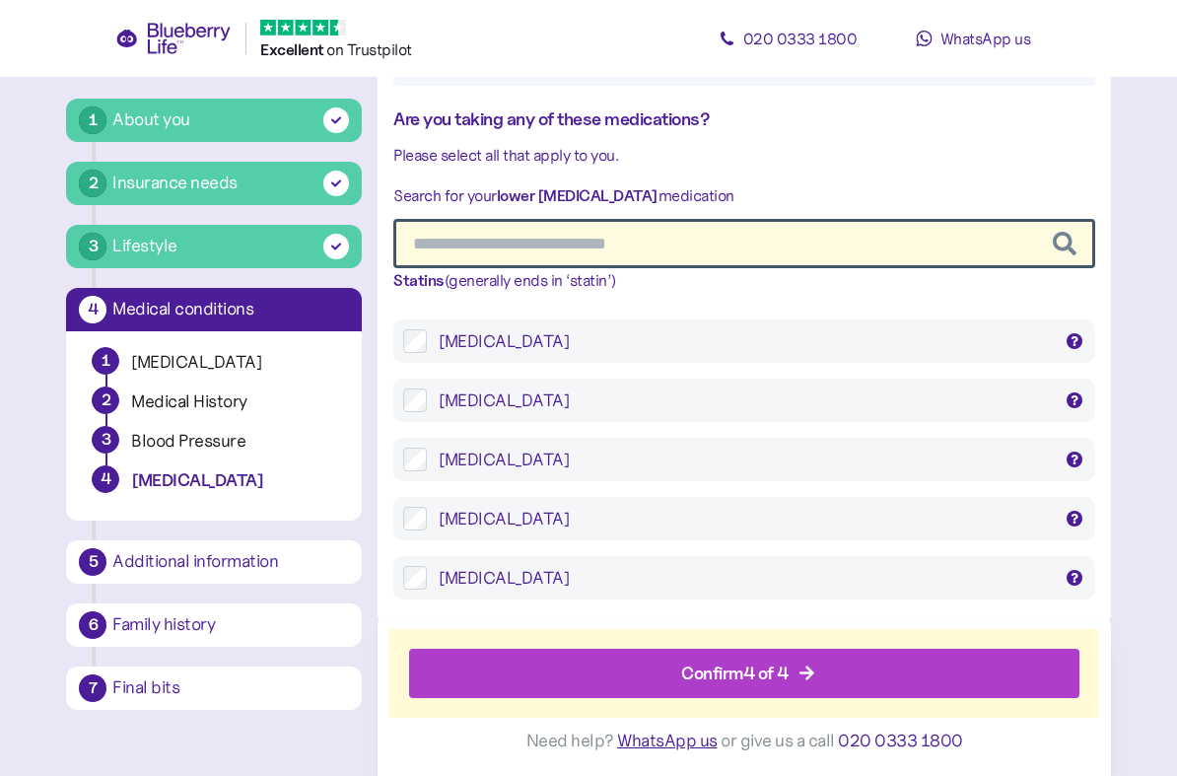
click at [776, 665] on div "Confirm 4 of 4" at bounding box center [734, 672] width 107 height 27
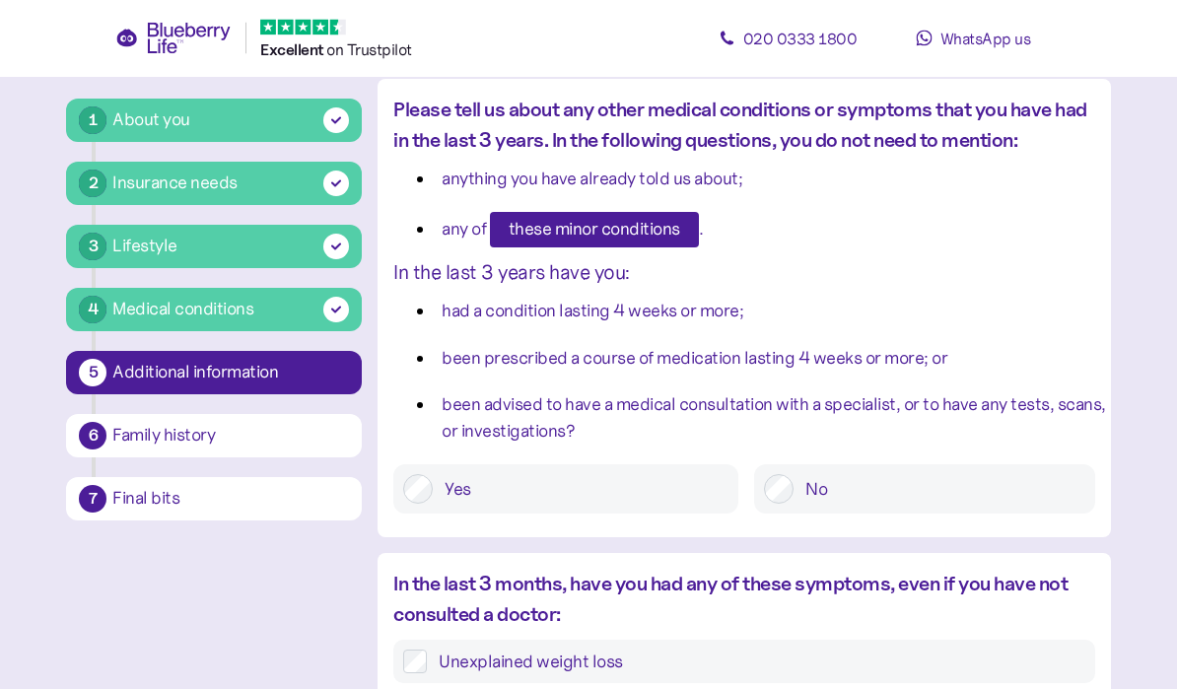
scroll to position [146, 0]
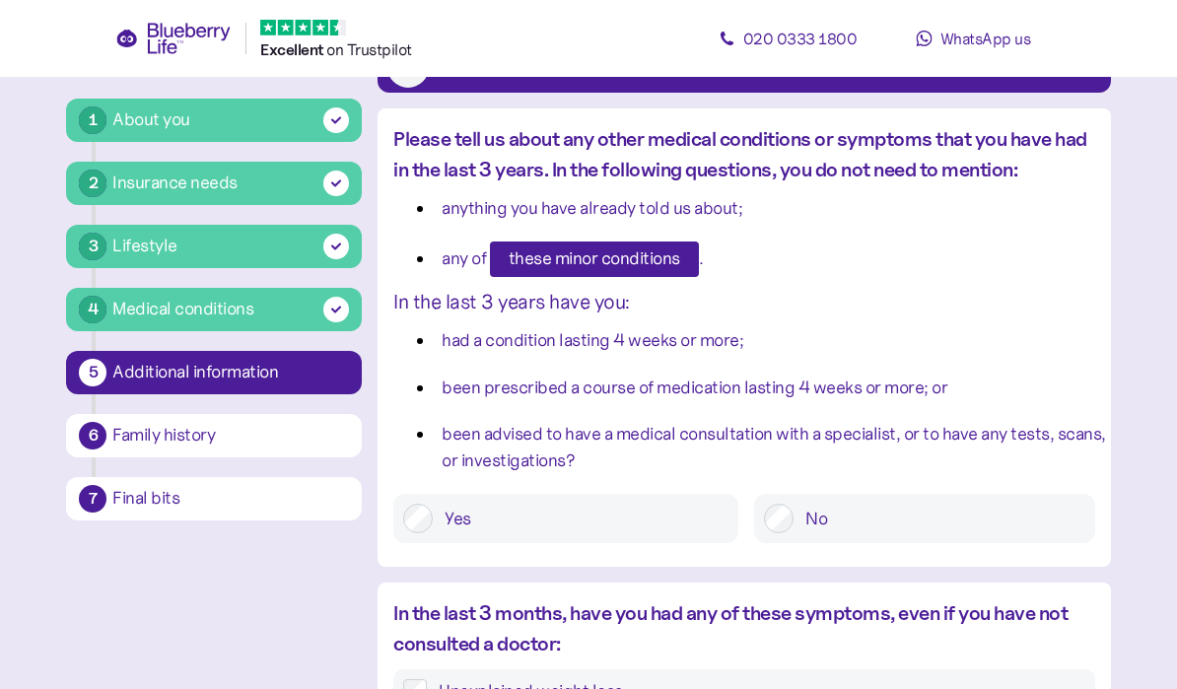
click at [866, 523] on label "No" at bounding box center [938, 519] width 291 height 30
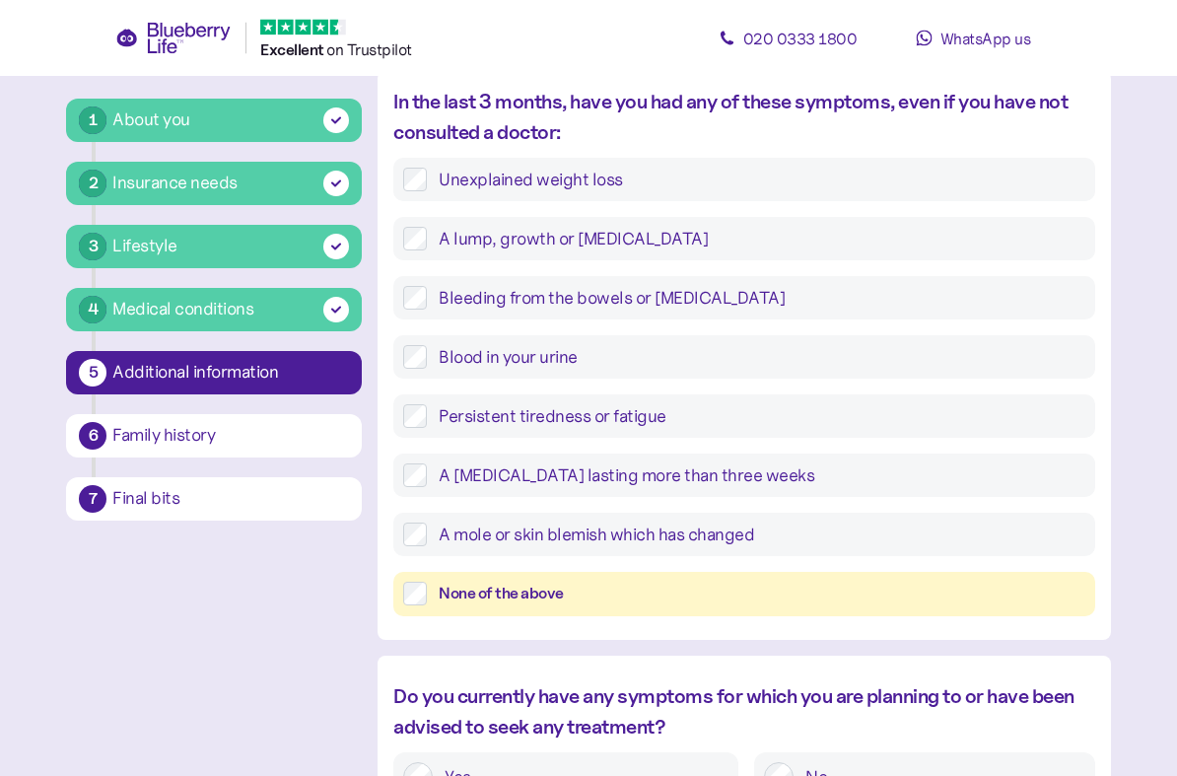
scroll to position [657, 0]
click at [760, 593] on div "None of the above" at bounding box center [761, 593] width 645 height 25
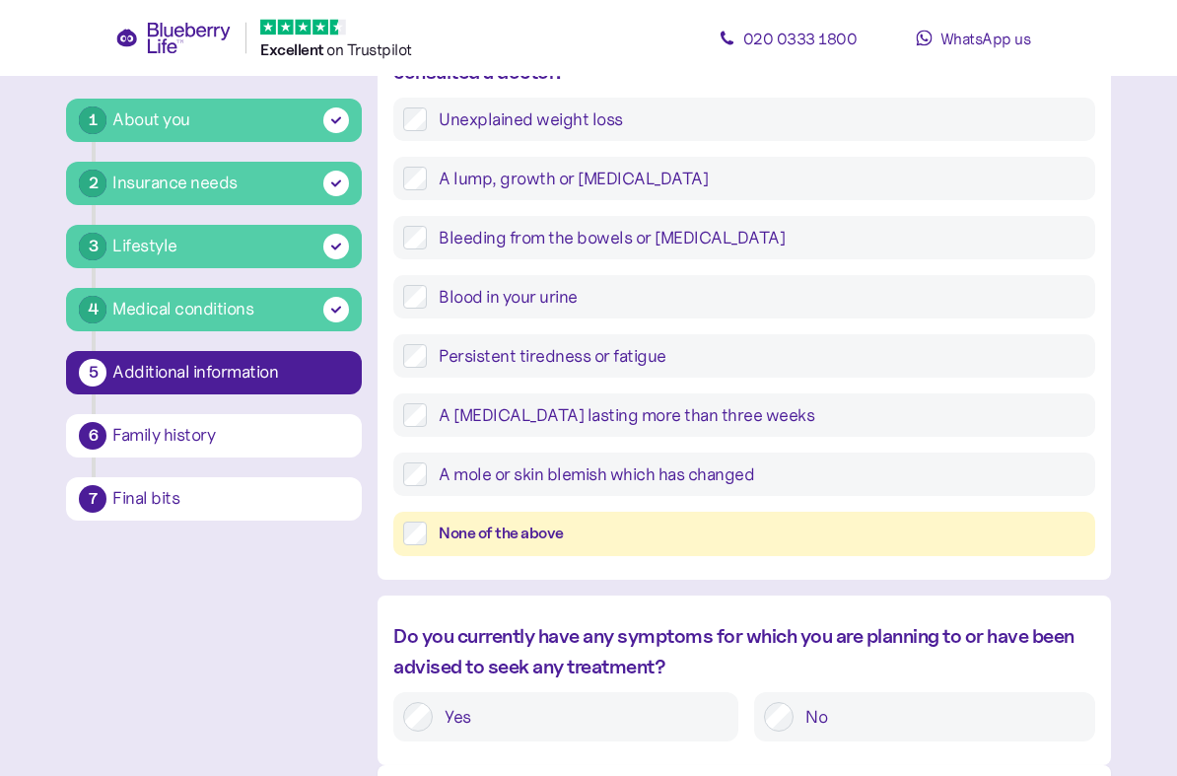
scroll to position [845, 0]
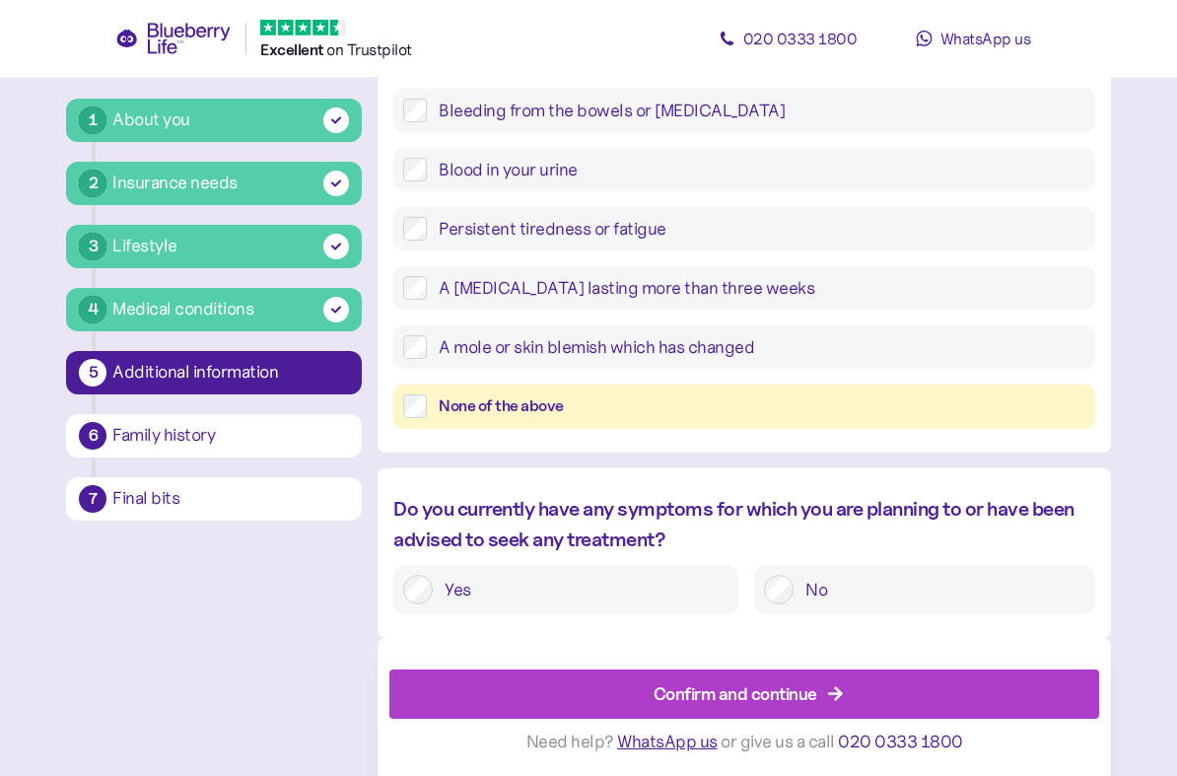
click at [865, 583] on label "No" at bounding box center [938, 590] width 291 height 30
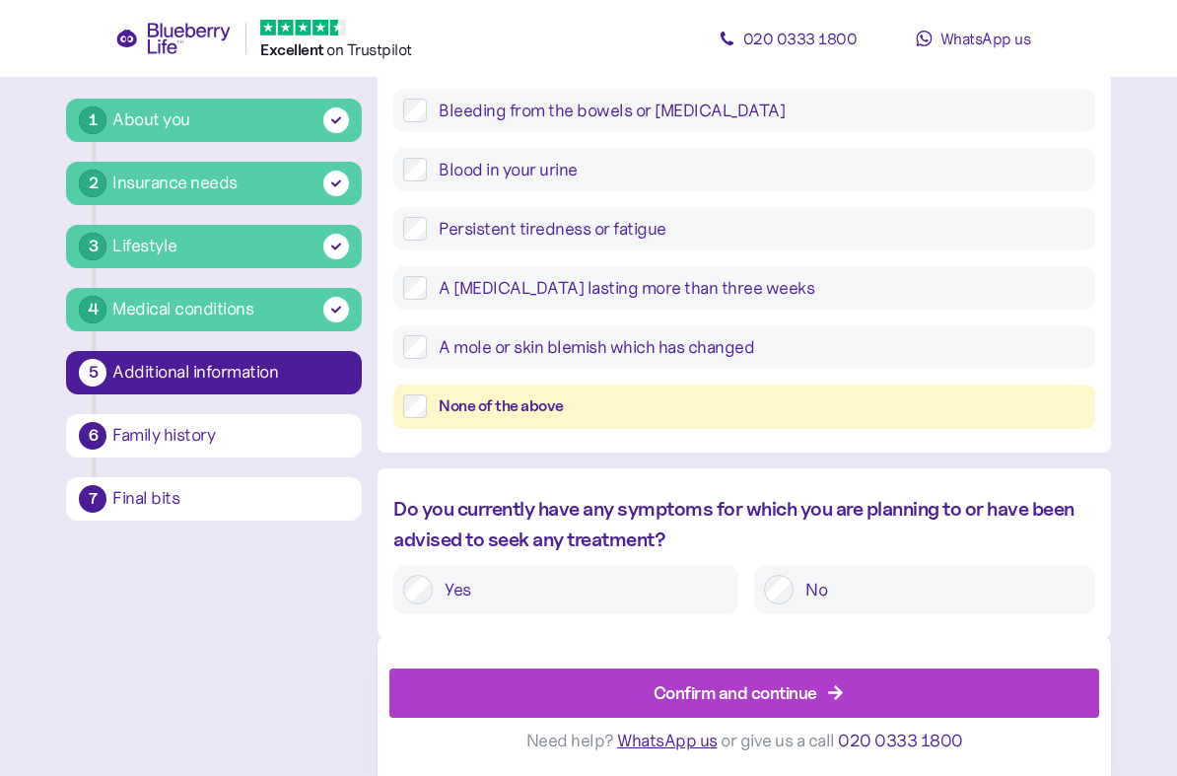
click at [806, 685] on div "Confirm and continue" at bounding box center [735, 692] width 164 height 27
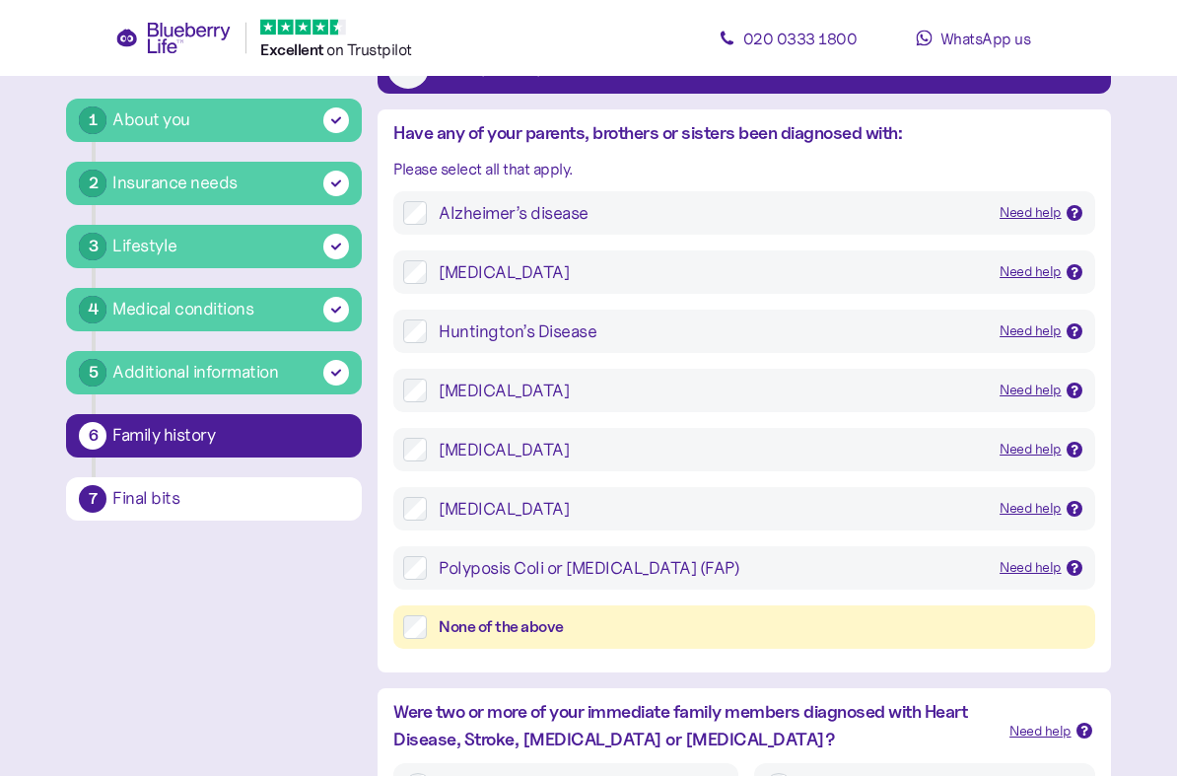
scroll to position [149, 0]
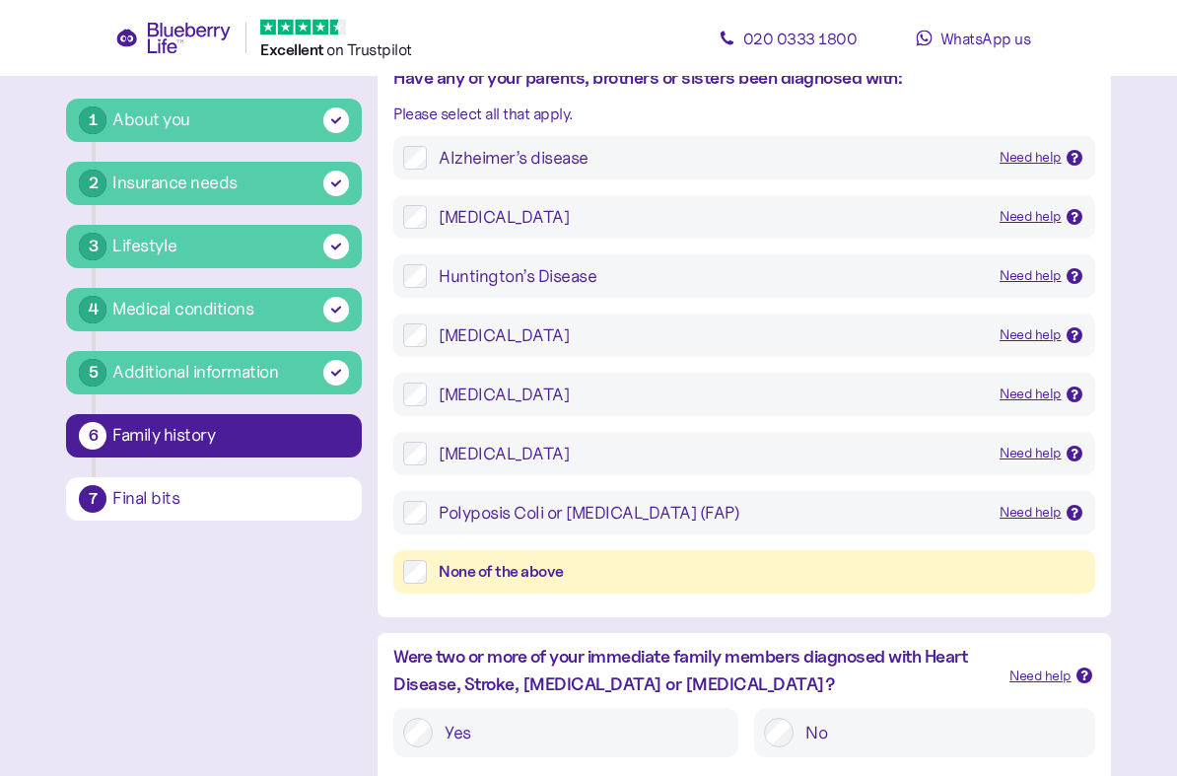
click at [727, 568] on div "None of the above" at bounding box center [761, 573] width 645 height 25
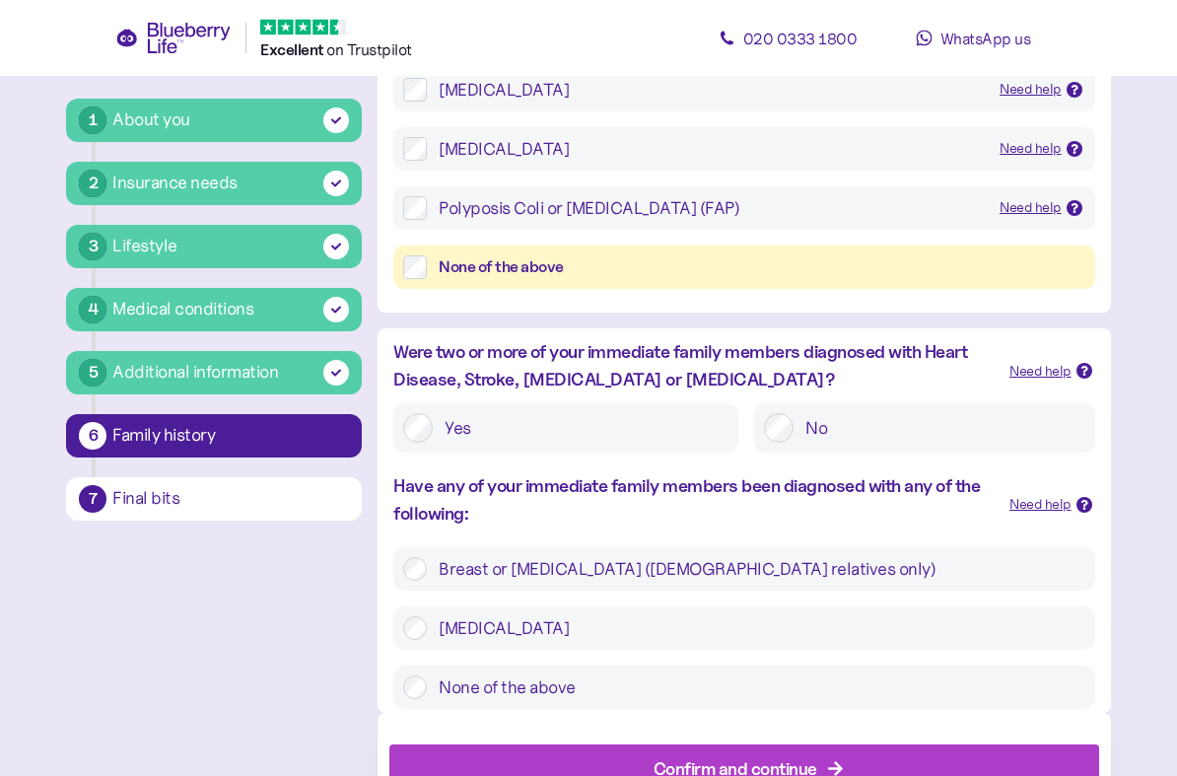
scroll to position [505, 0]
click at [853, 426] on label "No" at bounding box center [938, 428] width 291 height 30
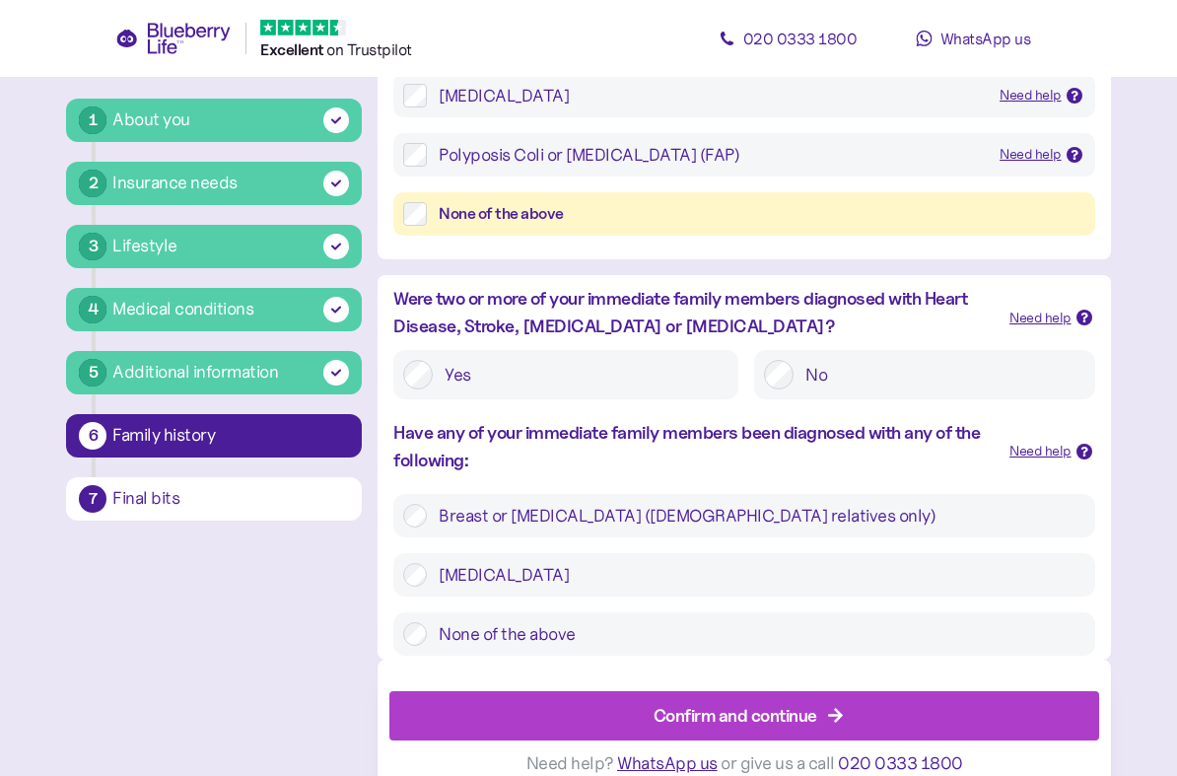
scroll to position [575, 0]
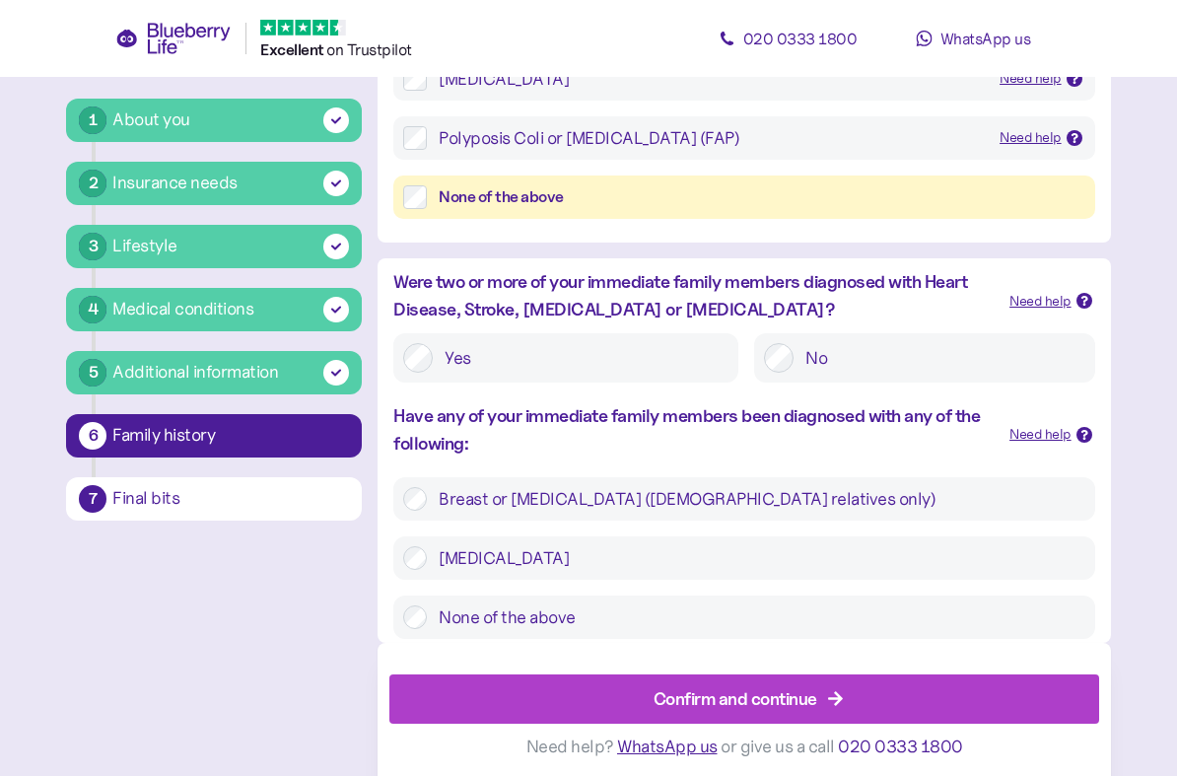
click at [728, 605] on label "None of the above" at bounding box center [755, 617] width 657 height 24
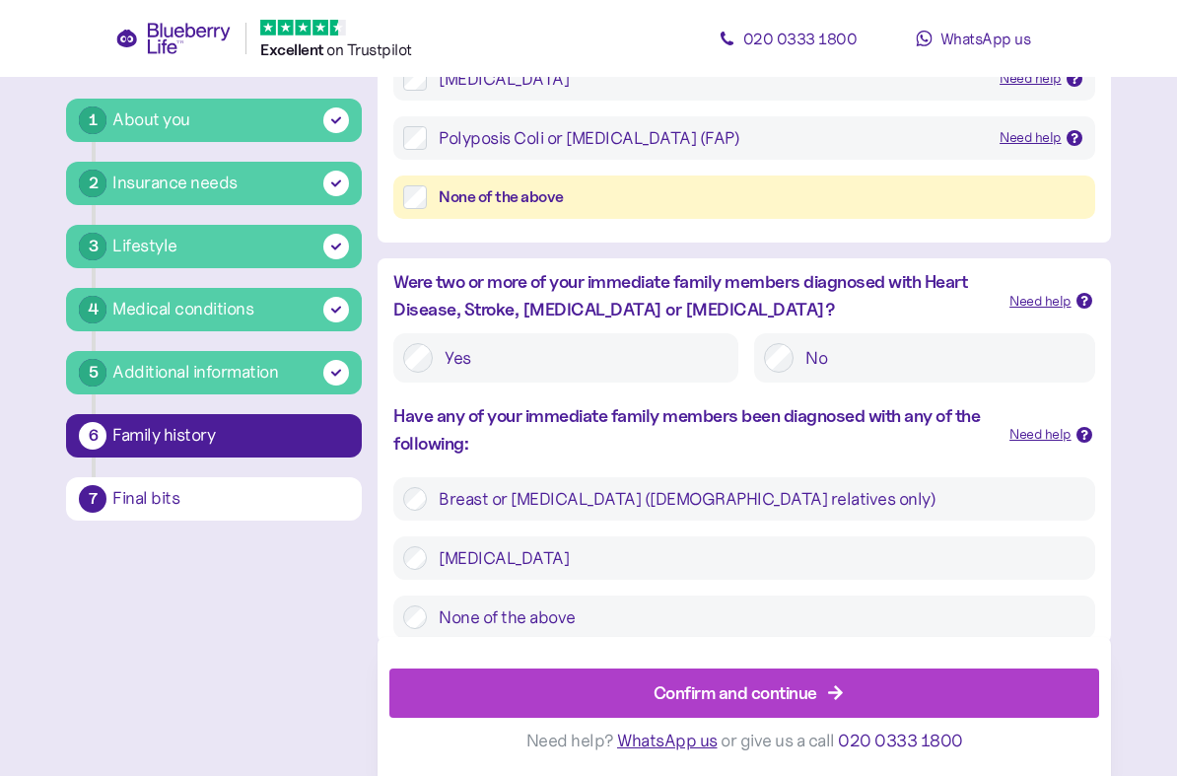
click at [786, 680] on div "Confirm and continue" at bounding box center [735, 692] width 164 height 27
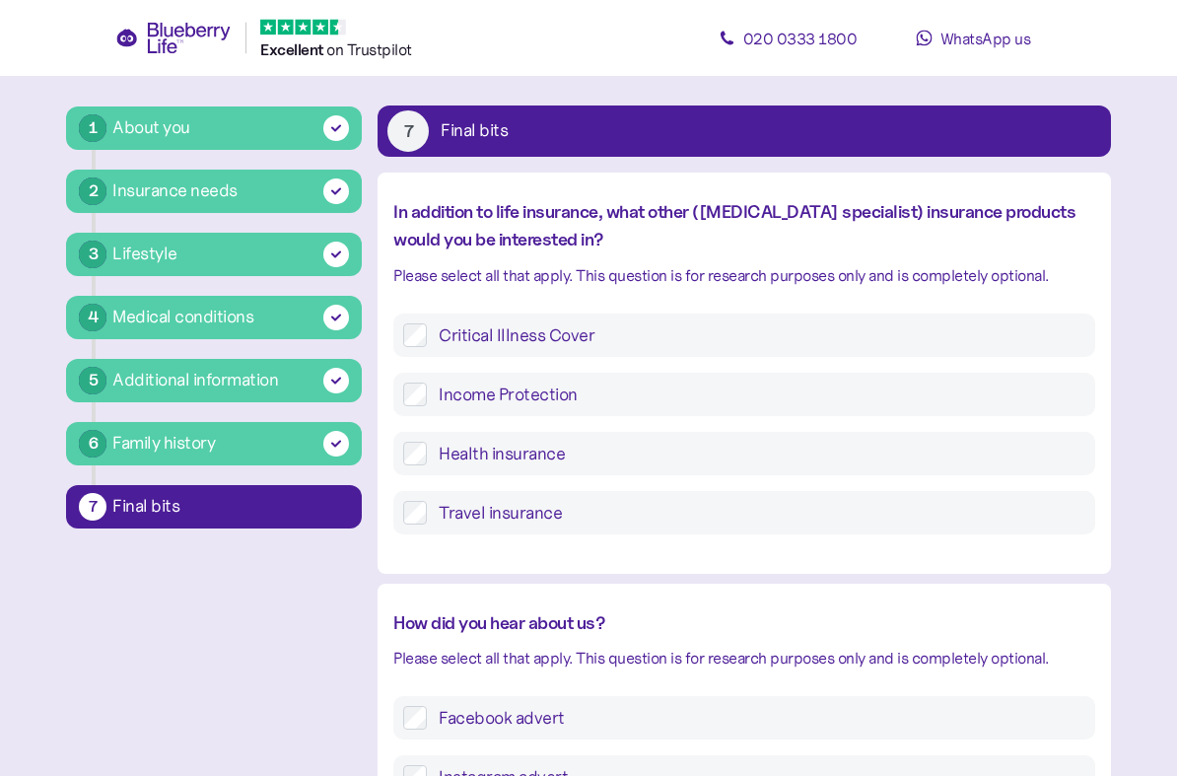
scroll to position [88, 0]
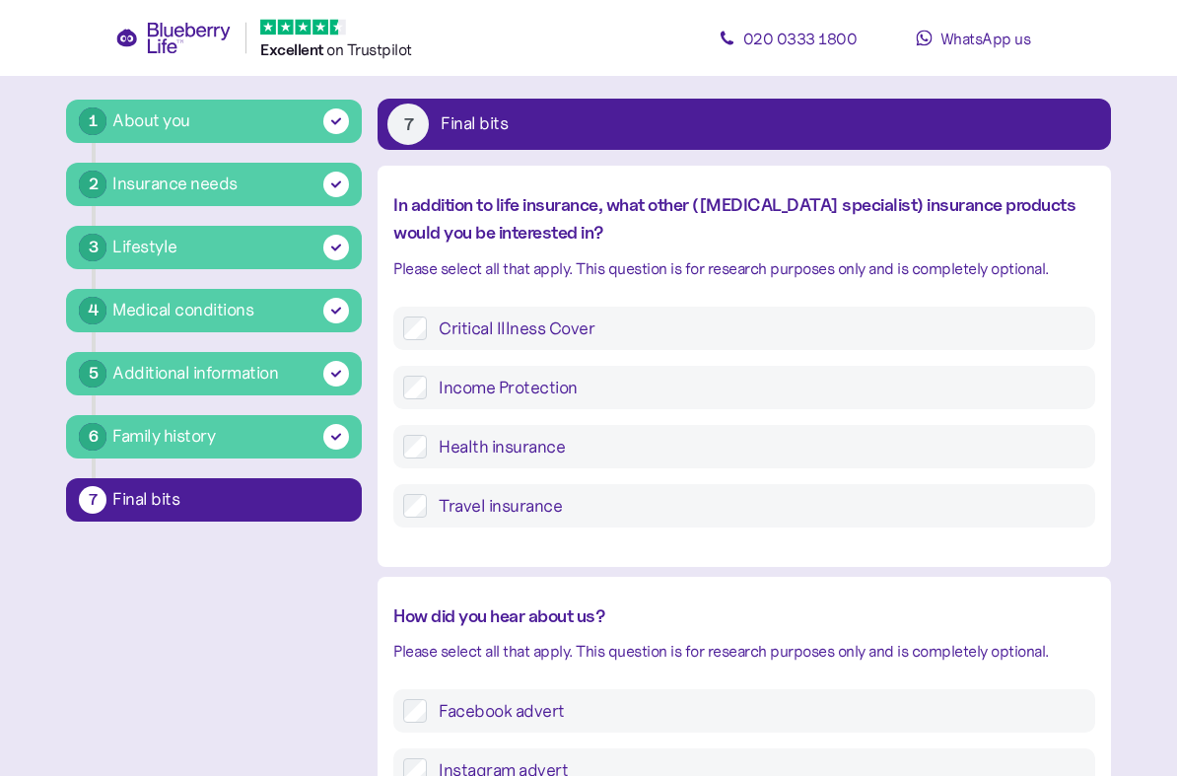
click at [663, 451] on label "Health insurance" at bounding box center [755, 448] width 657 height 24
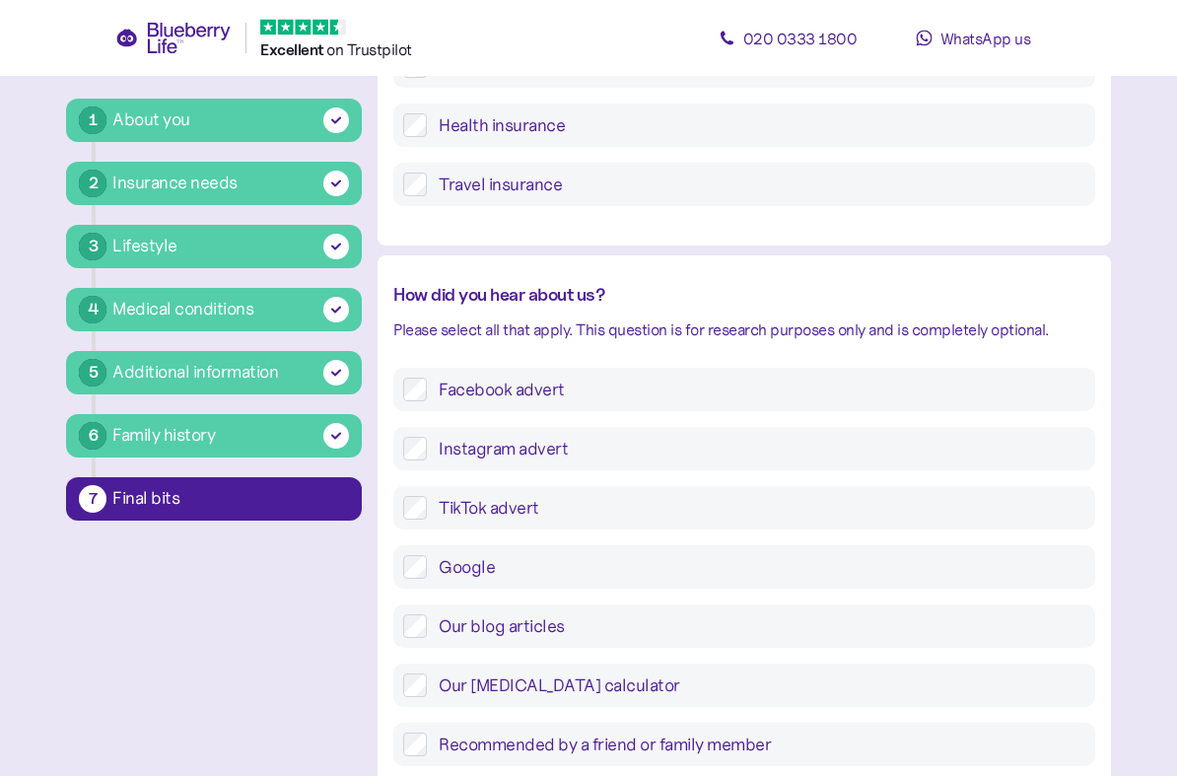
scroll to position [414, 0]
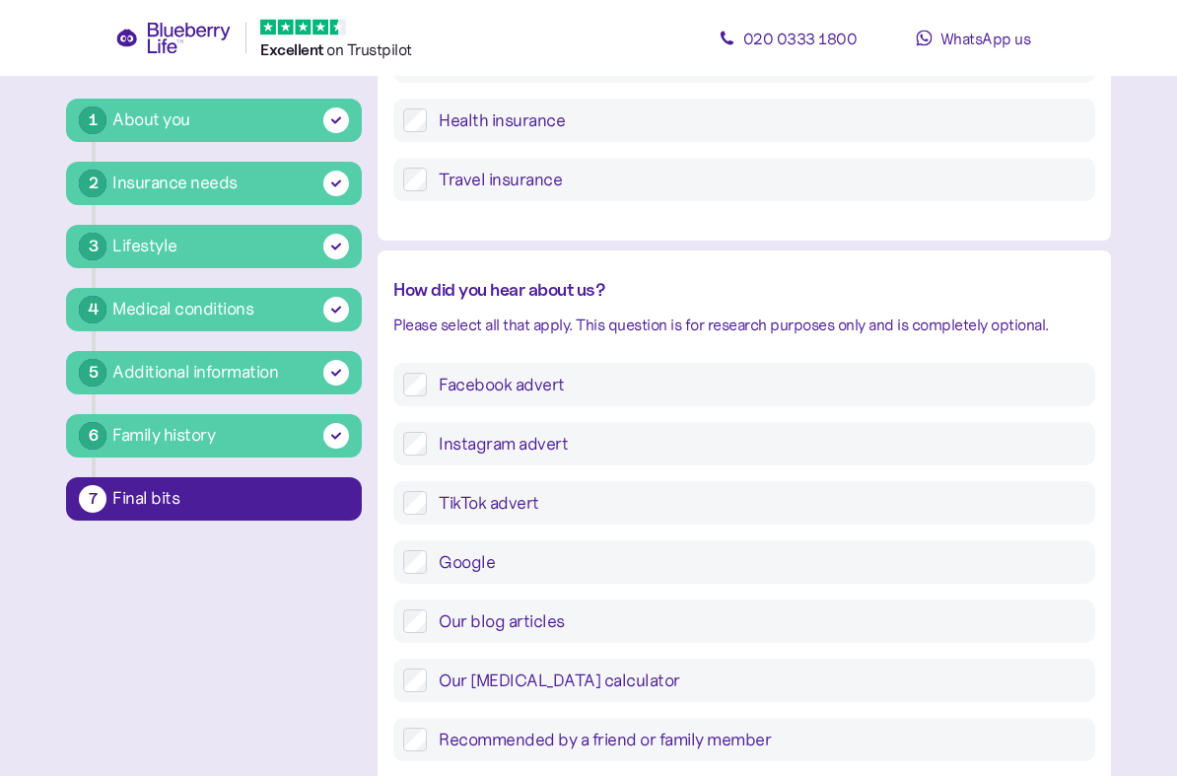
click at [665, 558] on label "Google" at bounding box center [755, 563] width 657 height 24
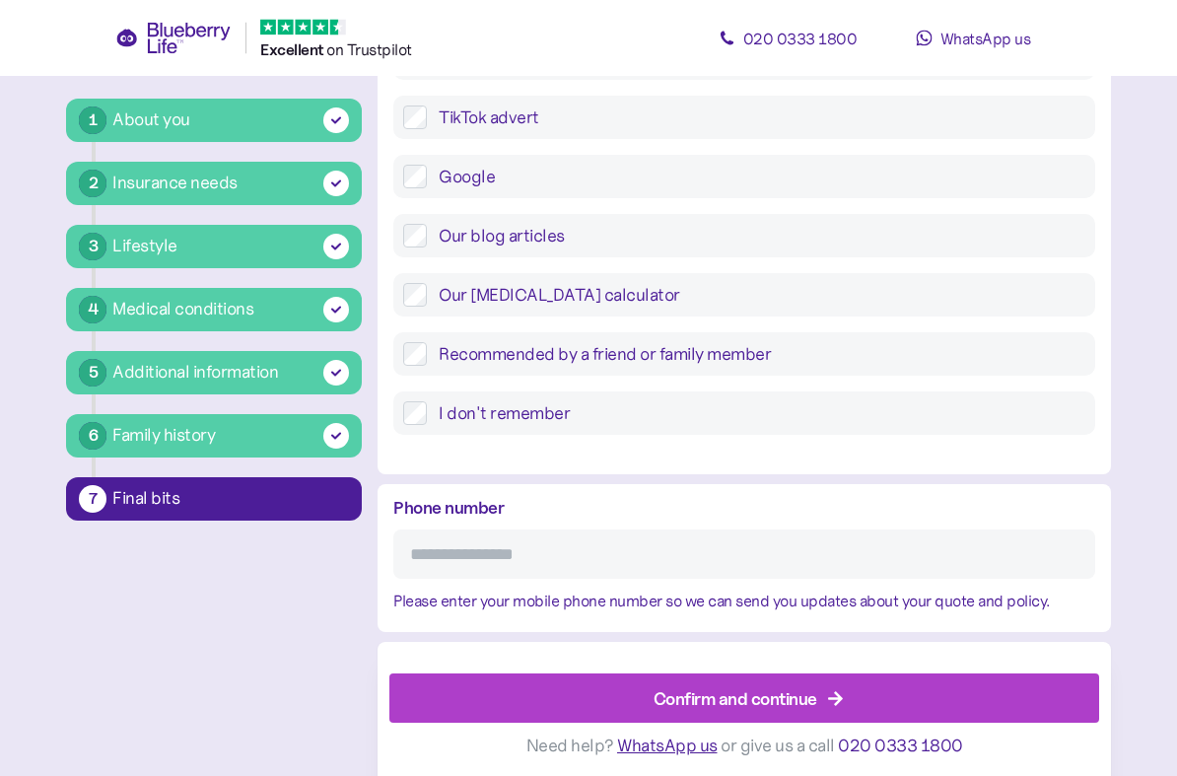
scroll to position [801, 0]
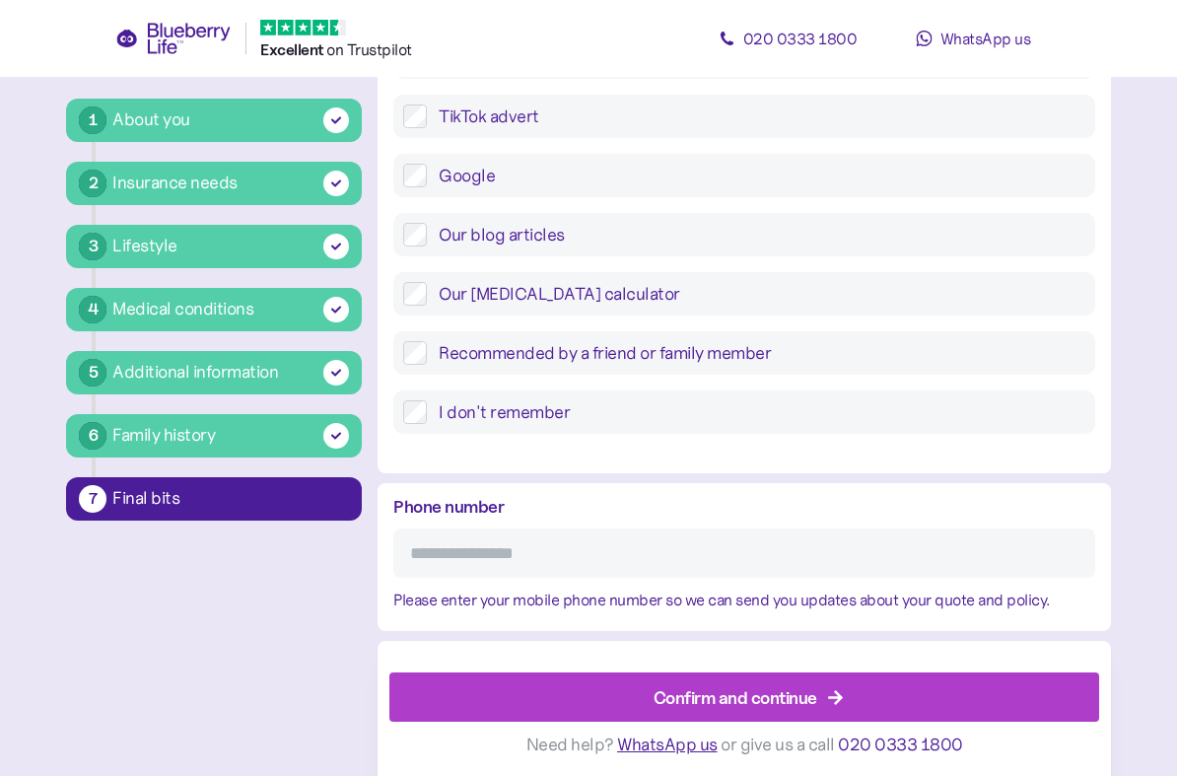
click at [661, 542] on input "Phone number" at bounding box center [743, 552] width 701 height 49
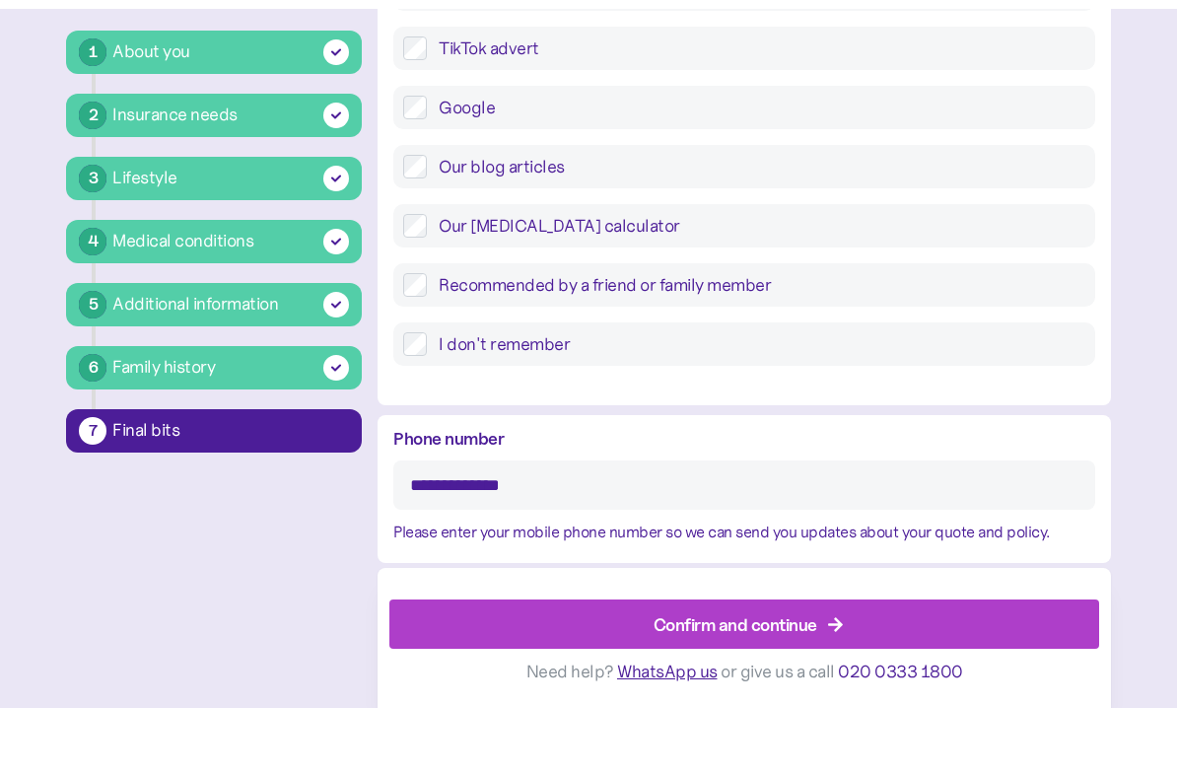
type input "**********"
click at [777, 679] on div "Confirm and continue" at bounding box center [735, 692] width 164 height 27
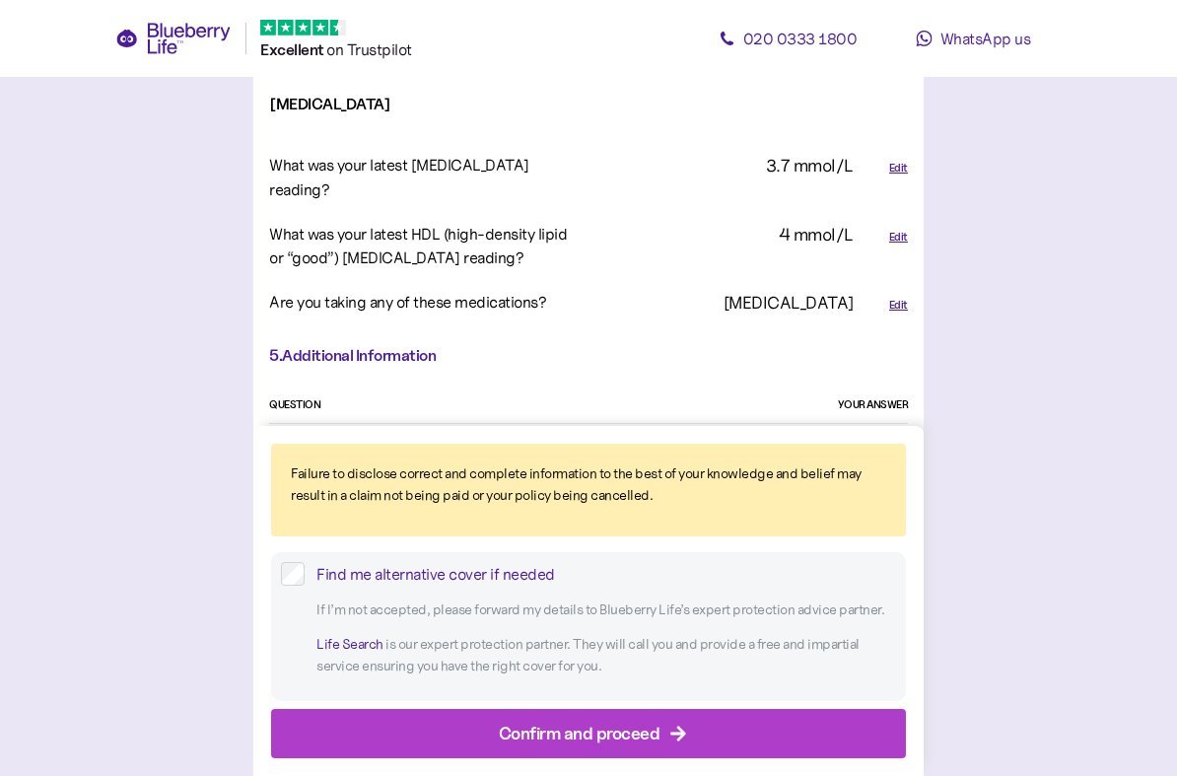
scroll to position [4841, 0]
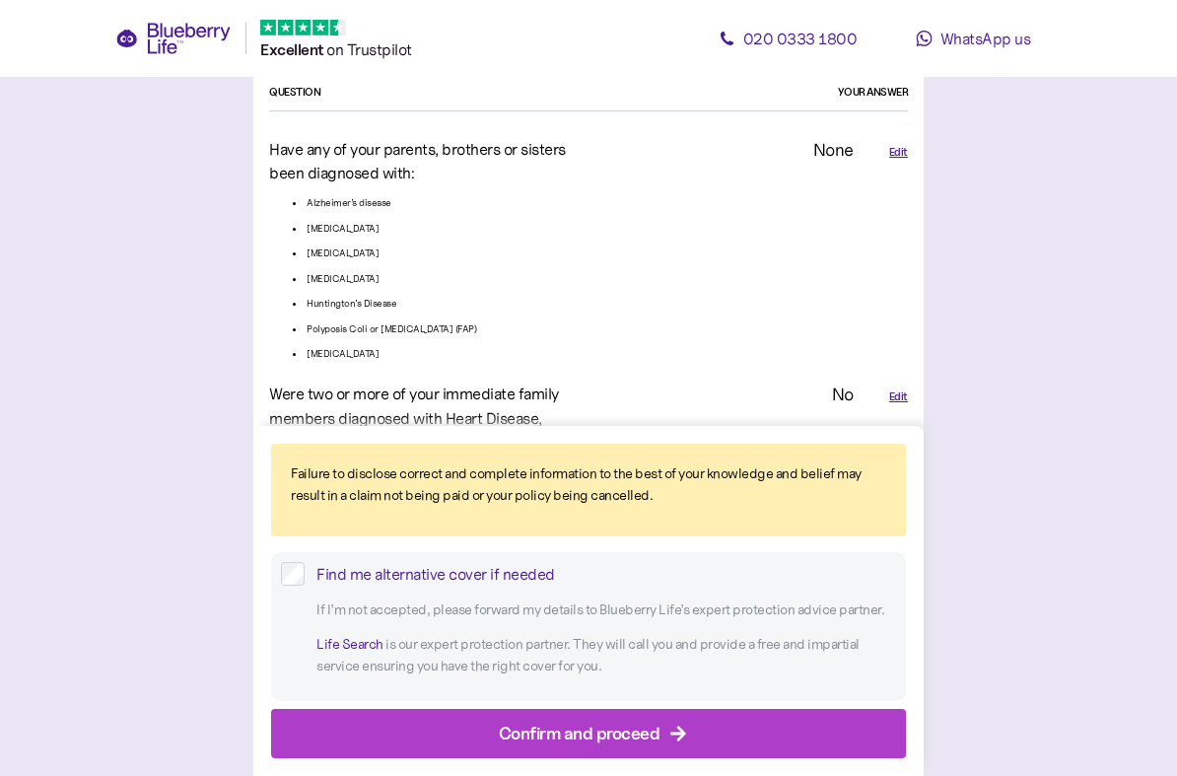
click at [647, 688] on div "Confirm and proceed" at bounding box center [580, 732] width 162 height 27
